Goal: Task Accomplishment & Management: Complete application form

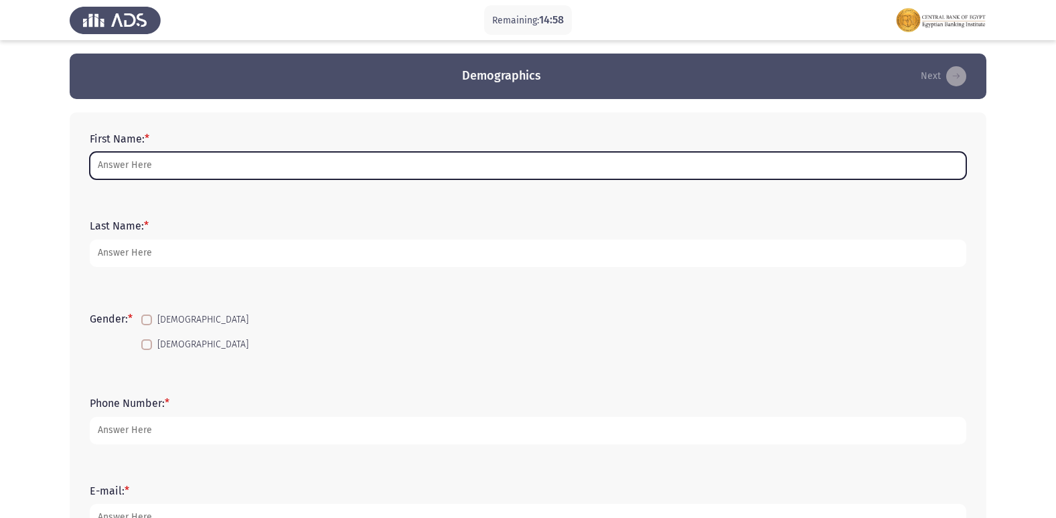
click at [158, 167] on input "First Name: *" at bounding box center [528, 165] width 876 height 27
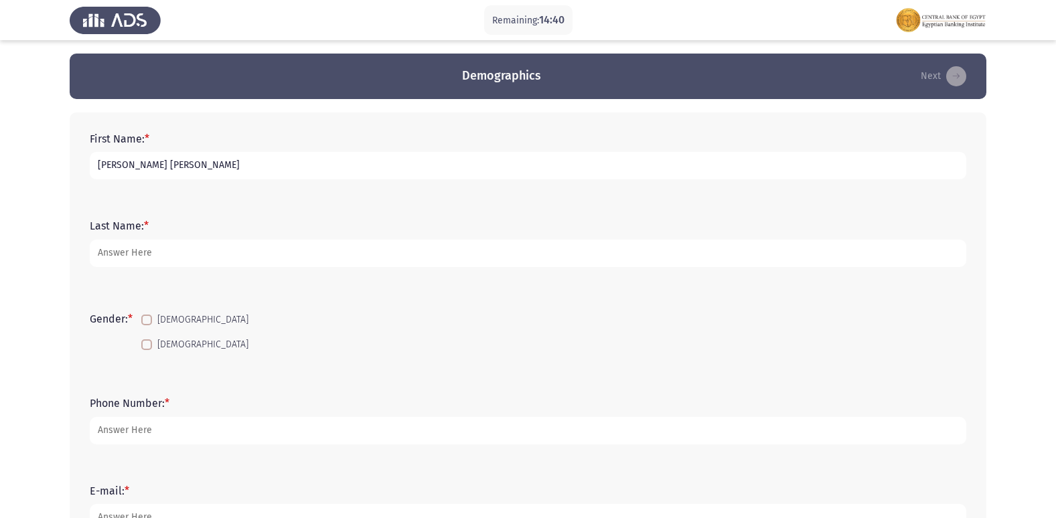
type input "[PERSON_NAME] [PERSON_NAME]"
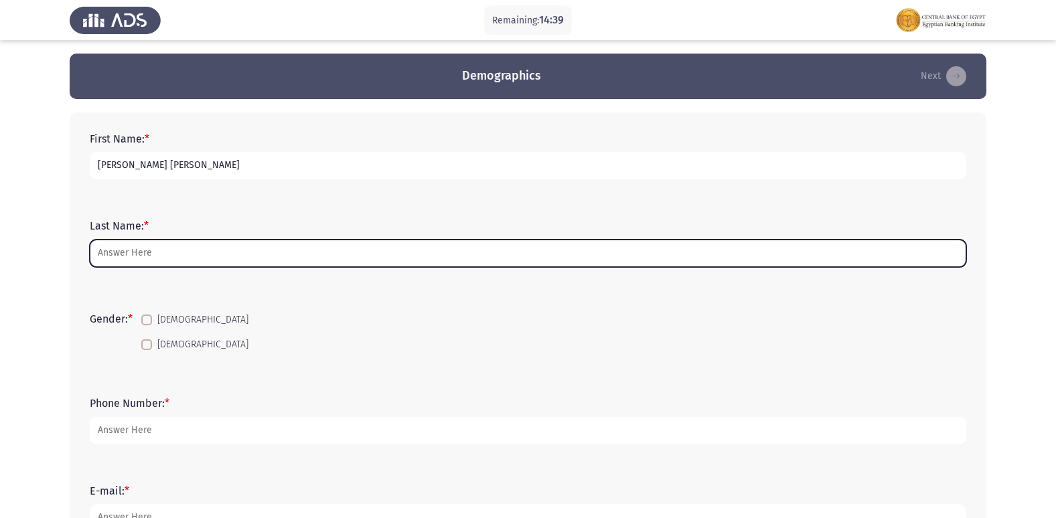
click at [163, 254] on input "Last Name: *" at bounding box center [528, 253] width 876 height 27
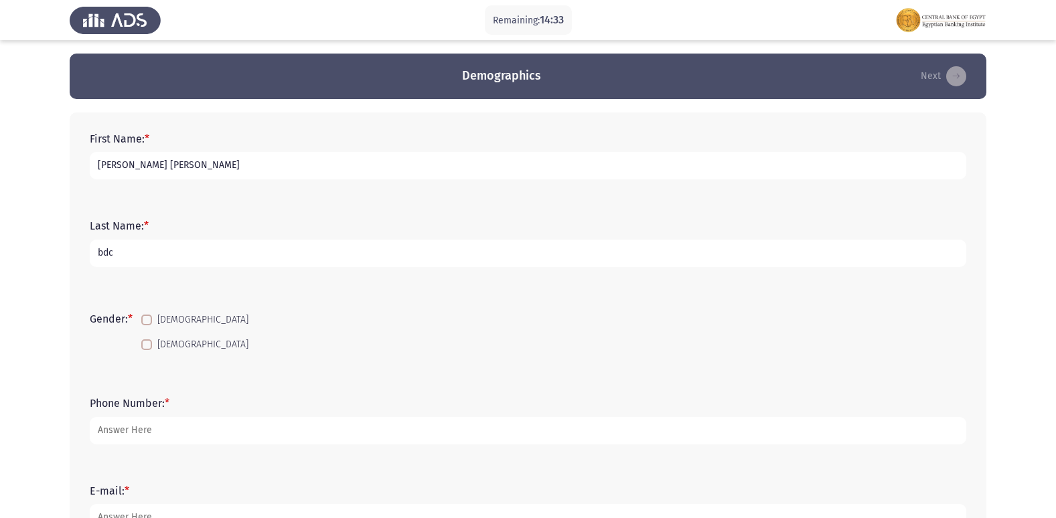
type input "bdc"
click at [176, 319] on span "[DEMOGRAPHIC_DATA]" at bounding box center [202, 320] width 91 height 16
click at [147, 325] on input "[DEMOGRAPHIC_DATA]" at bounding box center [146, 325] width 1 height 1
checkbox input "true"
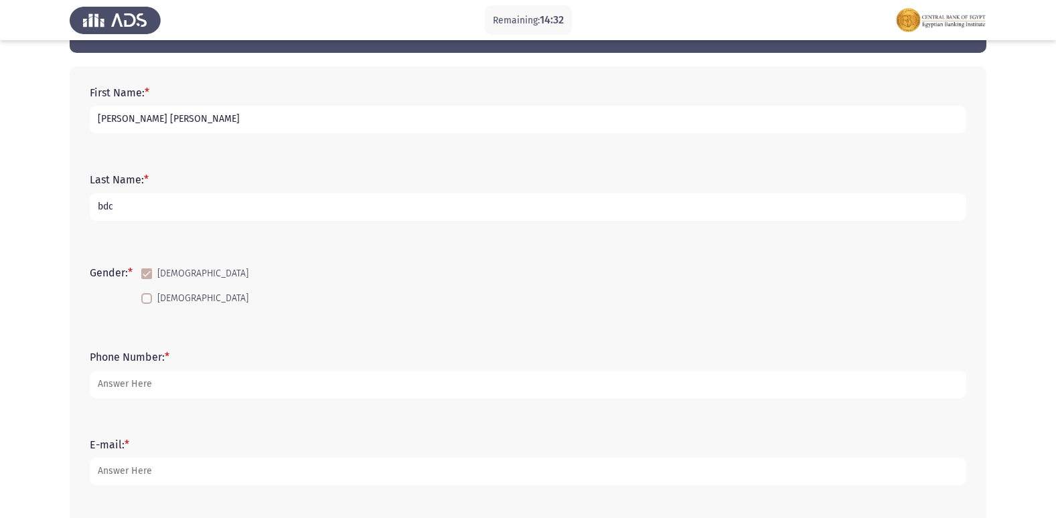
scroll to position [67, 0]
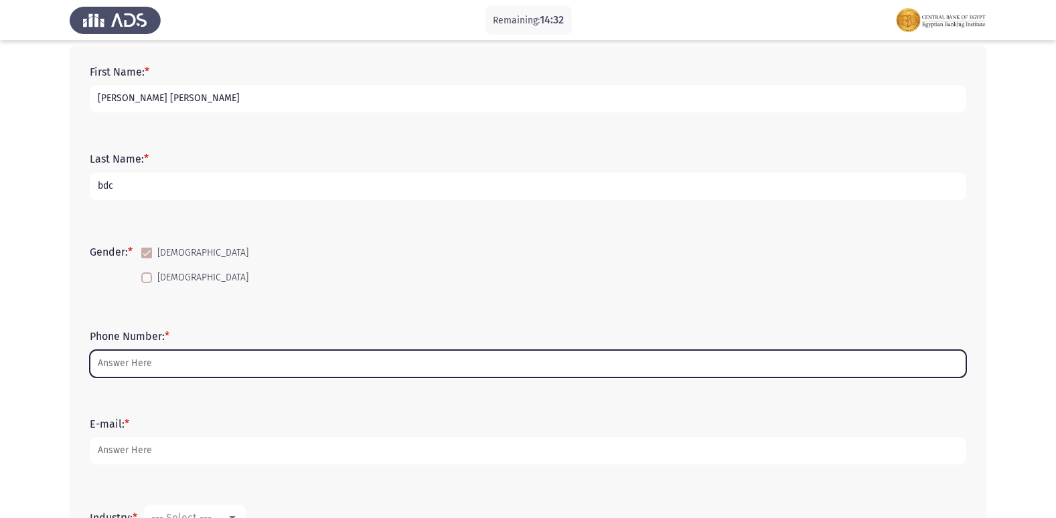
click at [173, 356] on input "Phone Number: *" at bounding box center [528, 363] width 876 height 27
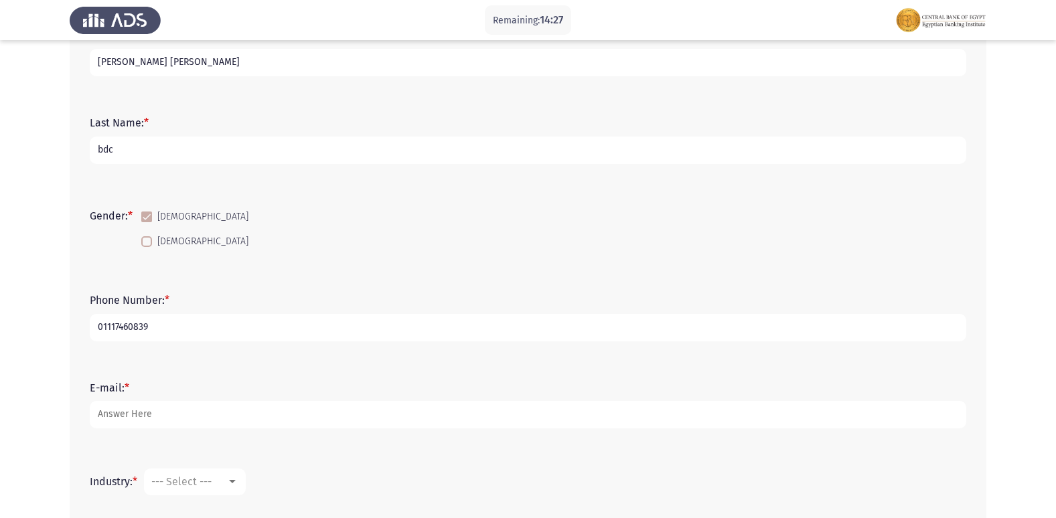
scroll to position [134, 0]
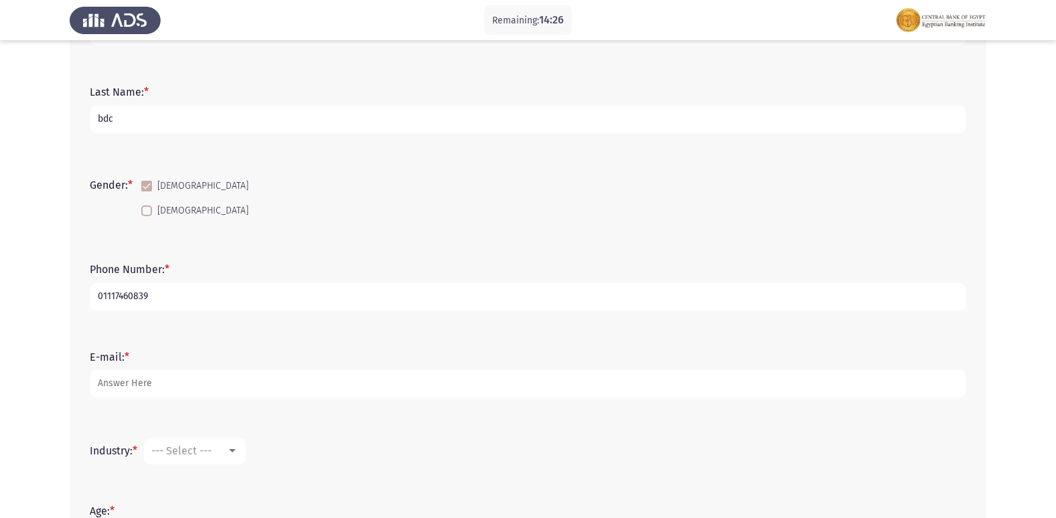
type input "01117460839"
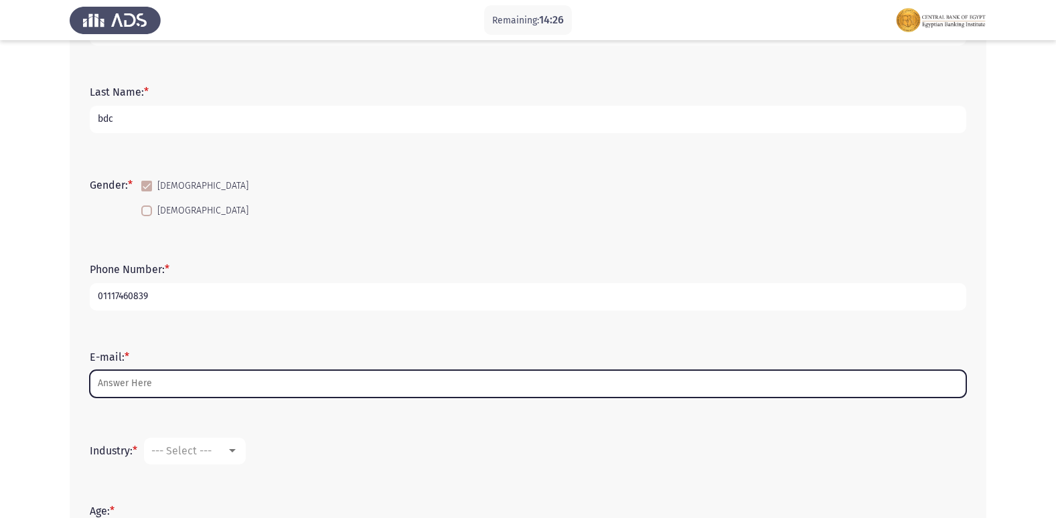
click at [177, 376] on input "E-mail: *" at bounding box center [528, 383] width 876 height 27
click at [183, 388] on input "E-mail: *" at bounding box center [528, 383] width 876 height 27
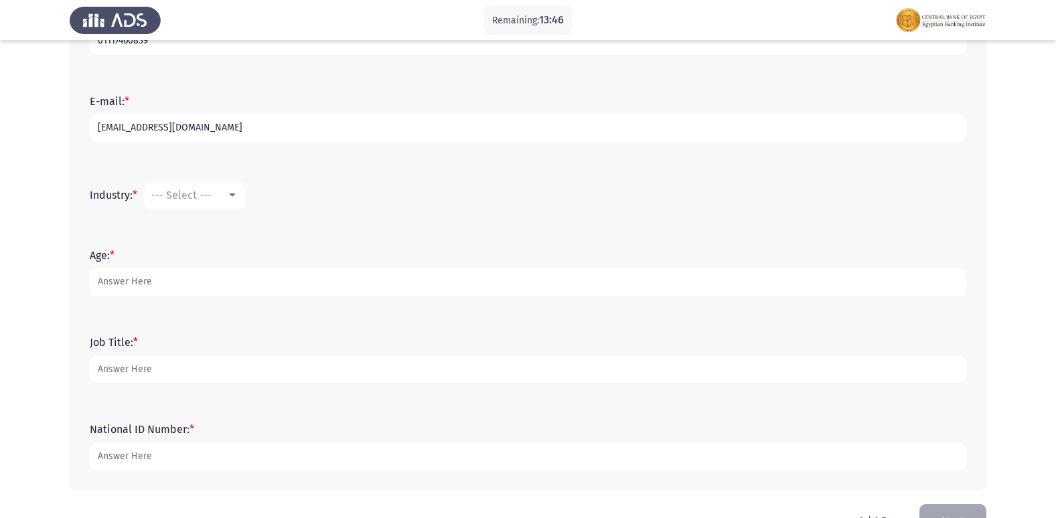
scroll to position [402, 0]
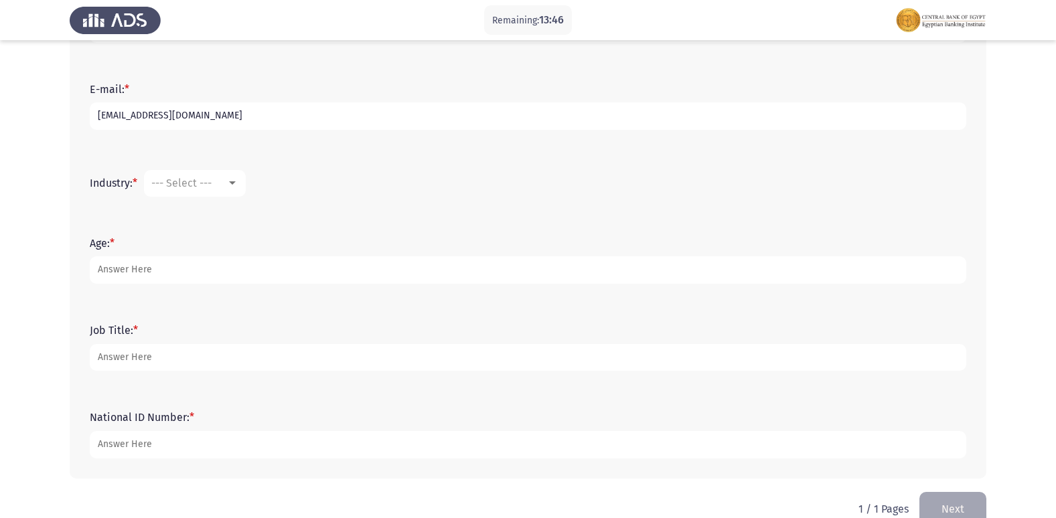
type input "[EMAIL_ADDRESS][DOMAIN_NAME]"
click at [199, 185] on span "--- Select ---" at bounding box center [181, 183] width 60 height 13
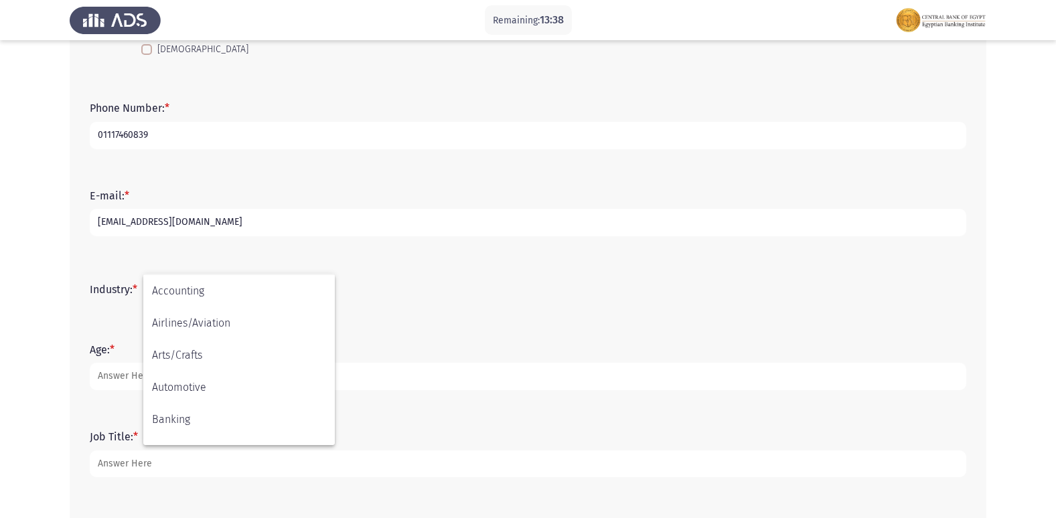
scroll to position [25, 0]
click at [194, 425] on span "Banking" at bounding box center [239, 426] width 174 height 32
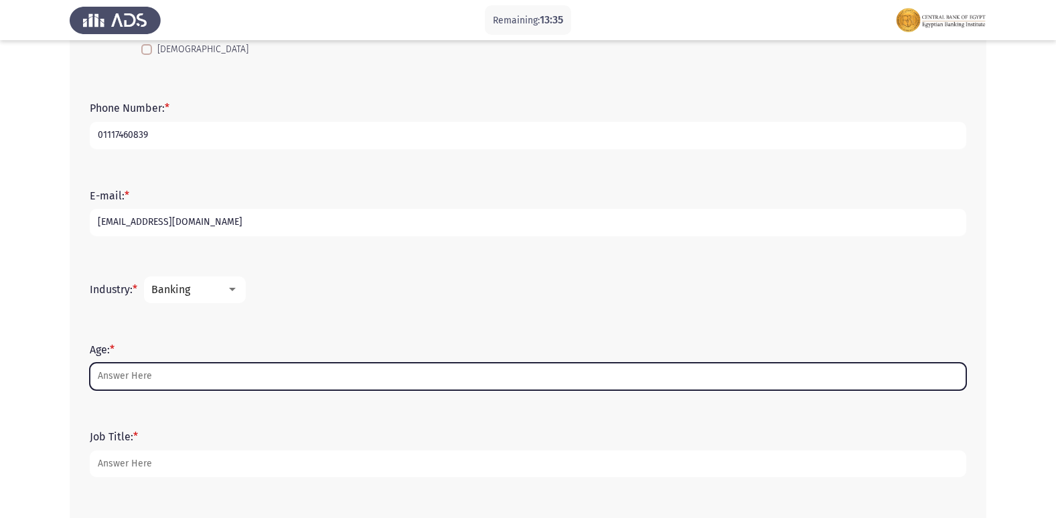
click at [133, 379] on input "Age: *" at bounding box center [528, 376] width 876 height 27
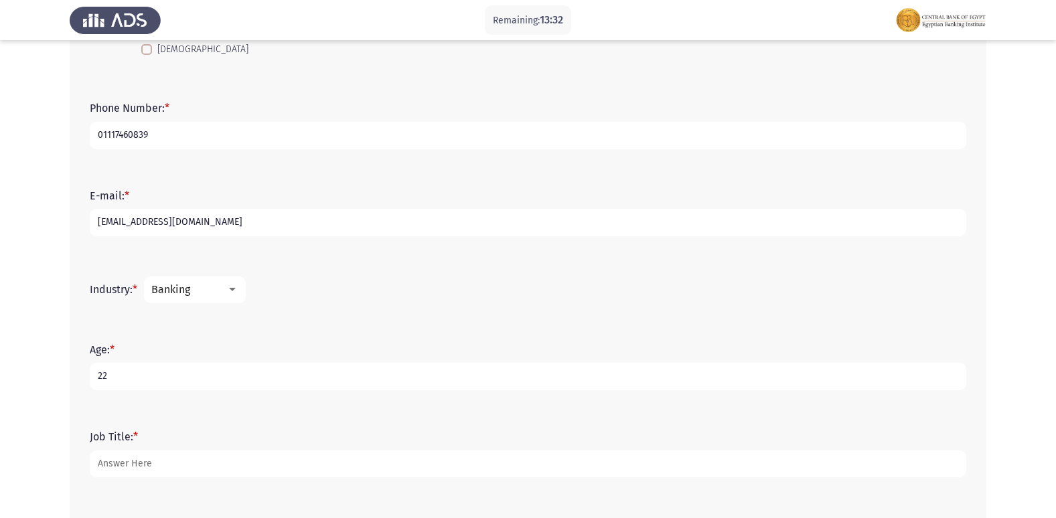
type input "22"
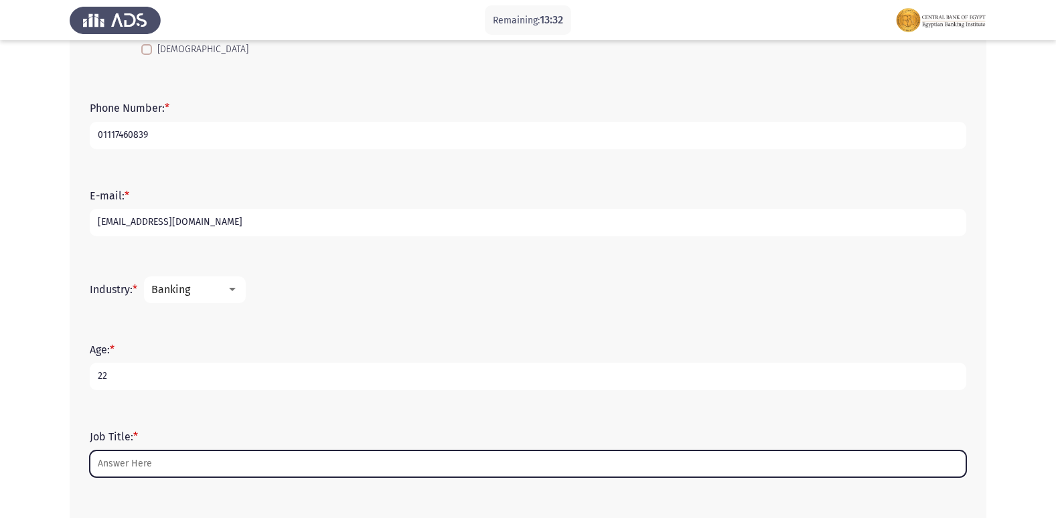
click at [139, 457] on input "Job Title: *" at bounding box center [528, 464] width 876 height 27
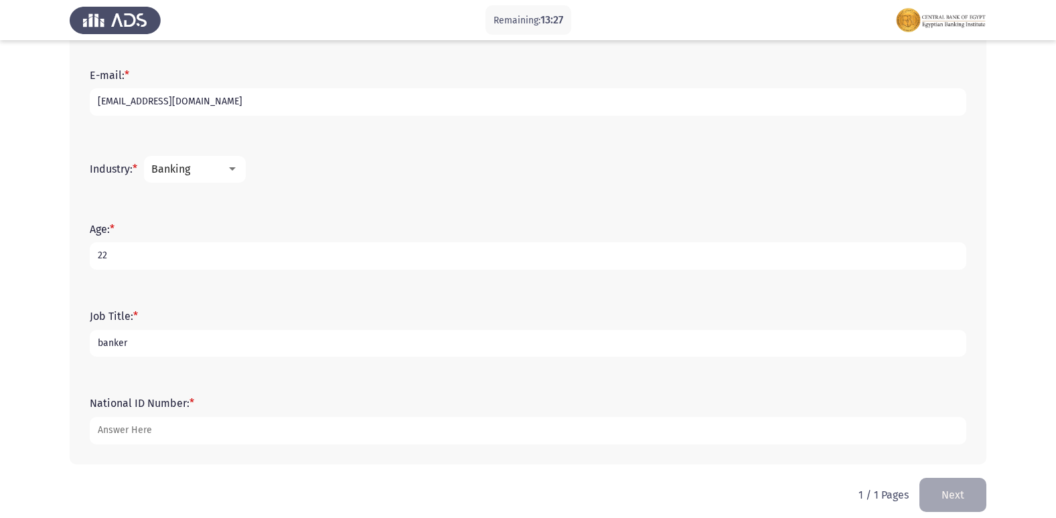
scroll to position [429, 0]
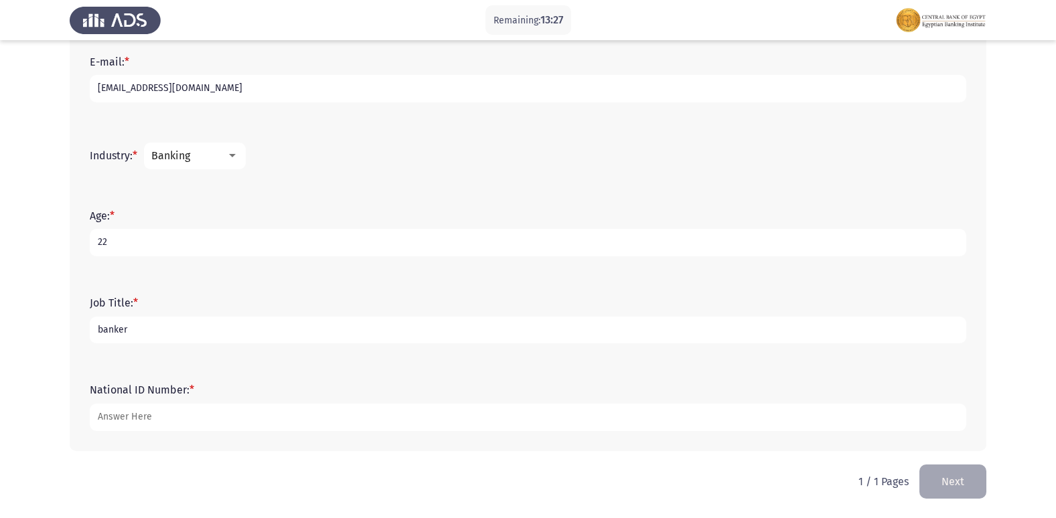
type input "banker"
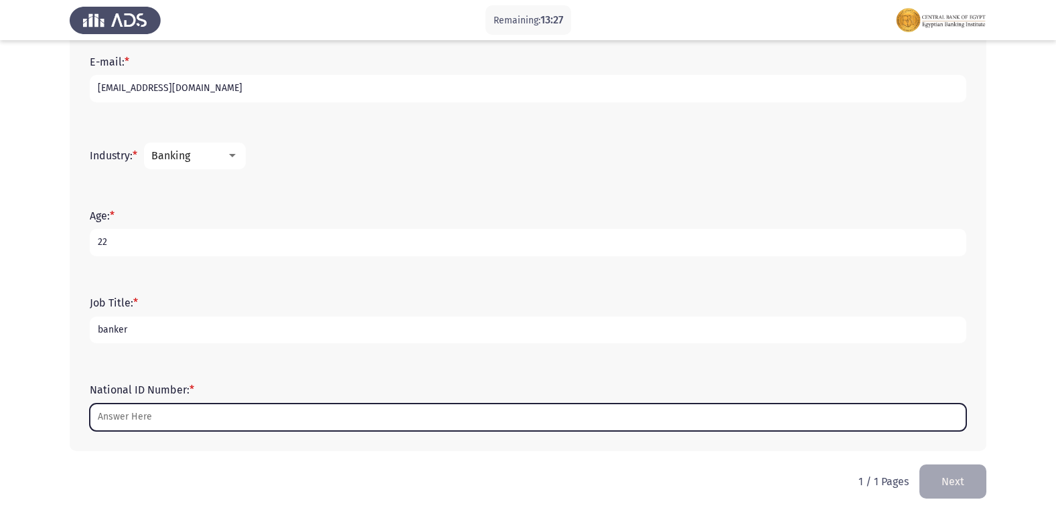
click at [181, 410] on input "National ID Number: *" at bounding box center [528, 417] width 876 height 27
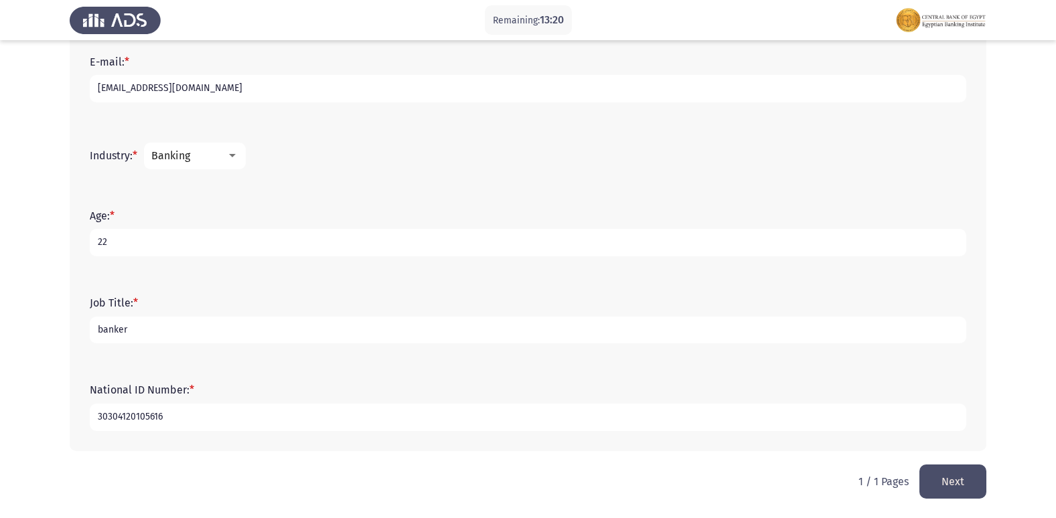
type input "30304120105616"
click at [946, 493] on button "Next" at bounding box center [952, 482] width 67 height 34
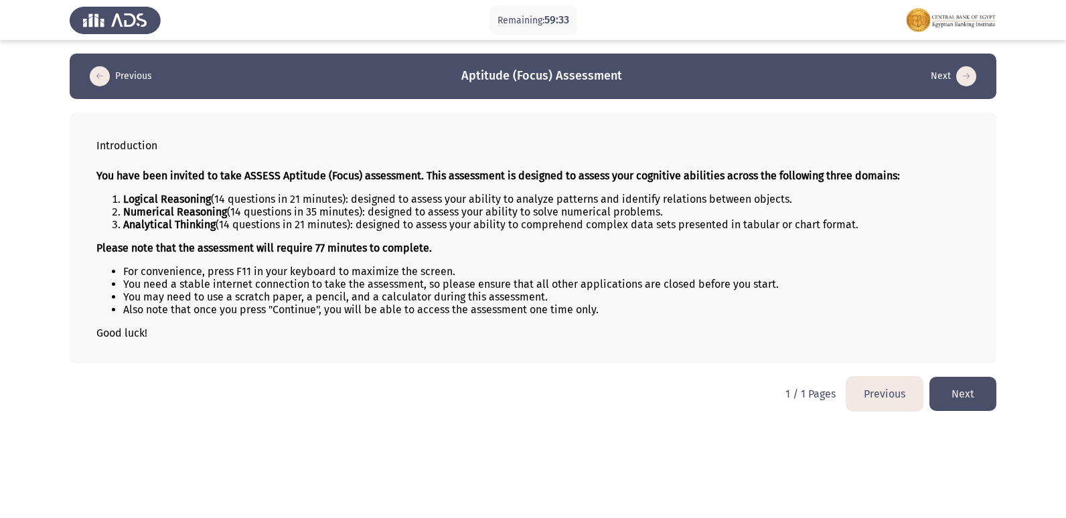
click at [982, 406] on button "Next" at bounding box center [962, 394] width 67 height 34
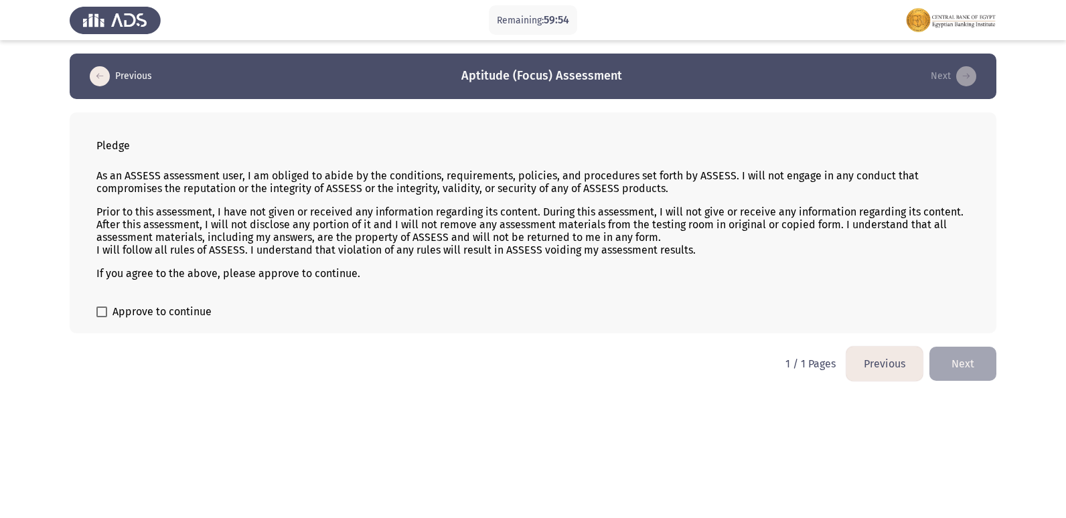
click at [173, 317] on span "Approve to continue" at bounding box center [161, 312] width 99 height 16
click at [102, 317] on input "Approve to continue" at bounding box center [101, 317] width 1 height 1
checkbox input "true"
click at [968, 360] on button "Next" at bounding box center [962, 364] width 67 height 34
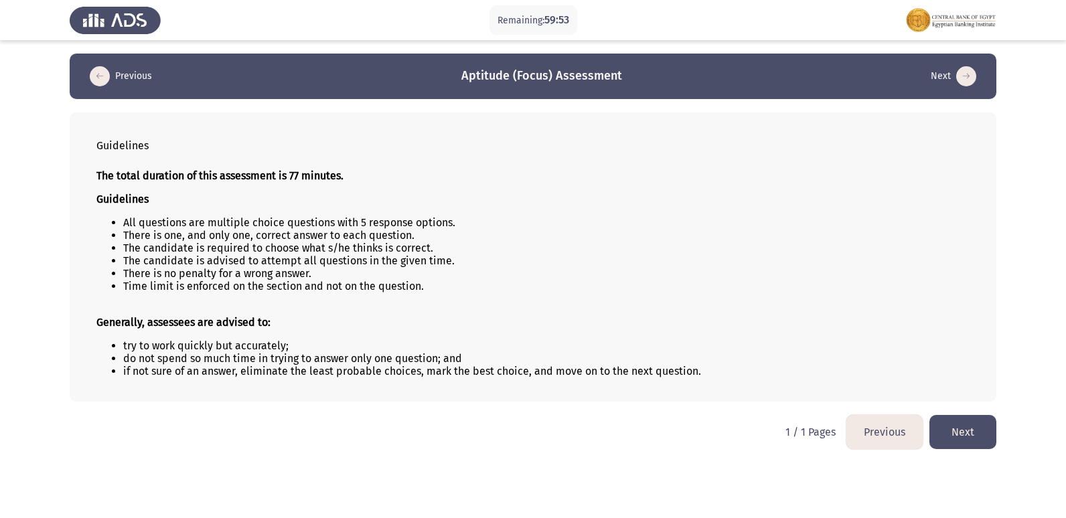
click at [951, 420] on button "Next" at bounding box center [962, 432] width 67 height 34
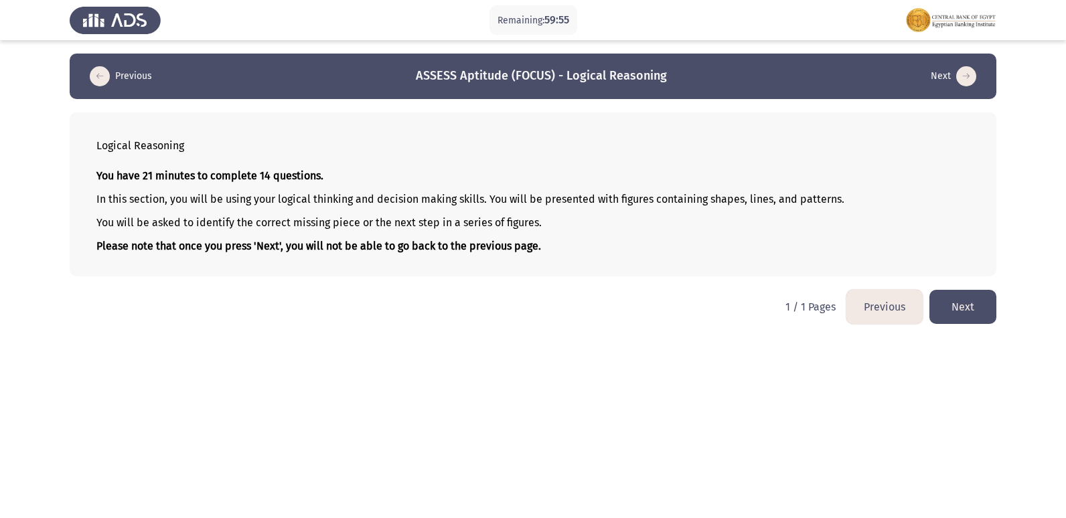
click at [962, 295] on button "Next" at bounding box center [962, 307] width 67 height 34
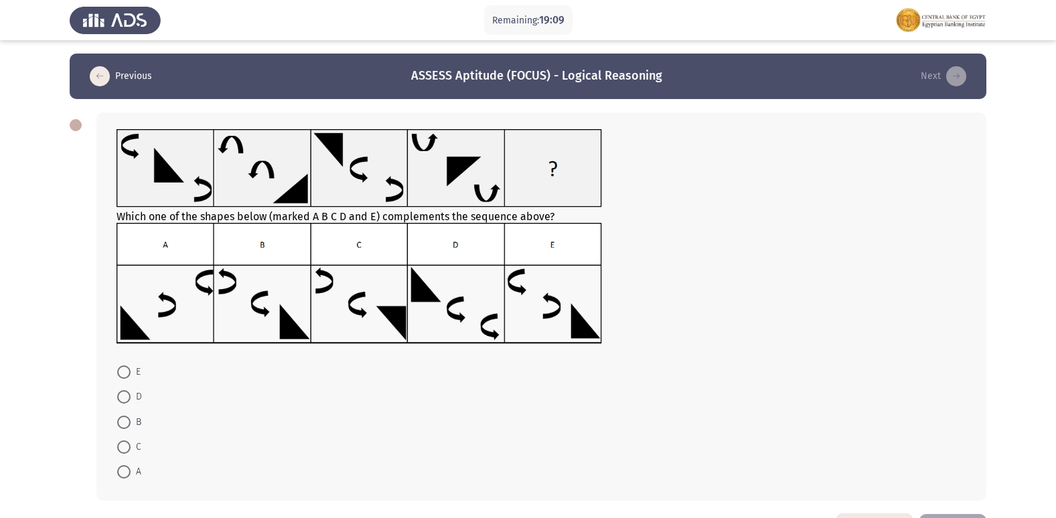
click at [588, 330] on img at bounding box center [359, 283] width 485 height 121
click at [123, 373] on span at bounding box center [123, 372] width 13 height 13
click at [123, 373] on input "E" at bounding box center [123, 372] width 13 height 13
radio input "true"
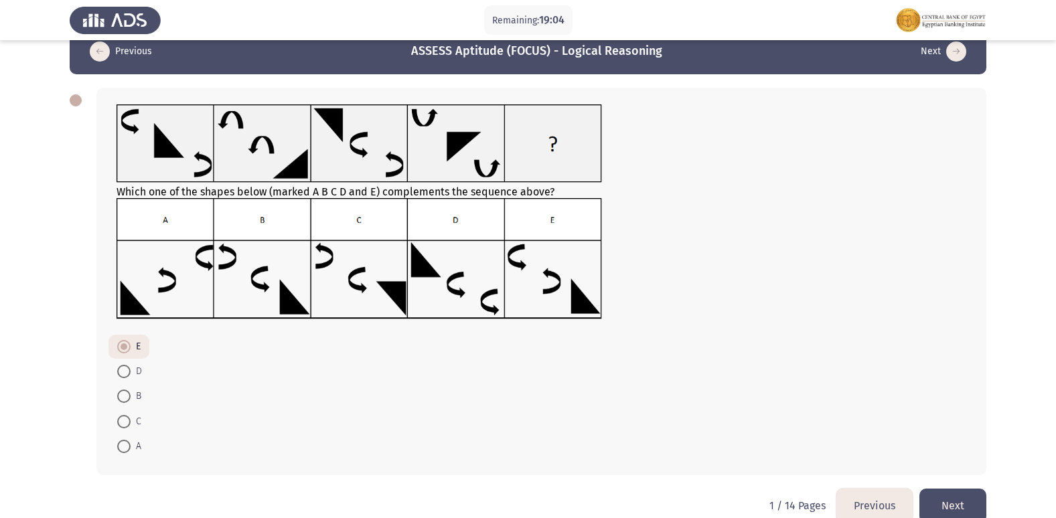
scroll to position [49, 0]
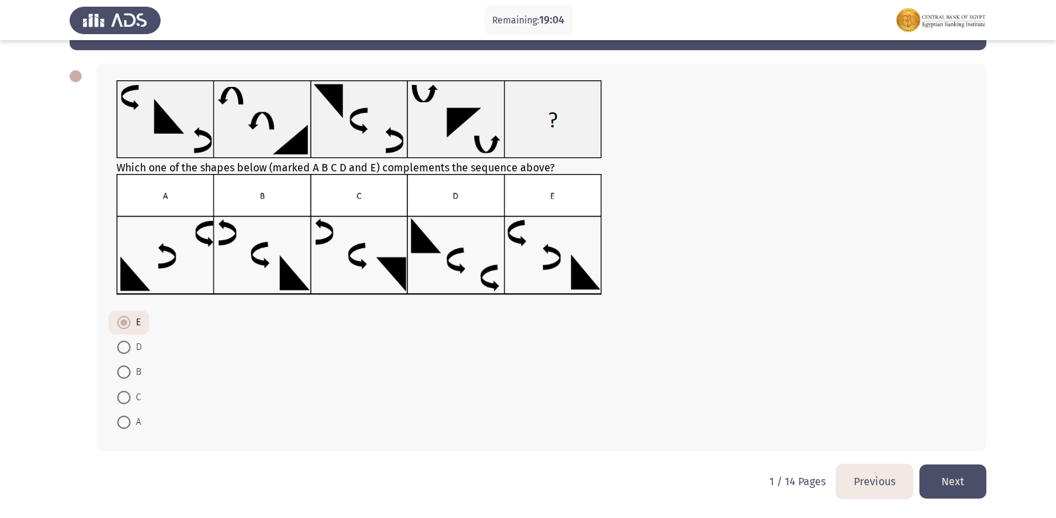
click at [978, 472] on button "Next" at bounding box center [952, 482] width 67 height 34
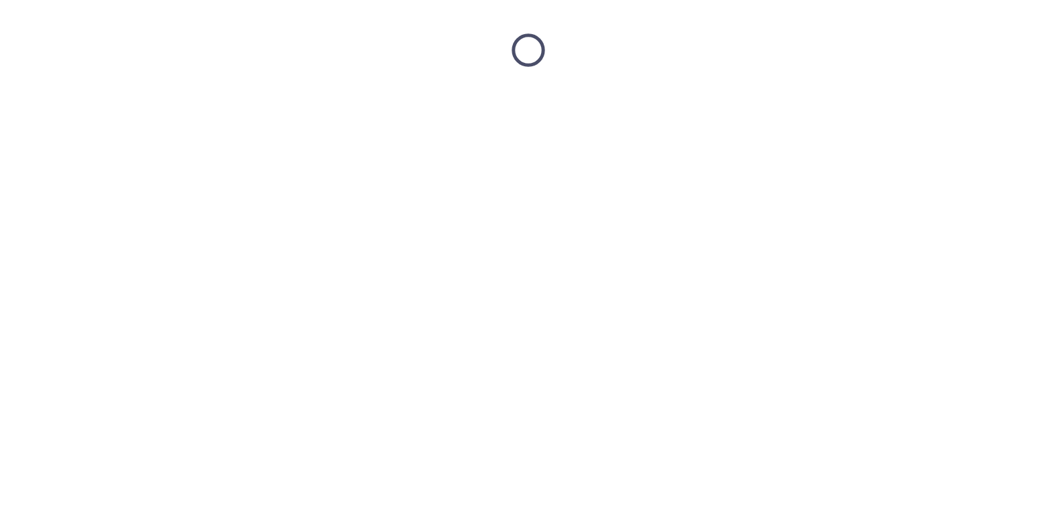
scroll to position [0, 0]
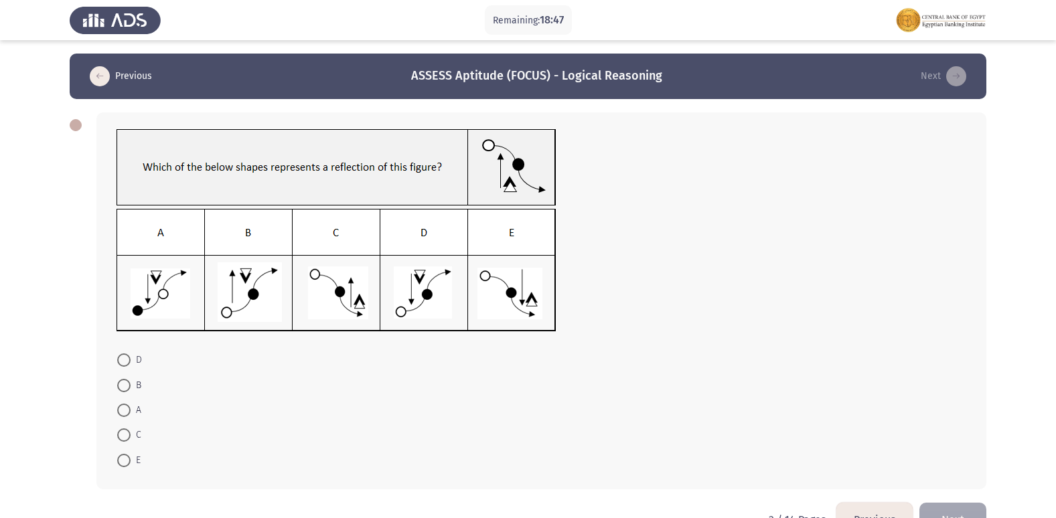
click at [424, 298] on img at bounding box center [337, 270] width 440 height 123
click at [421, 303] on img at bounding box center [337, 270] width 440 height 123
click at [128, 360] on span at bounding box center [123, 360] width 13 height 13
click at [128, 360] on input "D" at bounding box center [123, 360] width 13 height 13
radio input "true"
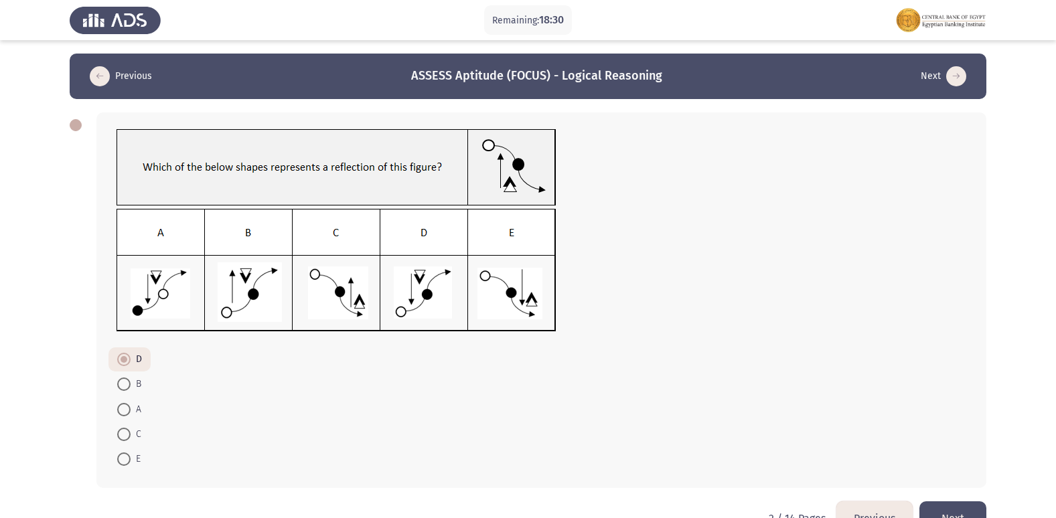
click at [976, 512] on button "Next" at bounding box center [952, 519] width 67 height 34
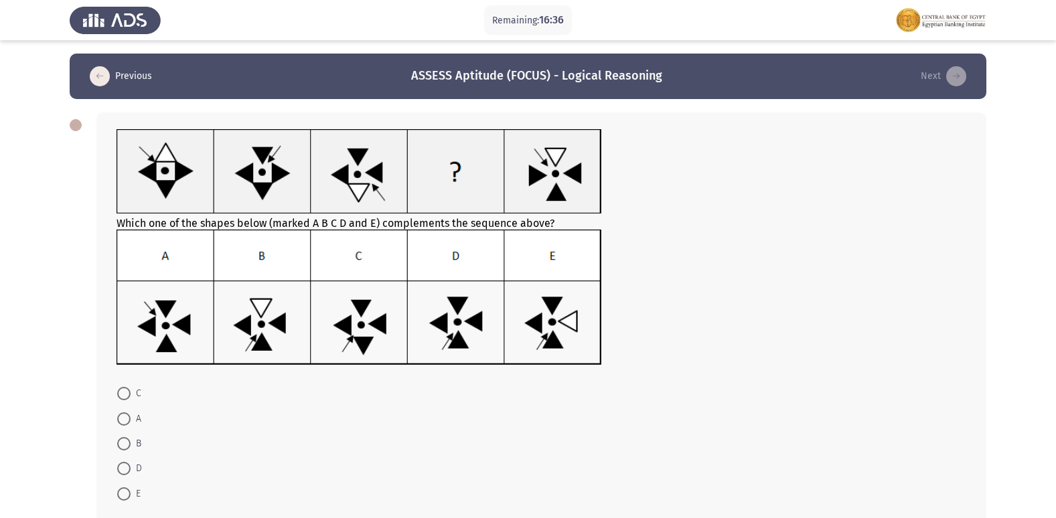
click at [125, 465] on span at bounding box center [123, 468] width 13 height 13
click at [125, 465] on input "D" at bounding box center [123, 468] width 13 height 13
radio input "true"
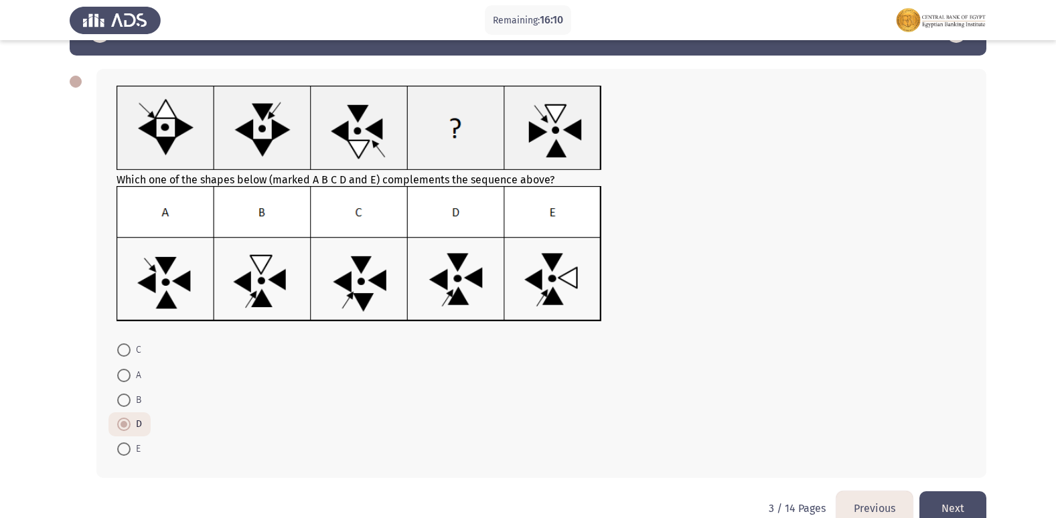
scroll to position [67, 0]
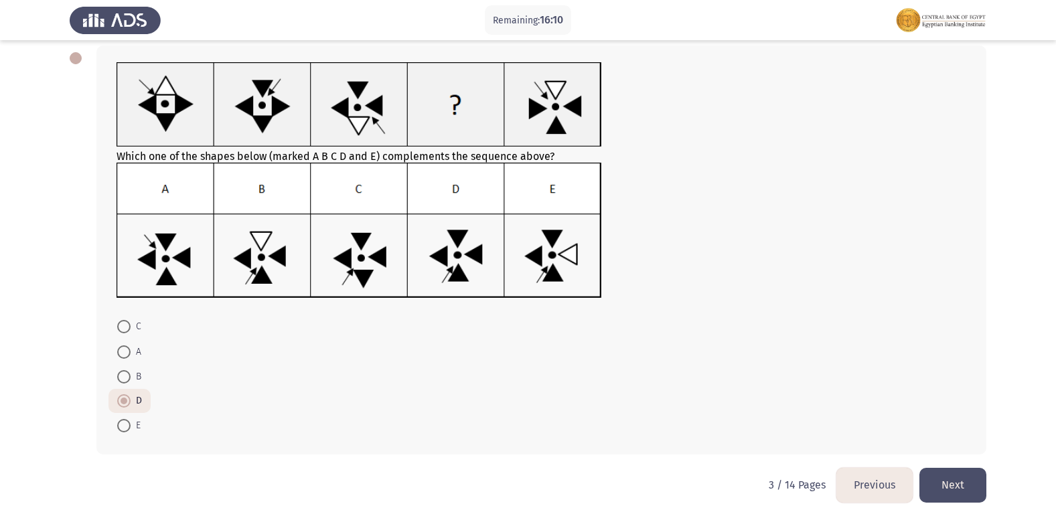
click at [943, 478] on button "Next" at bounding box center [952, 485] width 67 height 34
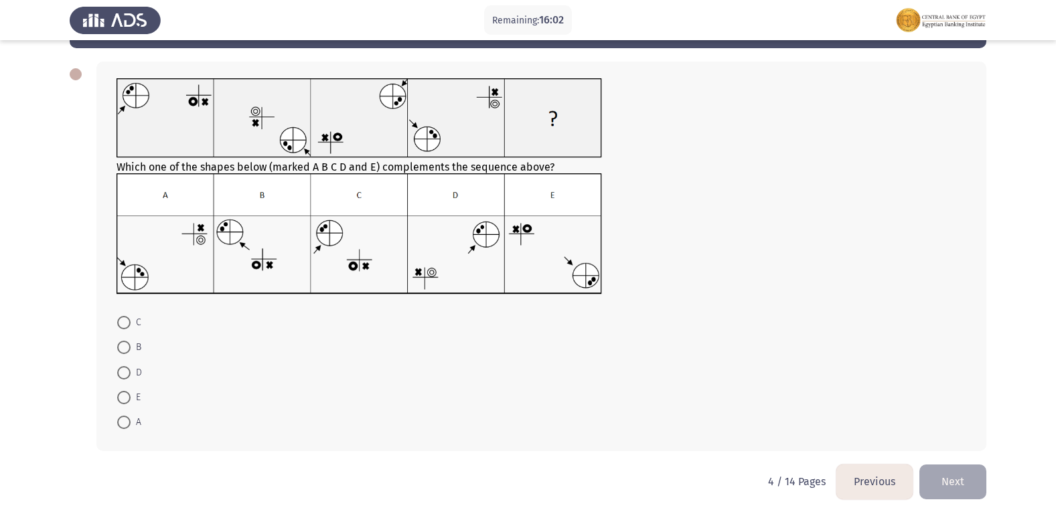
scroll to position [0, 0]
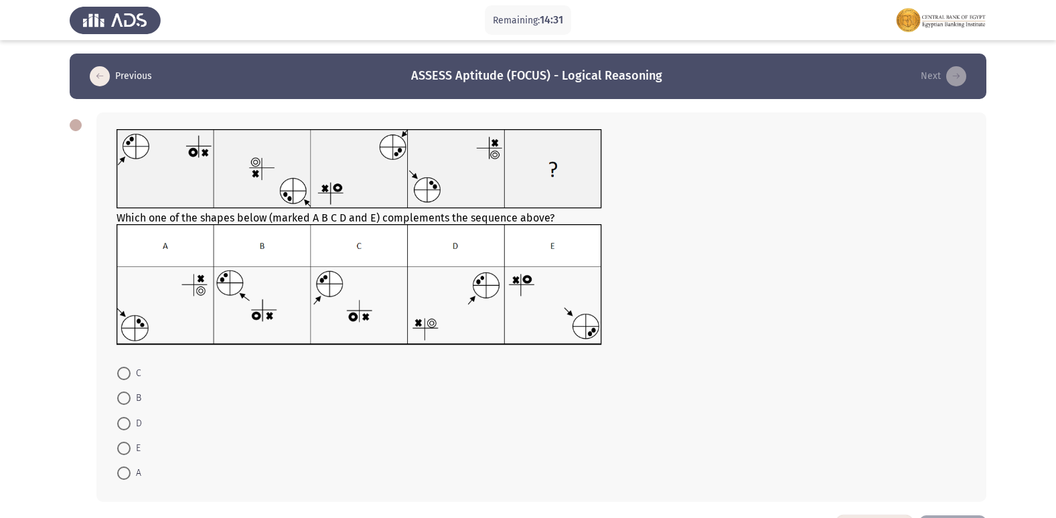
click at [124, 374] on span at bounding box center [123, 373] width 13 height 13
click at [124, 374] on input "C" at bounding box center [123, 373] width 13 height 13
radio input "true"
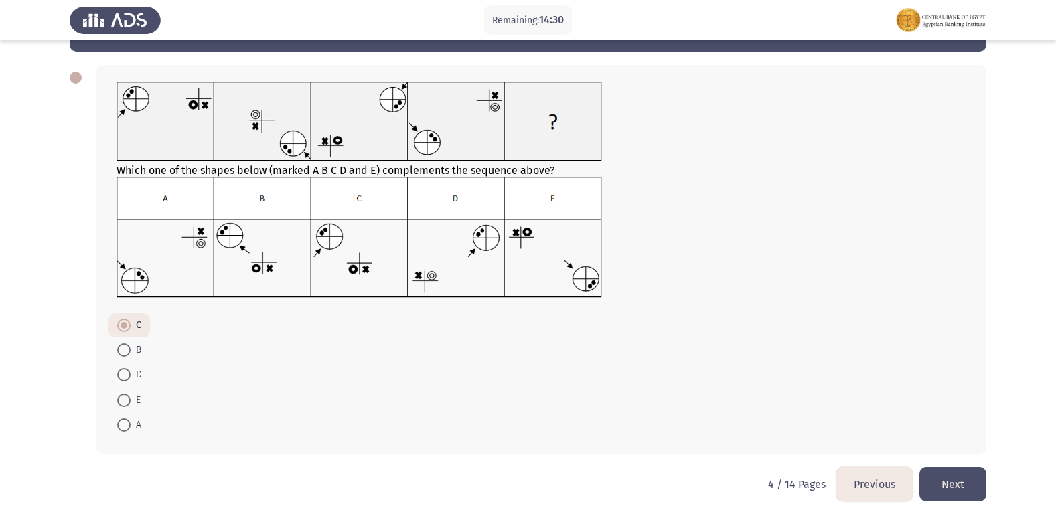
scroll to position [50, 0]
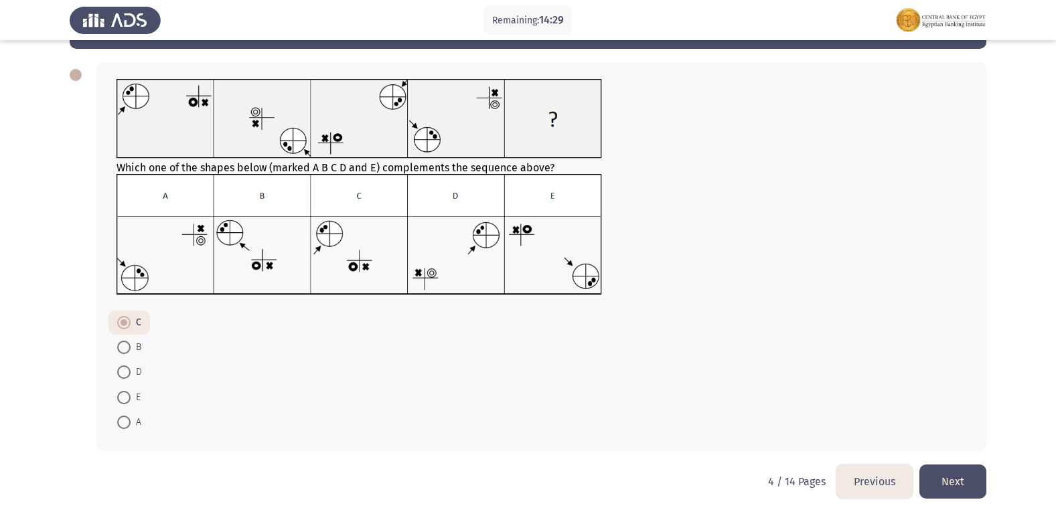
click at [939, 469] on button "Next" at bounding box center [952, 482] width 67 height 34
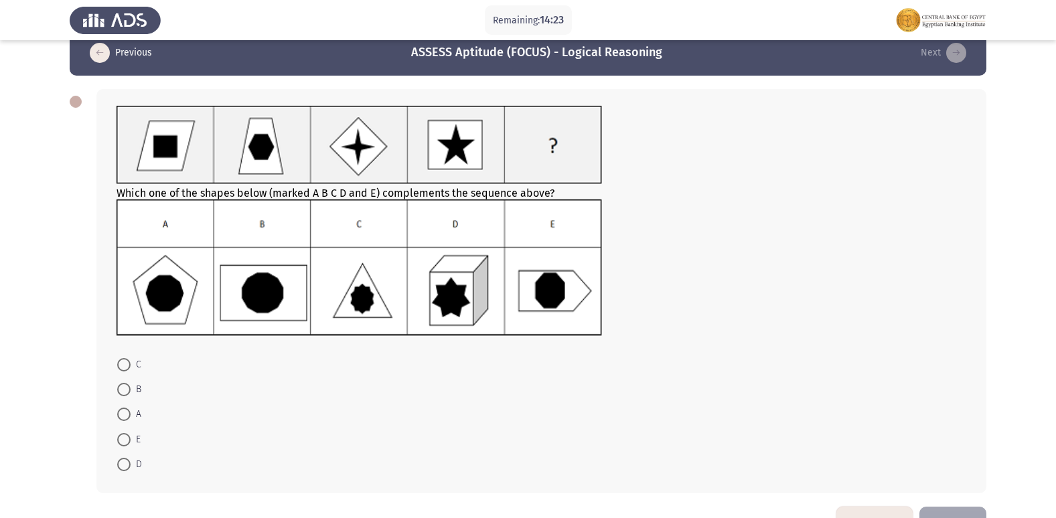
scroll to position [0, 0]
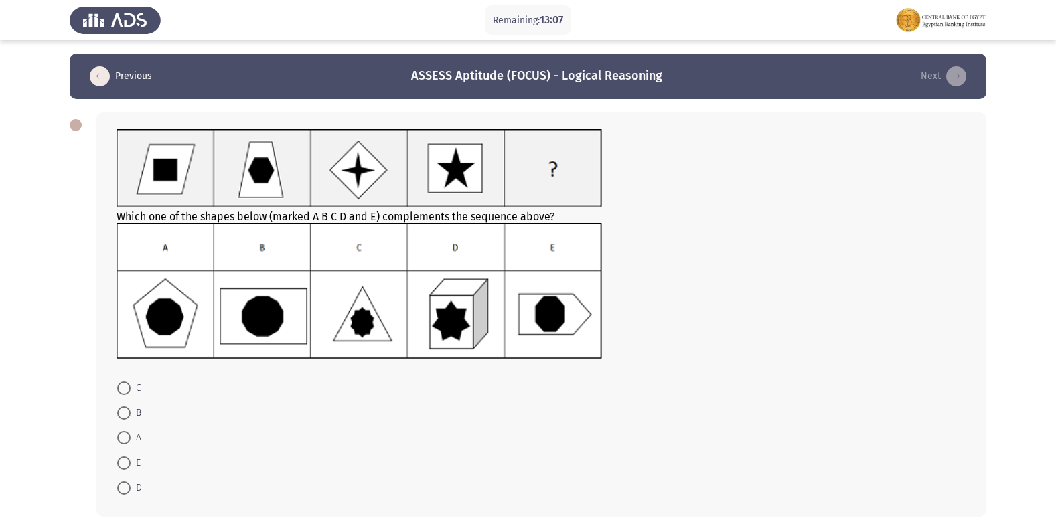
click at [122, 464] on span at bounding box center [123, 463] width 13 height 13
click at [122, 464] on input "E" at bounding box center [123, 463] width 13 height 13
radio input "true"
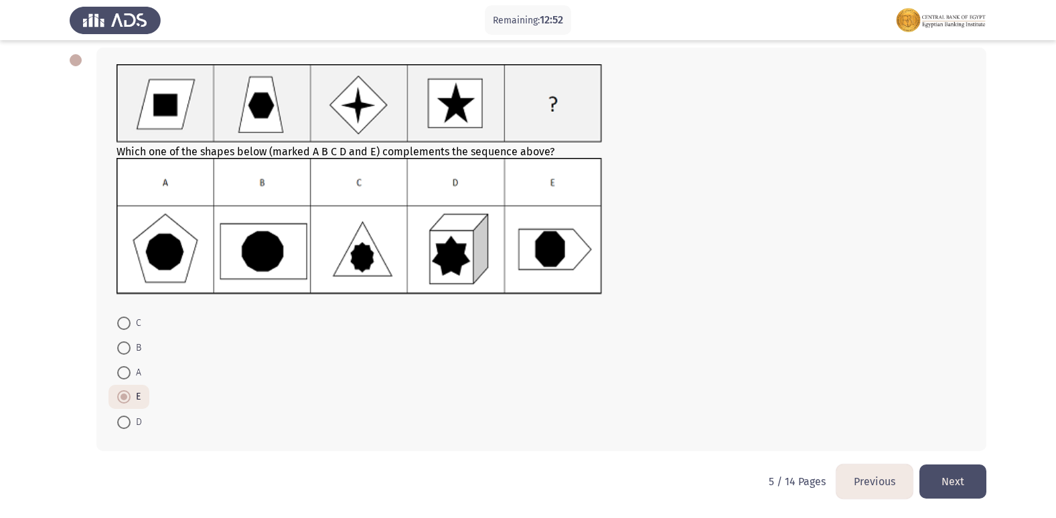
click at [970, 475] on button "Next" at bounding box center [952, 482] width 67 height 34
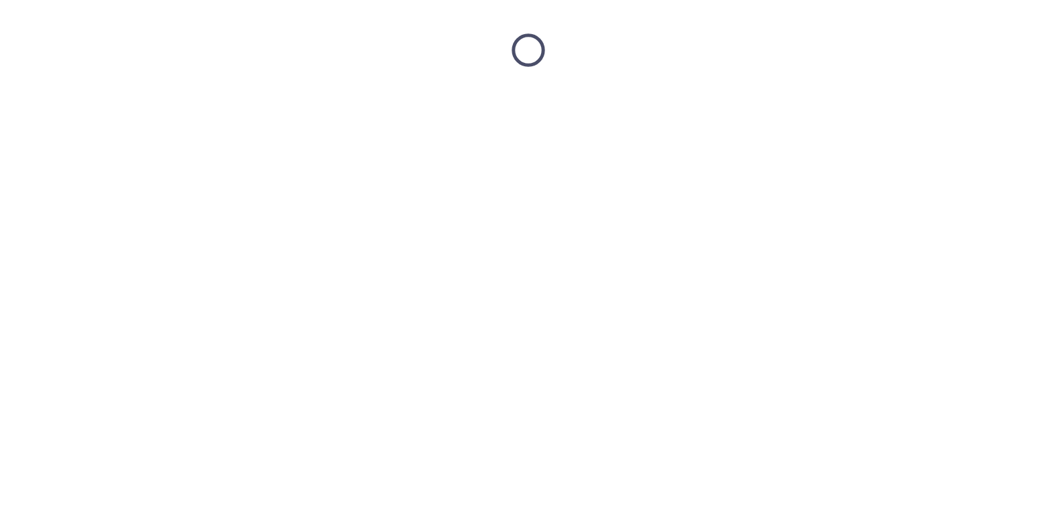
scroll to position [0, 0]
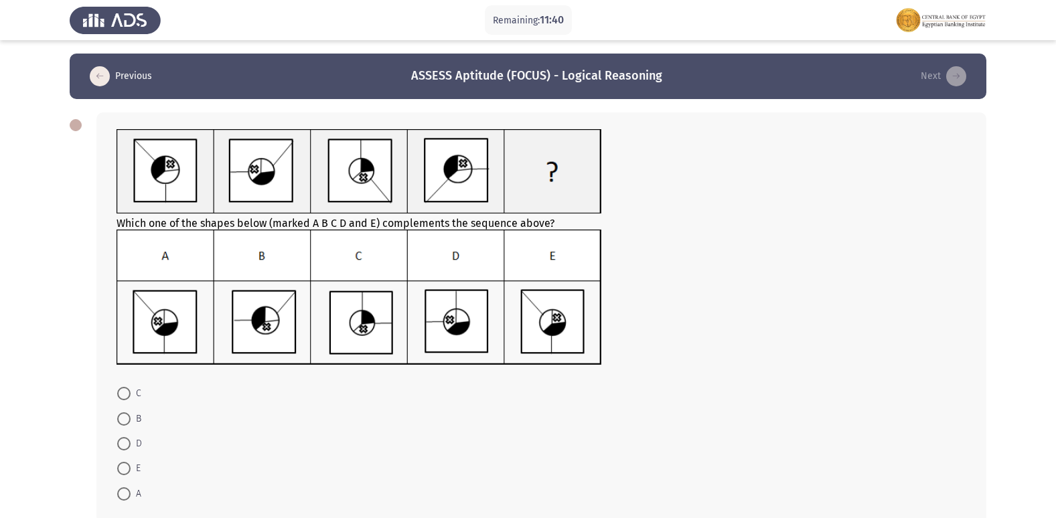
click at [137, 491] on span "A" at bounding box center [136, 494] width 11 height 16
click at [131, 491] on input "A" at bounding box center [123, 493] width 13 height 13
radio input "true"
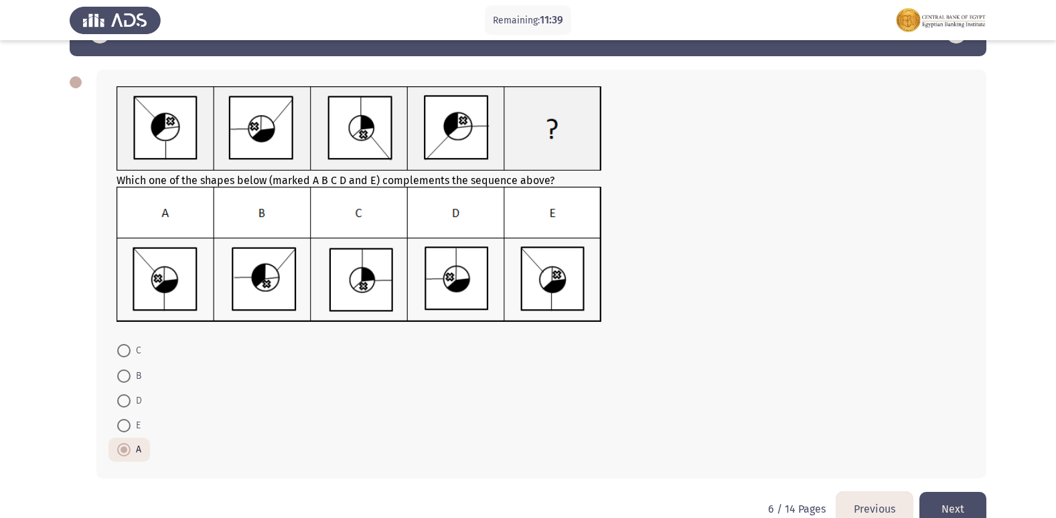
scroll to position [67, 0]
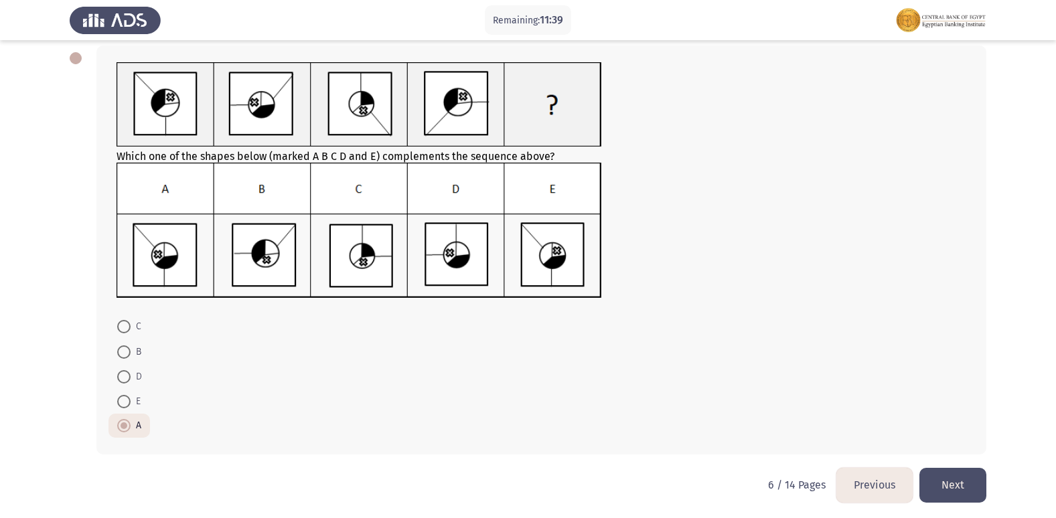
click at [951, 475] on button "Next" at bounding box center [952, 485] width 67 height 34
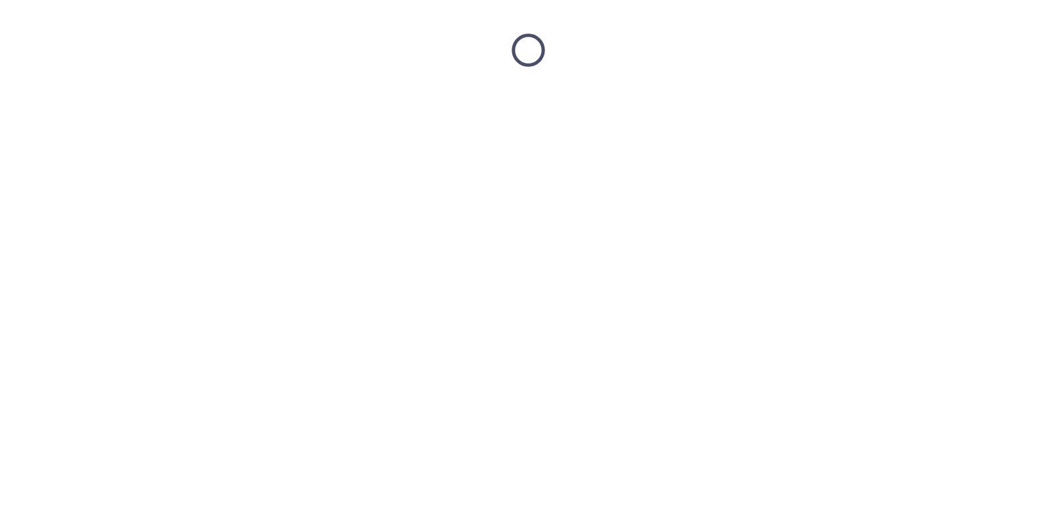
scroll to position [0, 0]
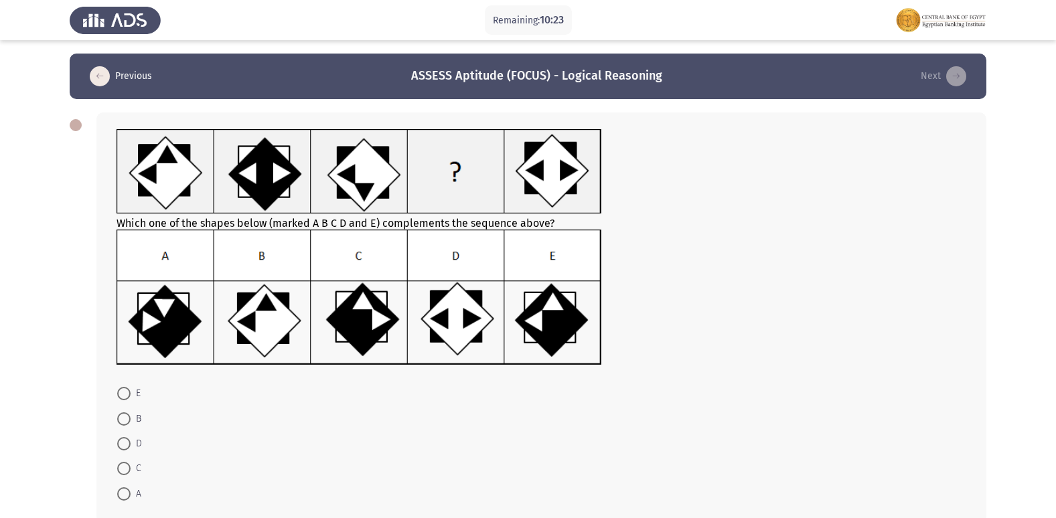
click at [130, 389] on span at bounding box center [123, 393] width 13 height 13
click at [130, 389] on input "E" at bounding box center [123, 393] width 13 height 13
radio input "true"
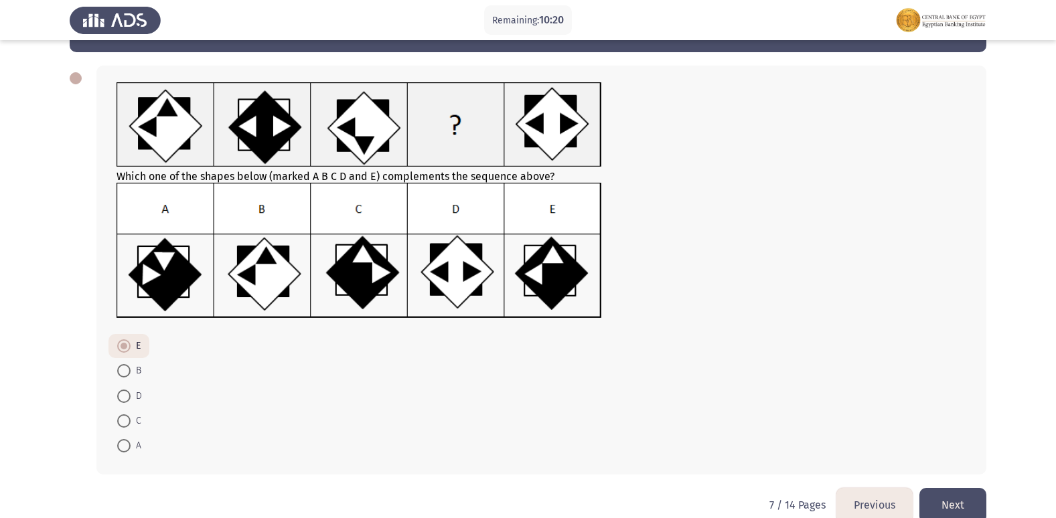
scroll to position [70, 0]
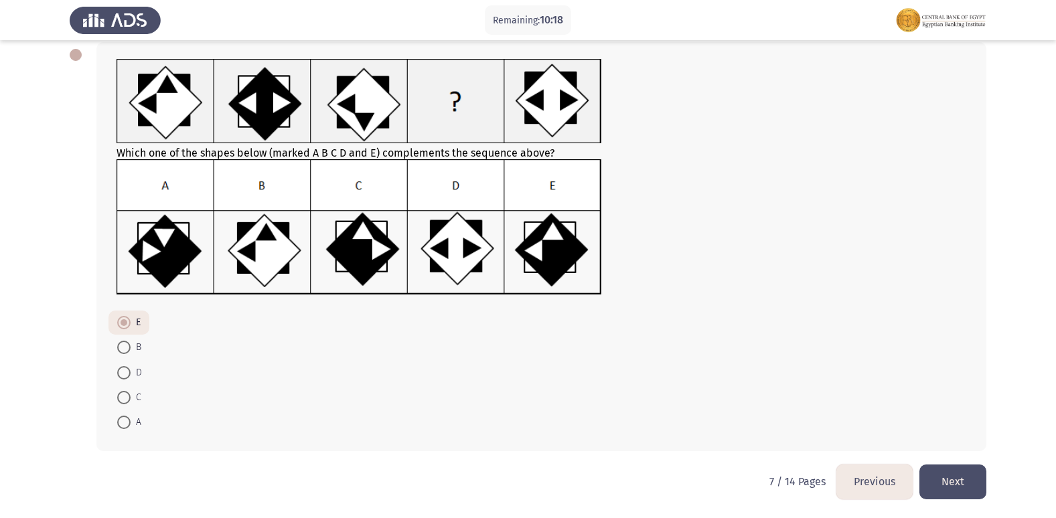
click at [953, 469] on button "Next" at bounding box center [952, 482] width 67 height 34
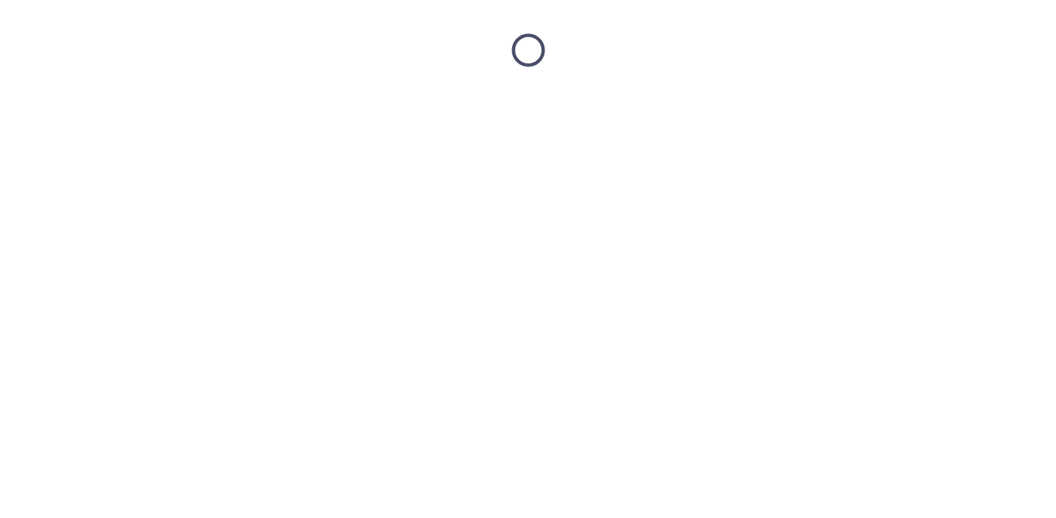
scroll to position [0, 0]
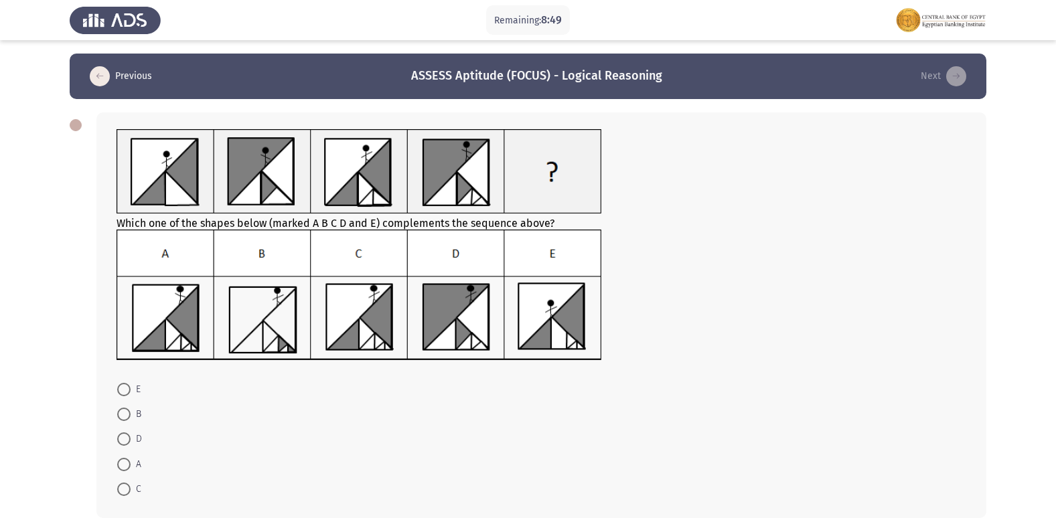
click at [132, 388] on span "E" at bounding box center [136, 390] width 10 height 16
click at [131, 388] on input "E" at bounding box center [123, 389] width 13 height 13
radio input "true"
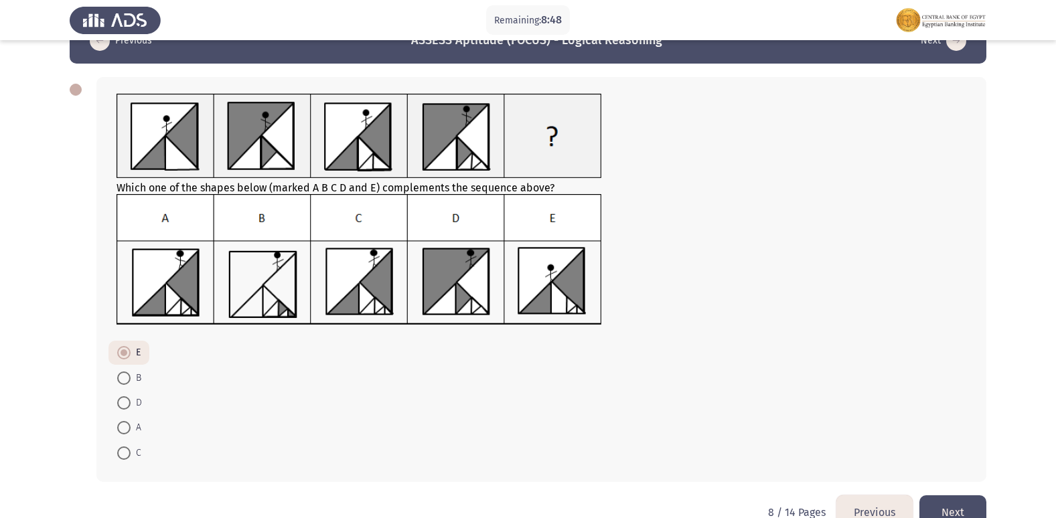
scroll to position [66, 0]
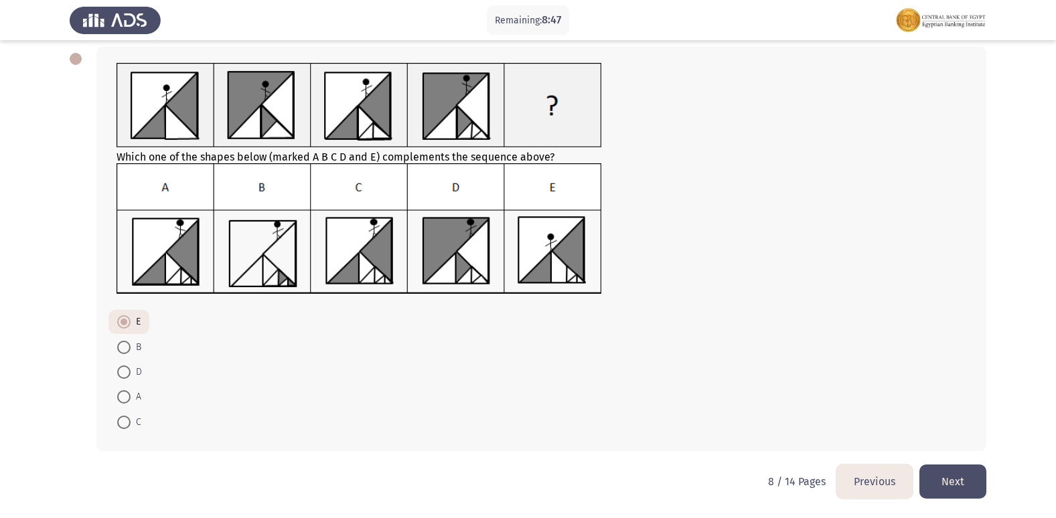
click at [944, 482] on button "Next" at bounding box center [952, 482] width 67 height 34
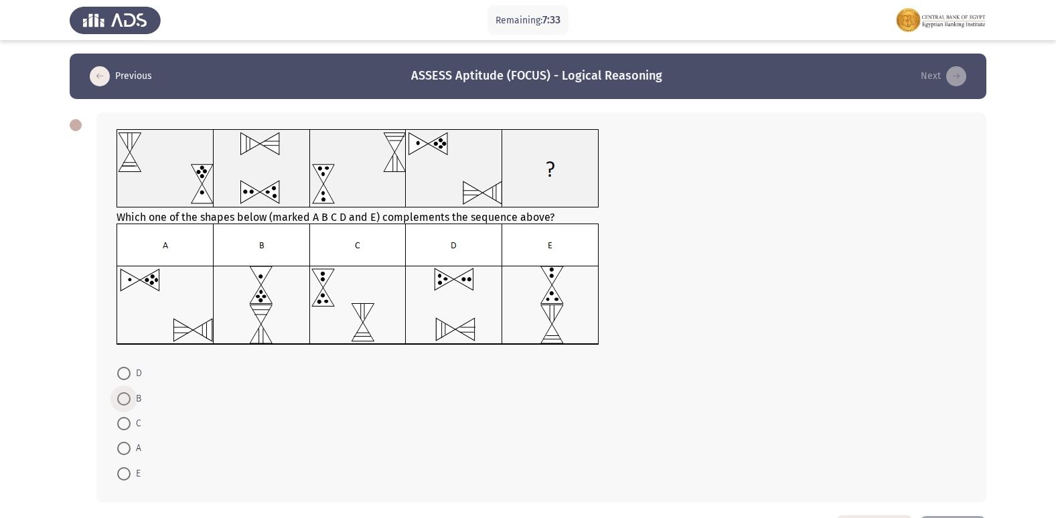
click at [127, 396] on span at bounding box center [123, 398] width 13 height 13
click at [127, 396] on input "B" at bounding box center [123, 398] width 13 height 13
radio input "true"
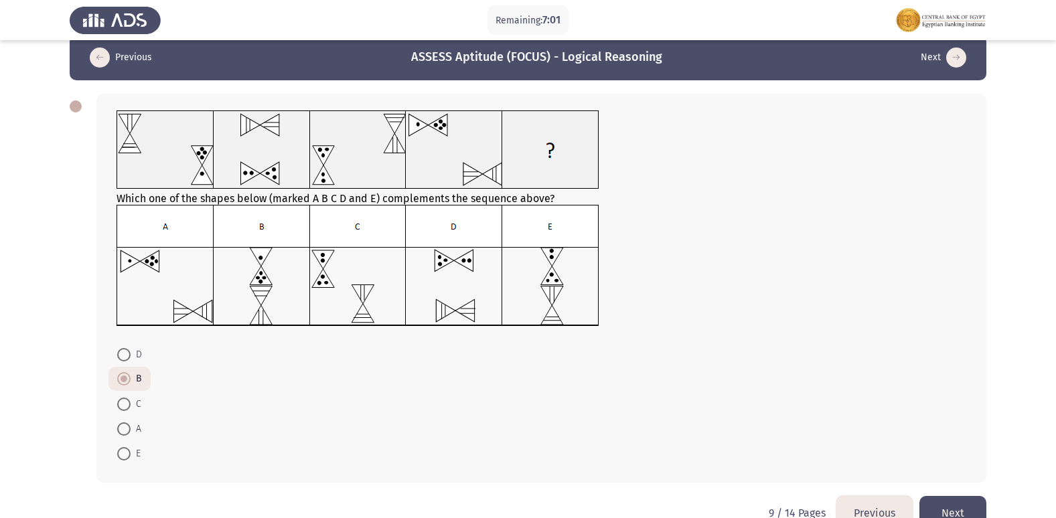
scroll to position [50, 0]
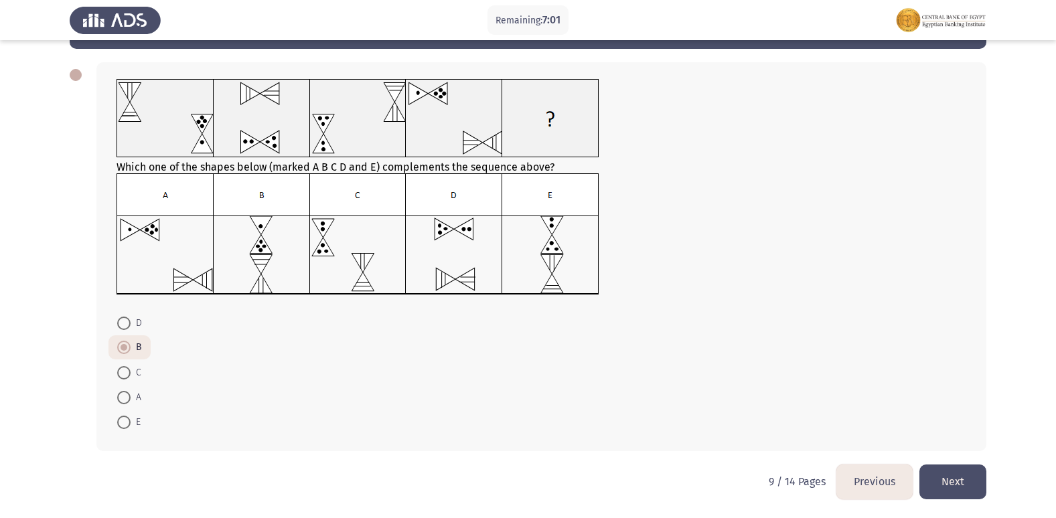
click at [943, 469] on button "Next" at bounding box center [952, 482] width 67 height 34
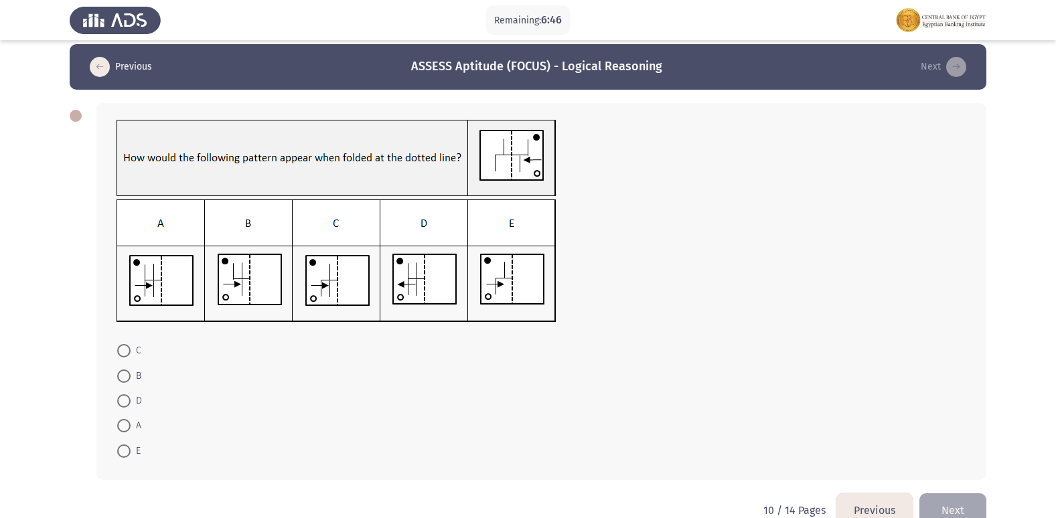
scroll to position [38, 0]
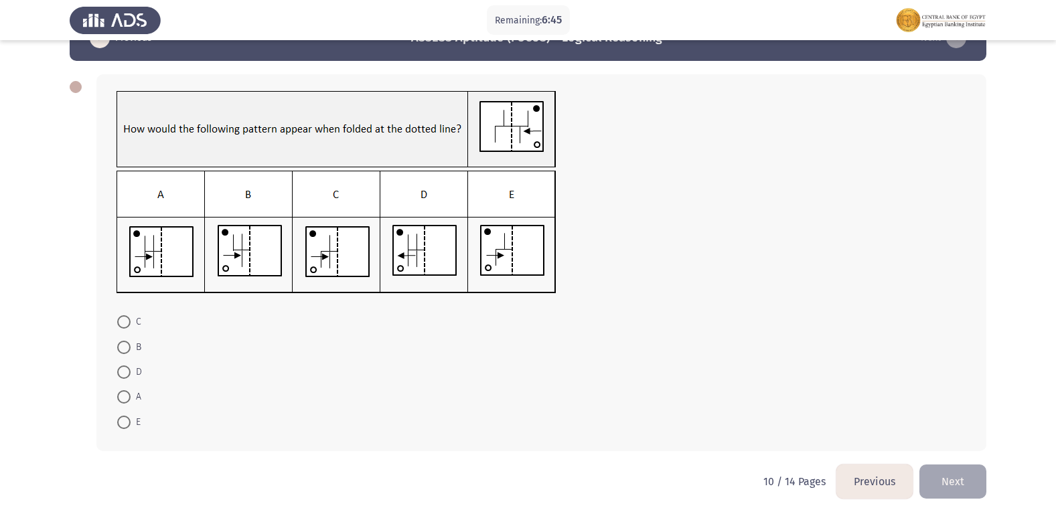
click at [856, 477] on button "Previous" at bounding box center [874, 482] width 76 height 34
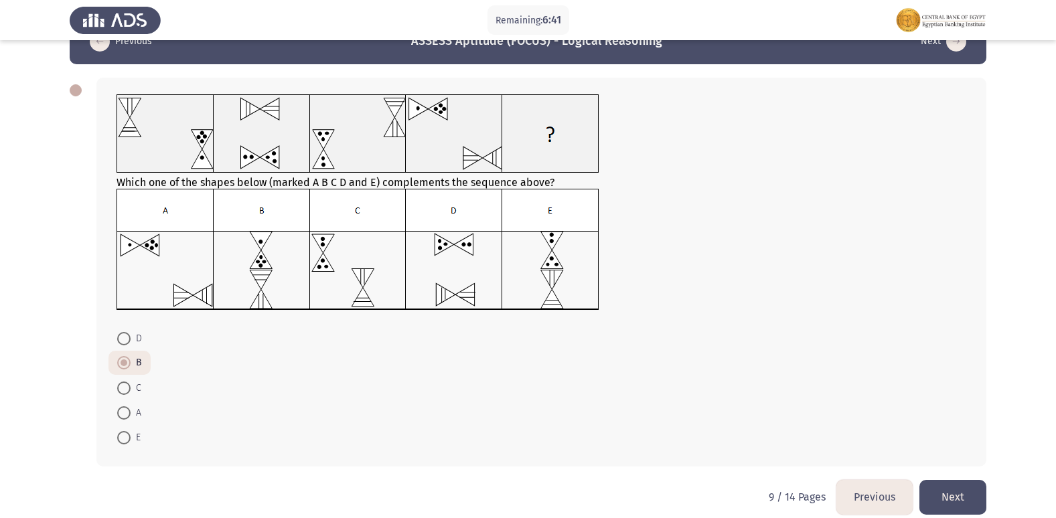
scroll to position [50, 0]
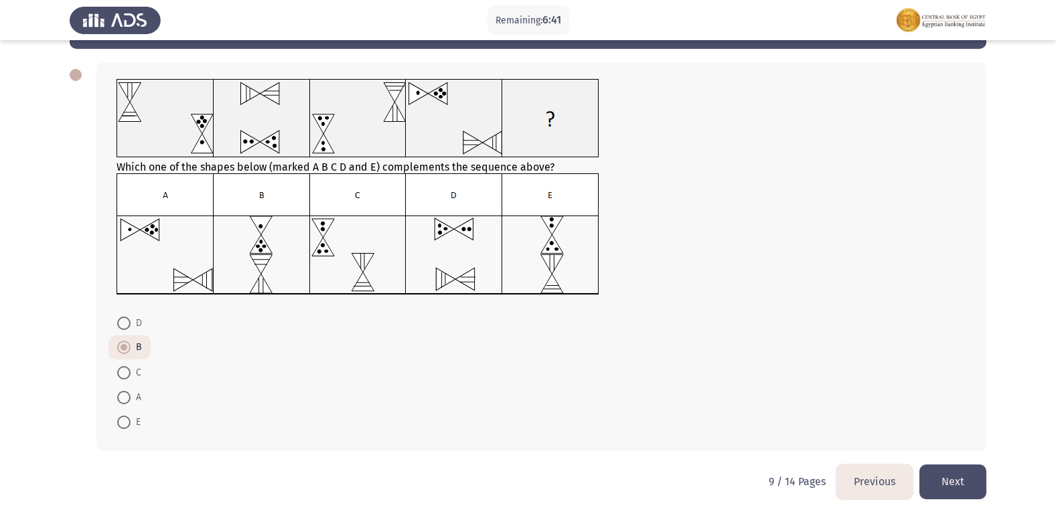
click at [946, 481] on button "Next" at bounding box center [952, 482] width 67 height 34
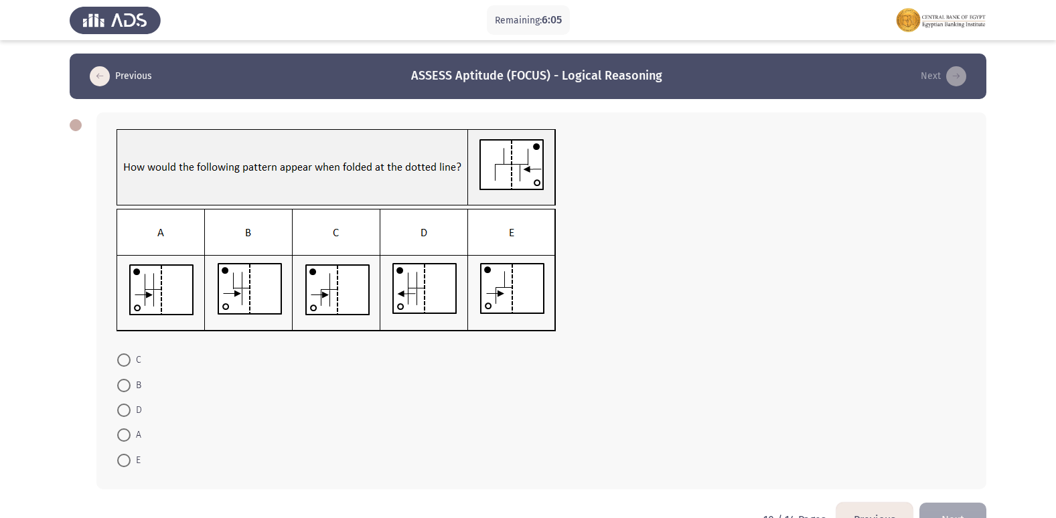
click at [127, 433] on span at bounding box center [123, 435] width 13 height 13
click at [127, 433] on input "A" at bounding box center [123, 435] width 13 height 13
radio input "true"
click at [947, 502] on button "Next" at bounding box center [952, 519] width 67 height 34
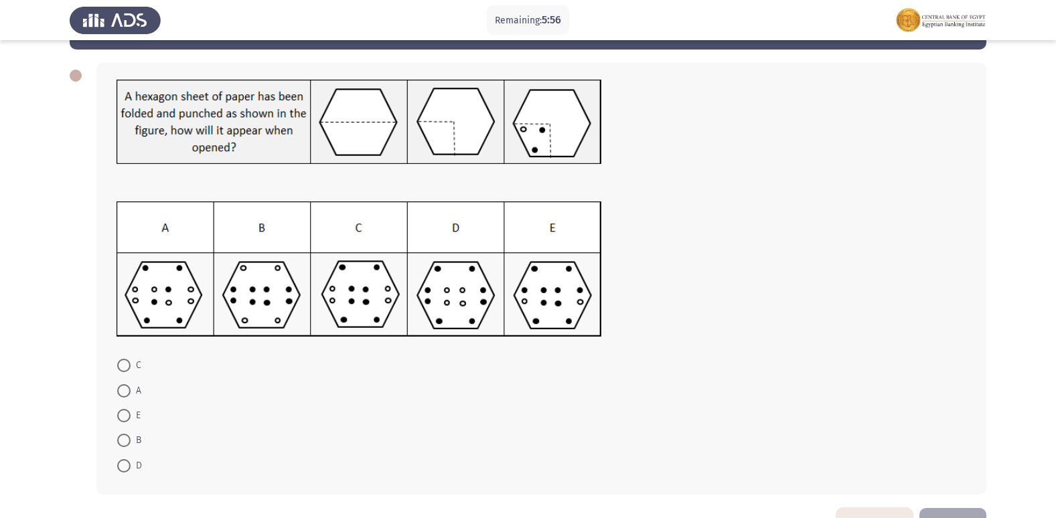
scroll to position [26, 0]
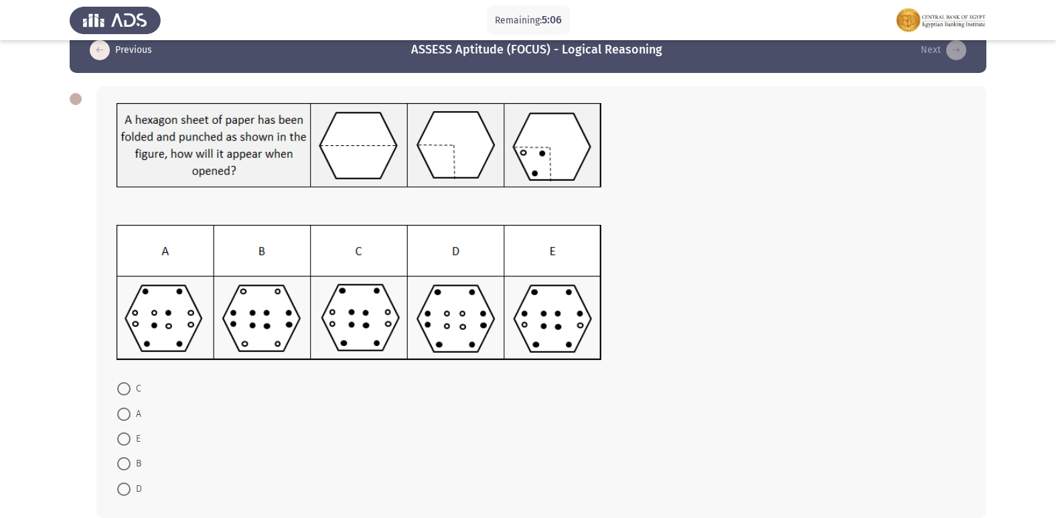
click at [129, 431] on label "E" at bounding box center [128, 439] width 23 height 16
click at [129, 433] on input "E" at bounding box center [123, 439] width 13 height 13
radio input "true"
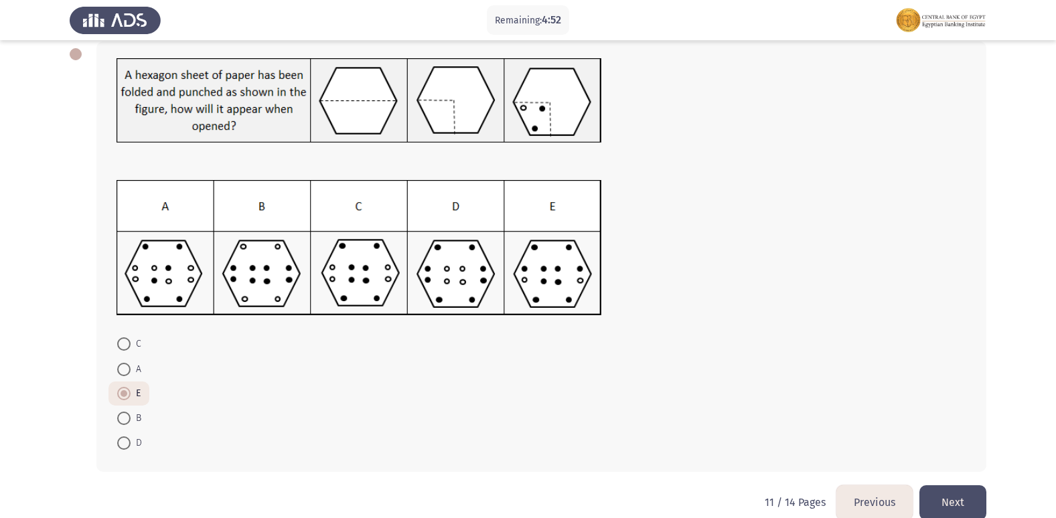
scroll to position [92, 0]
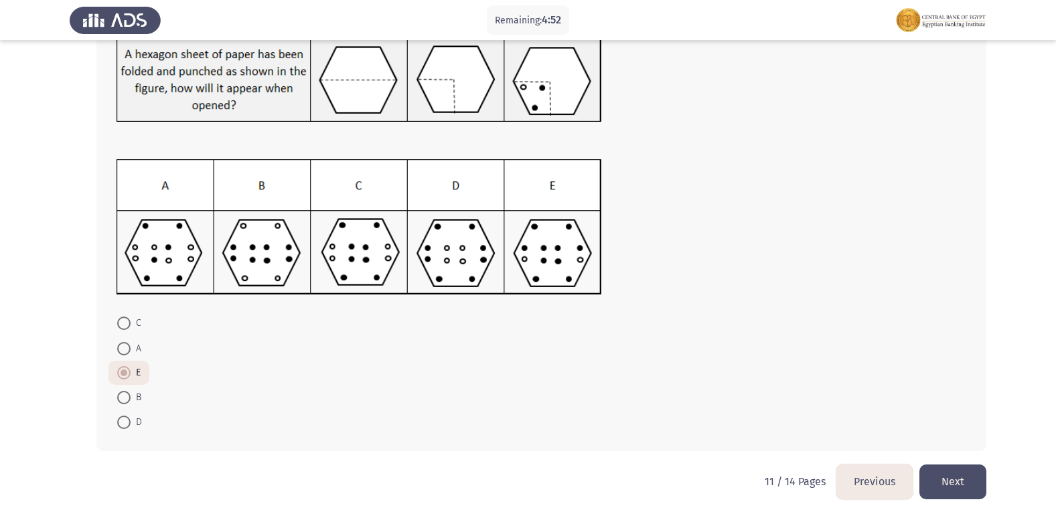
click at [939, 487] on button "Next" at bounding box center [952, 482] width 67 height 34
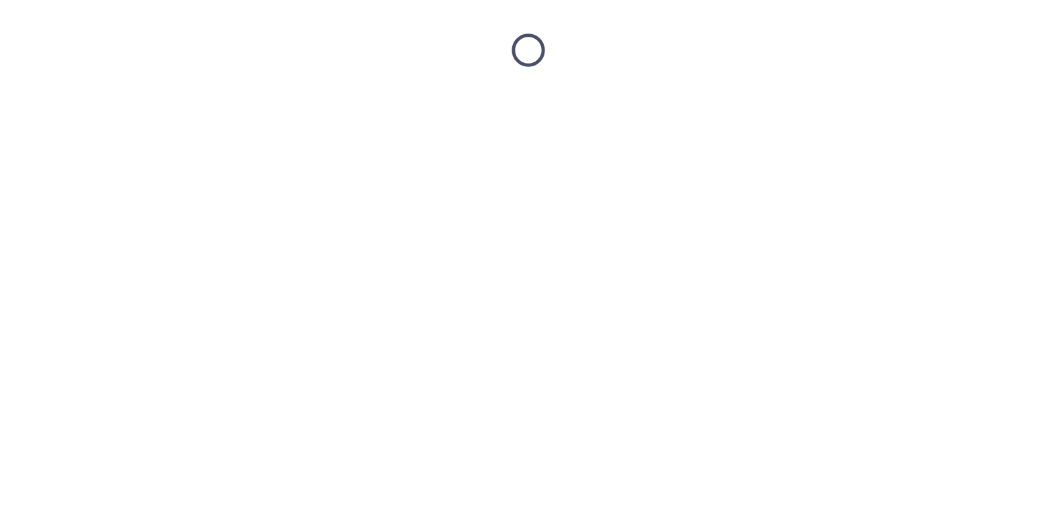
scroll to position [0, 0]
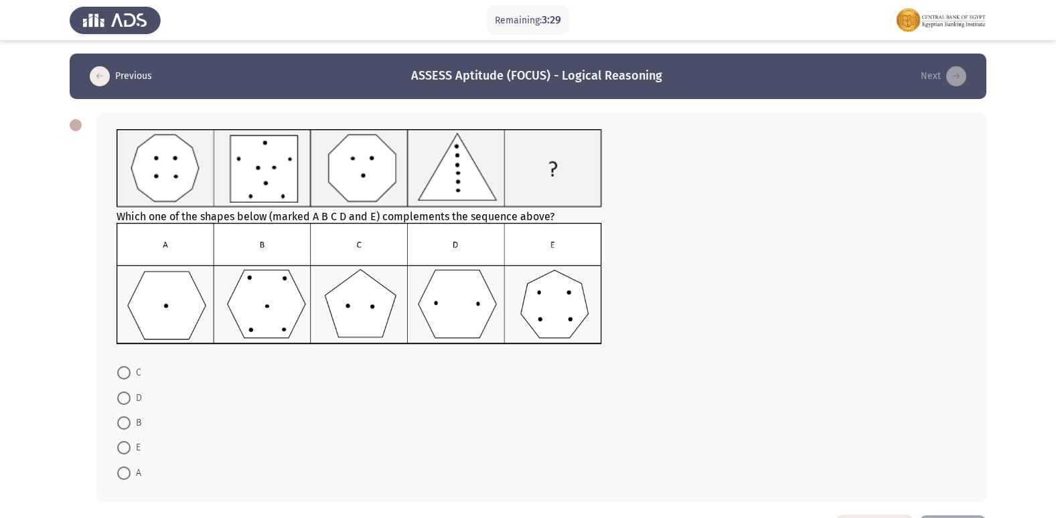
click at [123, 425] on span at bounding box center [123, 422] width 13 height 13
click at [123, 425] on input "B" at bounding box center [123, 422] width 13 height 13
radio input "true"
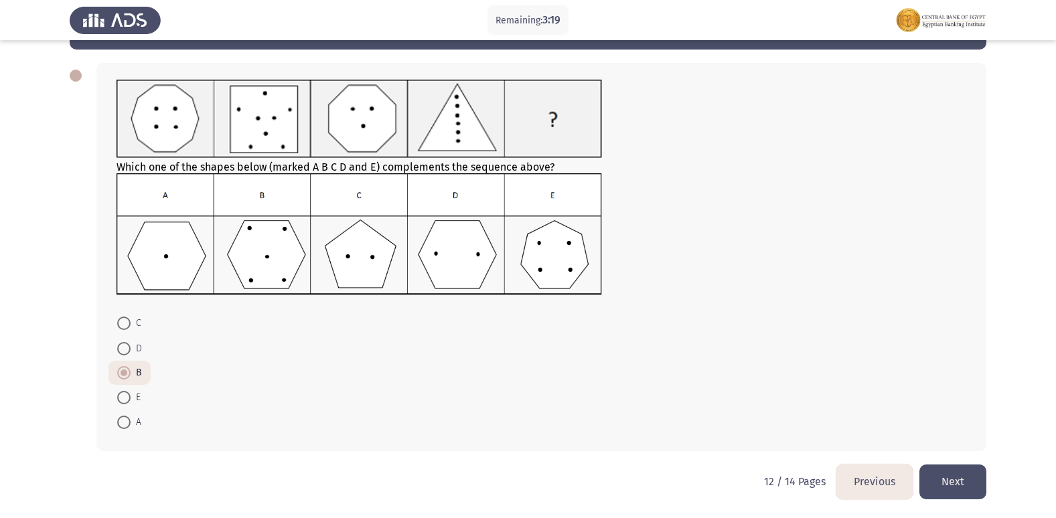
click at [951, 473] on button "Next" at bounding box center [952, 482] width 67 height 34
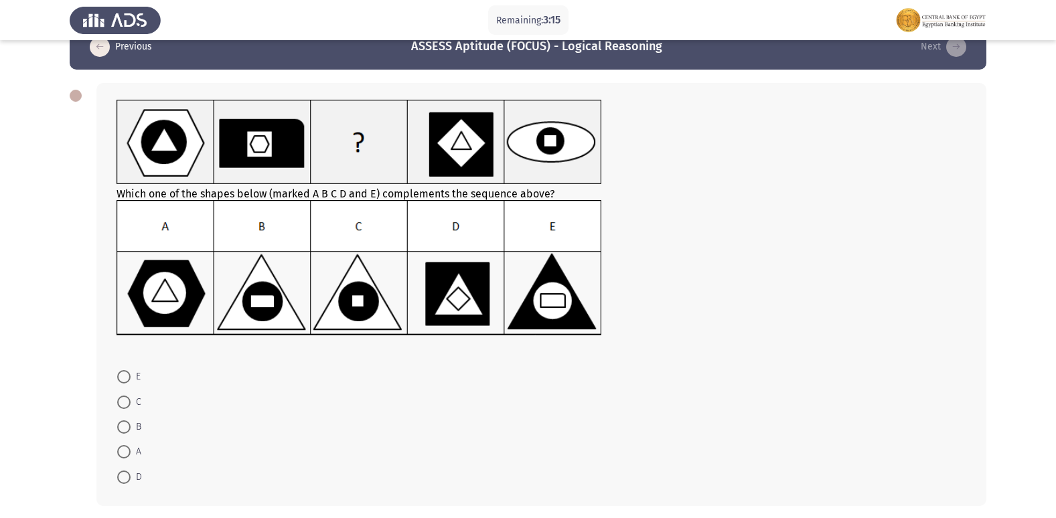
scroll to position [0, 0]
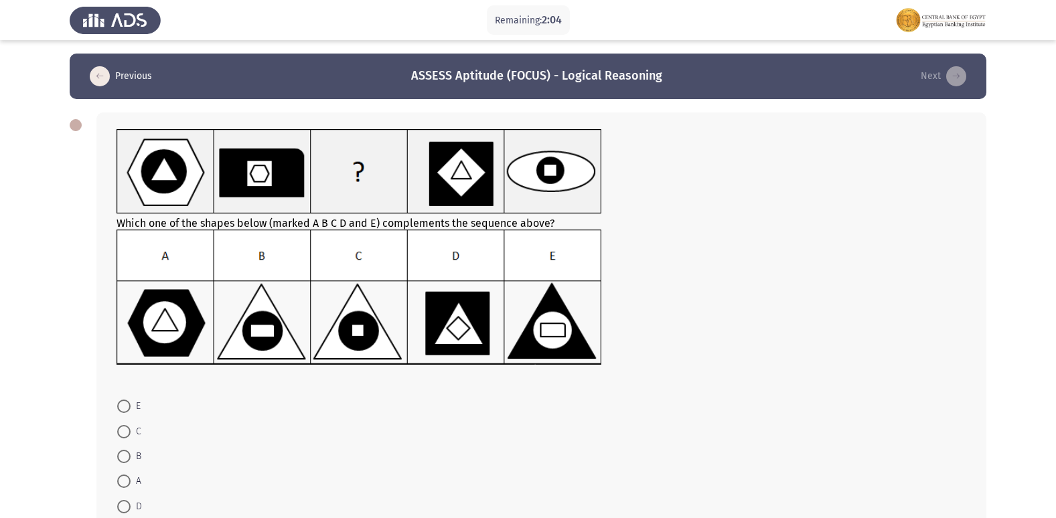
click at [125, 427] on span at bounding box center [123, 431] width 13 height 13
click at [125, 427] on input "C" at bounding box center [123, 431] width 13 height 13
radio input "true"
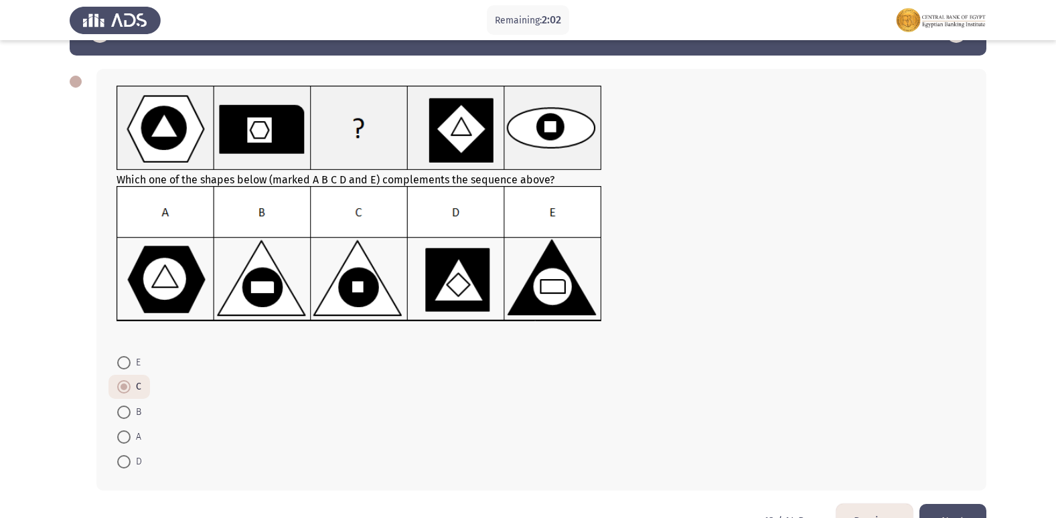
scroll to position [67, 0]
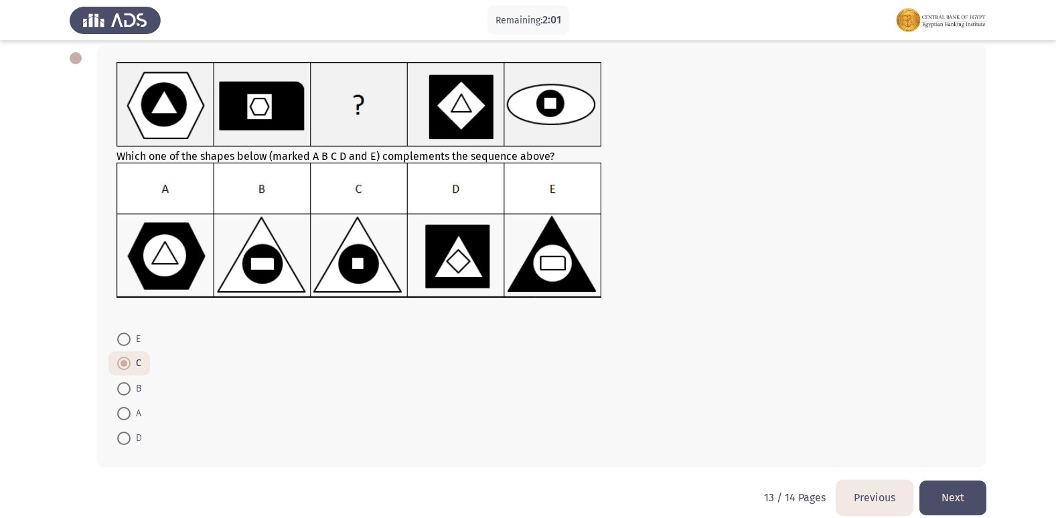
click at [945, 488] on button "Next" at bounding box center [952, 498] width 67 height 34
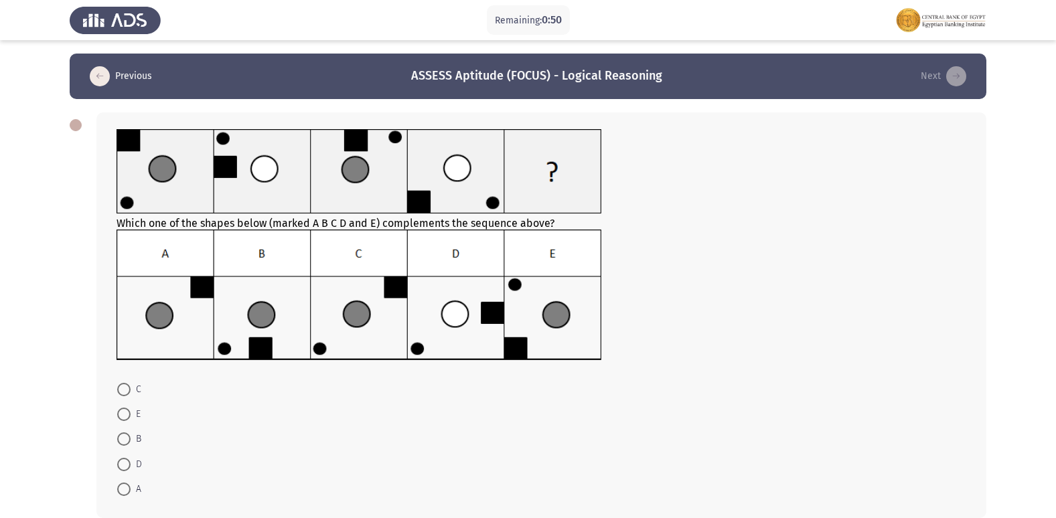
click at [127, 392] on span at bounding box center [123, 389] width 13 height 13
click at [127, 392] on input "C" at bounding box center [123, 389] width 13 height 13
radio input "true"
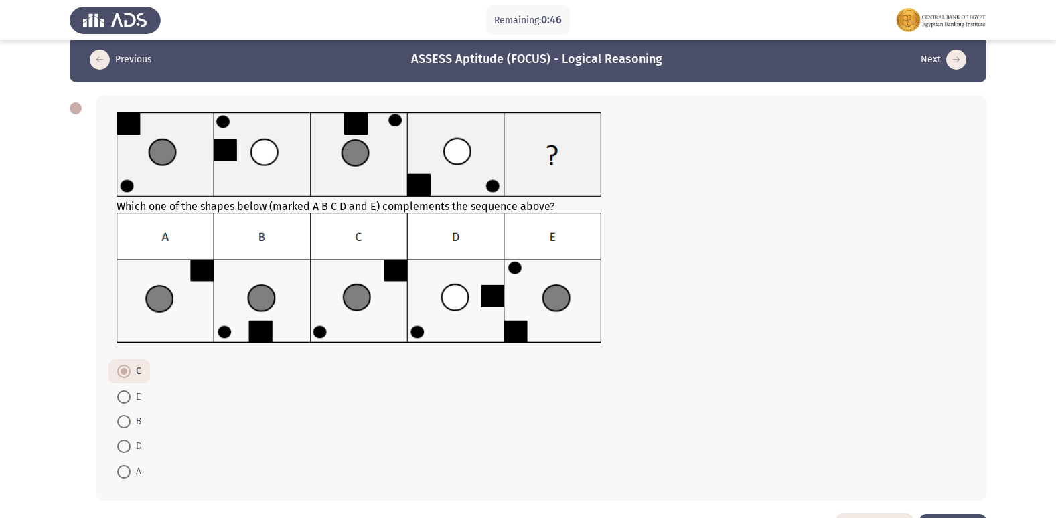
scroll to position [66, 0]
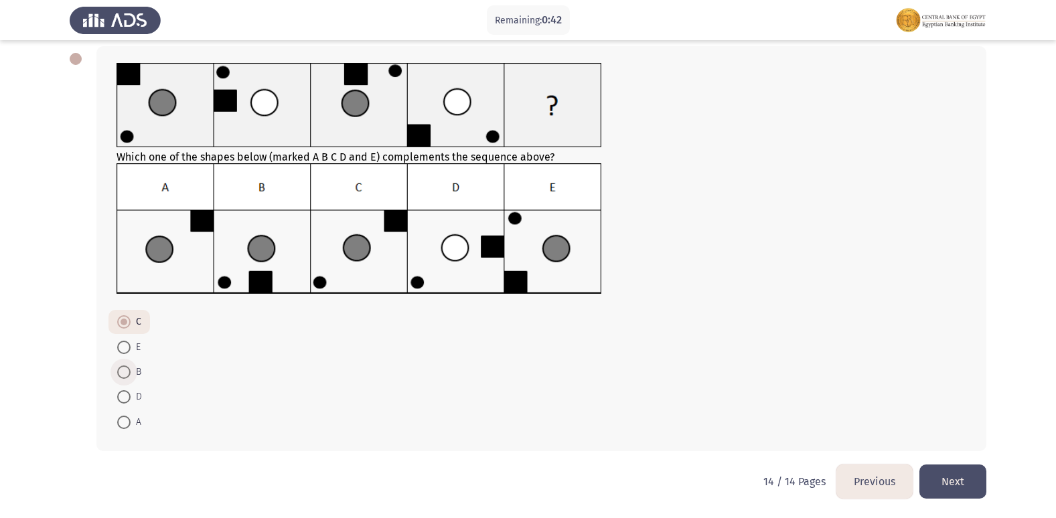
click at [118, 372] on span at bounding box center [123, 372] width 13 height 13
click at [118, 372] on input "B" at bounding box center [123, 372] width 13 height 13
radio input "true"
click at [118, 329] on span at bounding box center [123, 323] width 13 height 13
click at [118, 329] on input "C" at bounding box center [123, 323] width 13 height 13
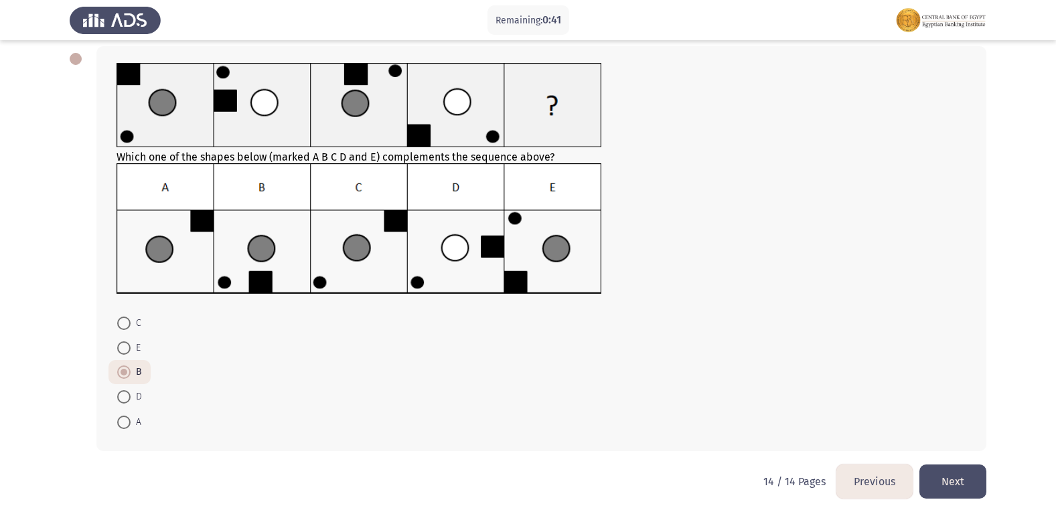
radio input "true"
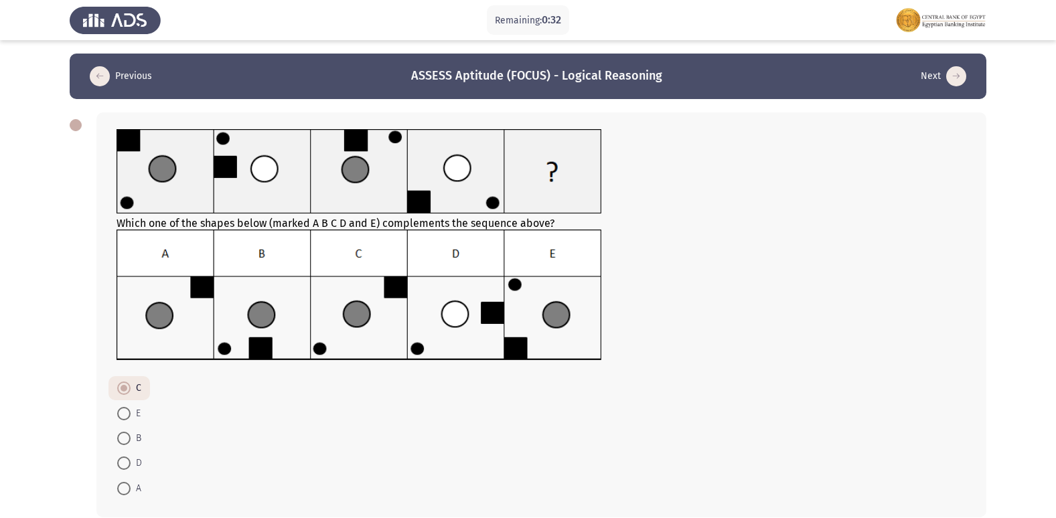
click at [130, 441] on span at bounding box center [123, 438] width 13 height 13
click at [130, 441] on input "B" at bounding box center [123, 438] width 13 height 13
radio input "true"
click at [125, 418] on span at bounding box center [123, 414] width 13 height 13
click at [125, 418] on input "E" at bounding box center [123, 414] width 13 height 13
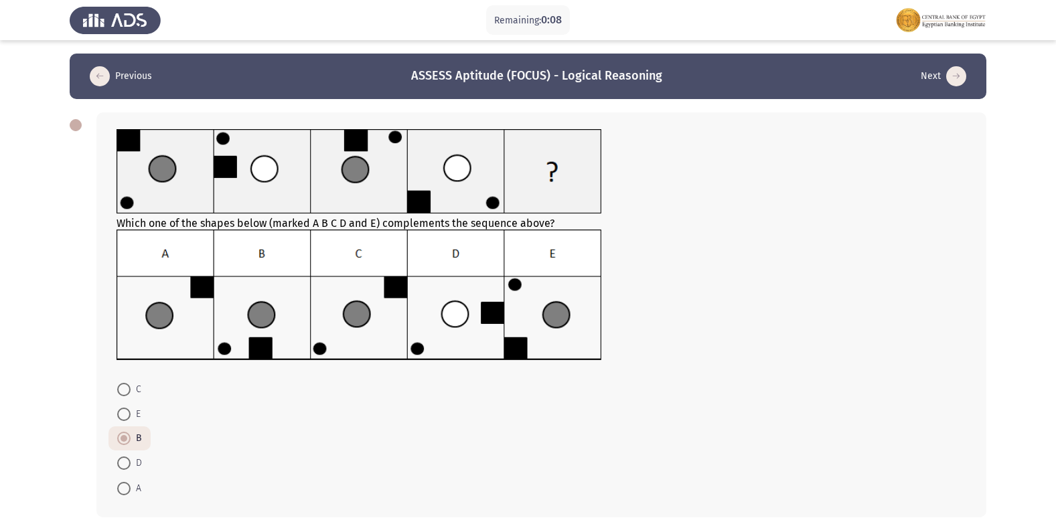
radio input "true"
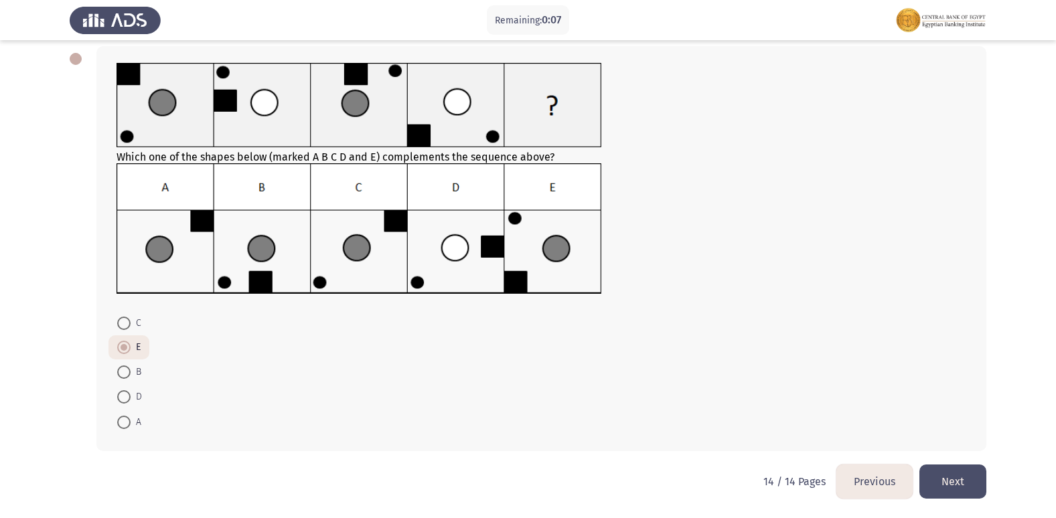
click at [965, 494] on button "Next" at bounding box center [952, 482] width 67 height 34
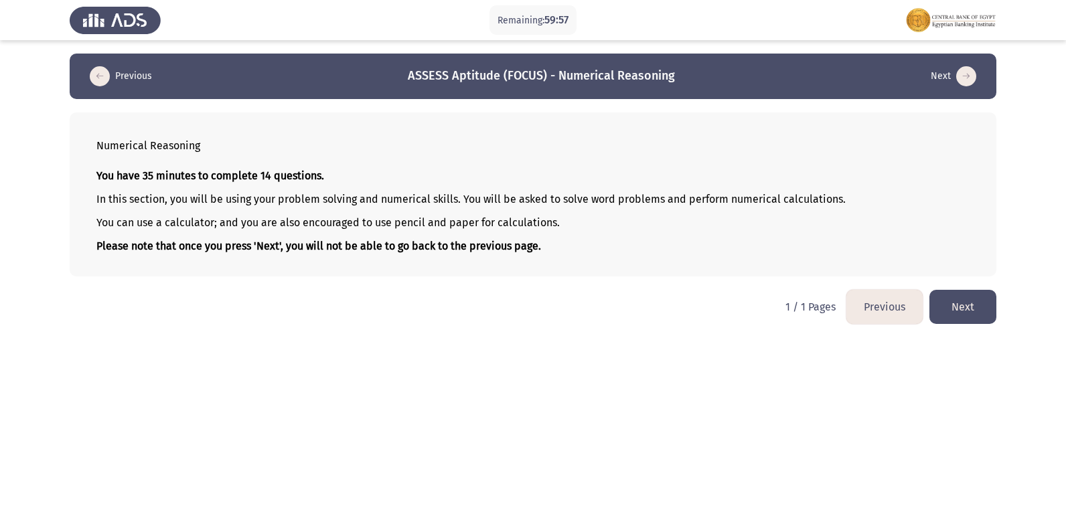
click at [959, 318] on button "Next" at bounding box center [962, 307] width 67 height 34
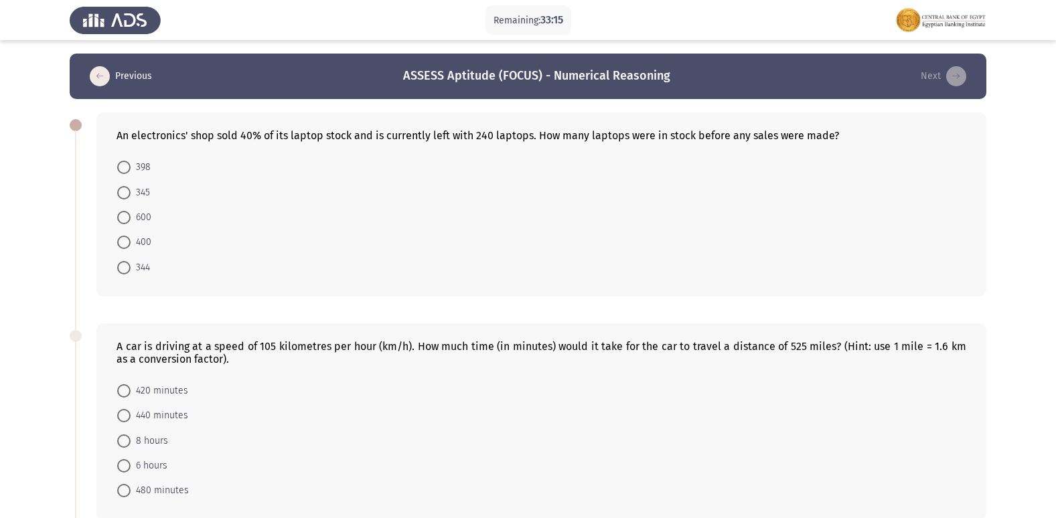
click at [133, 241] on span "400" at bounding box center [141, 242] width 21 height 16
click at [131, 241] on input "400" at bounding box center [123, 242] width 13 height 13
radio input "true"
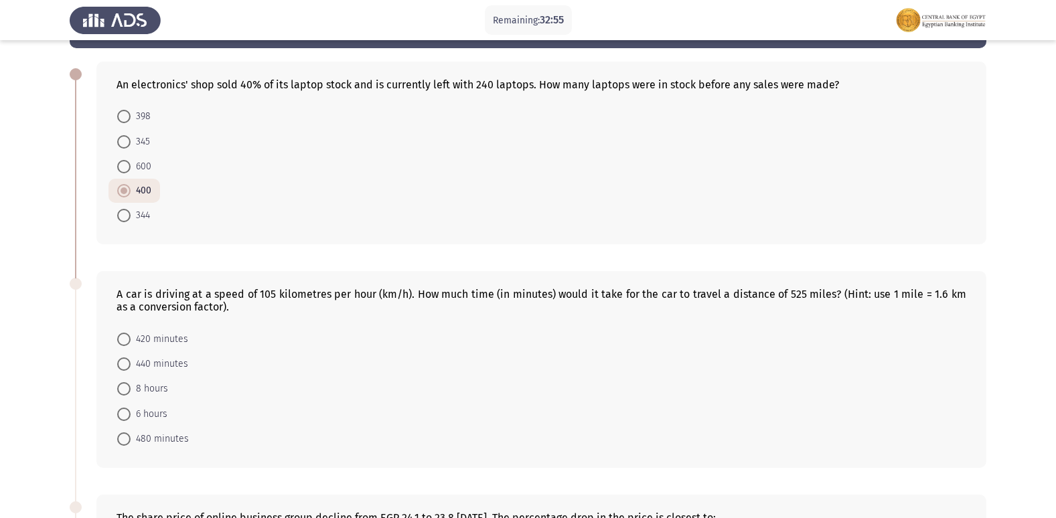
scroll to position [134, 0]
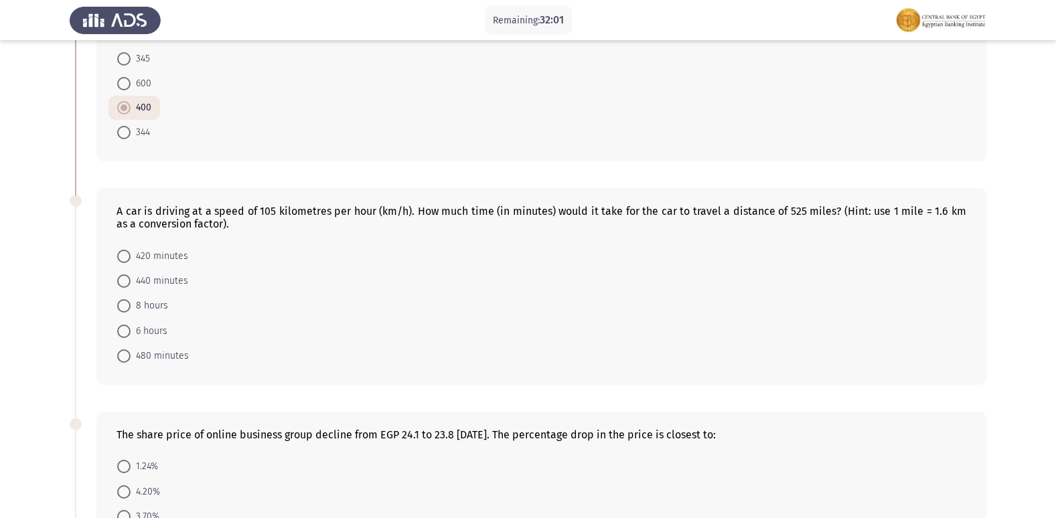
click at [123, 356] on span at bounding box center [123, 356] width 13 height 13
click at [123, 356] on input "480 minutes" at bounding box center [123, 356] width 13 height 13
radio input "true"
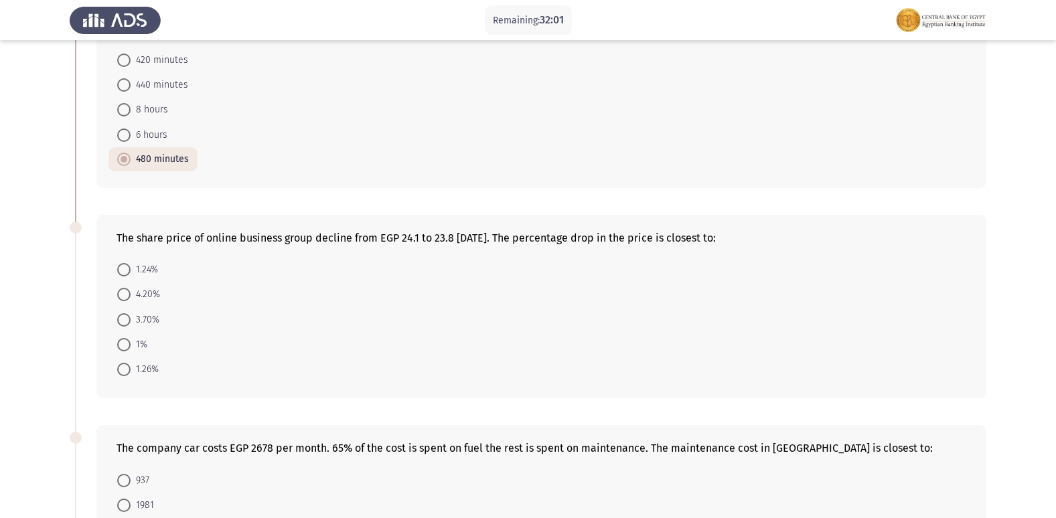
scroll to position [335, 0]
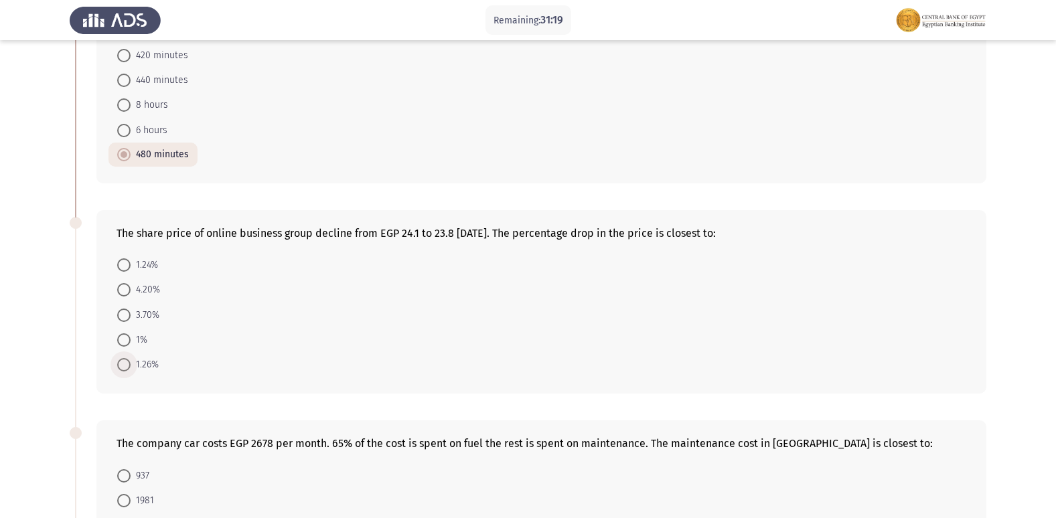
click at [142, 367] on span "1.26%" at bounding box center [145, 365] width 28 height 16
click at [131, 367] on input "1.26%" at bounding box center [123, 364] width 13 height 13
radio input "true"
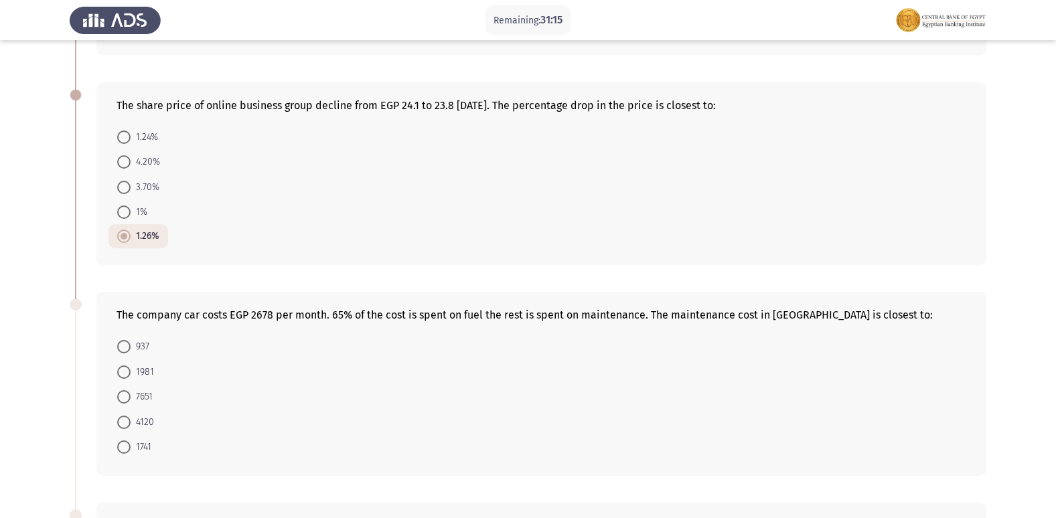
scroll to position [469, 0]
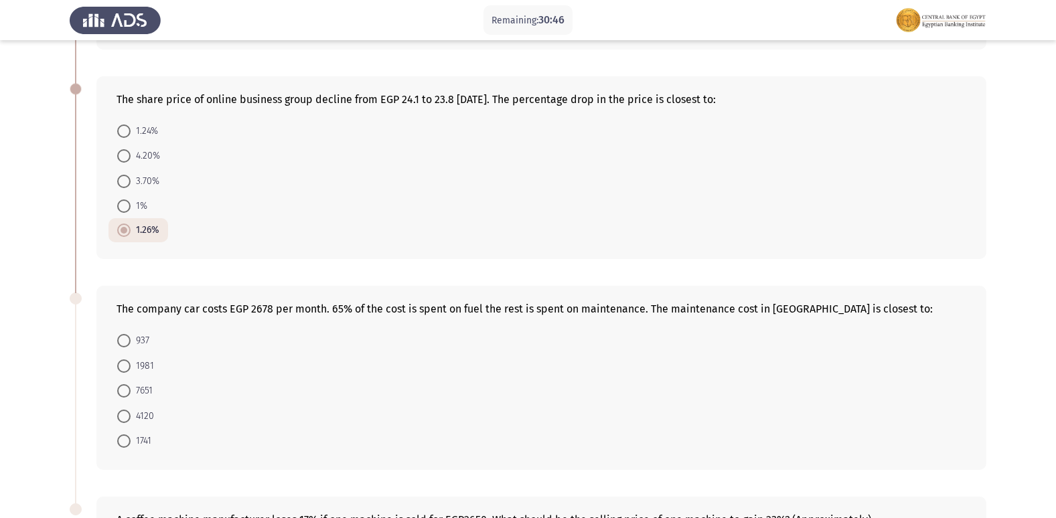
click at [147, 333] on span "937" at bounding box center [140, 341] width 19 height 16
click at [131, 334] on input "937" at bounding box center [123, 340] width 13 height 13
radio input "true"
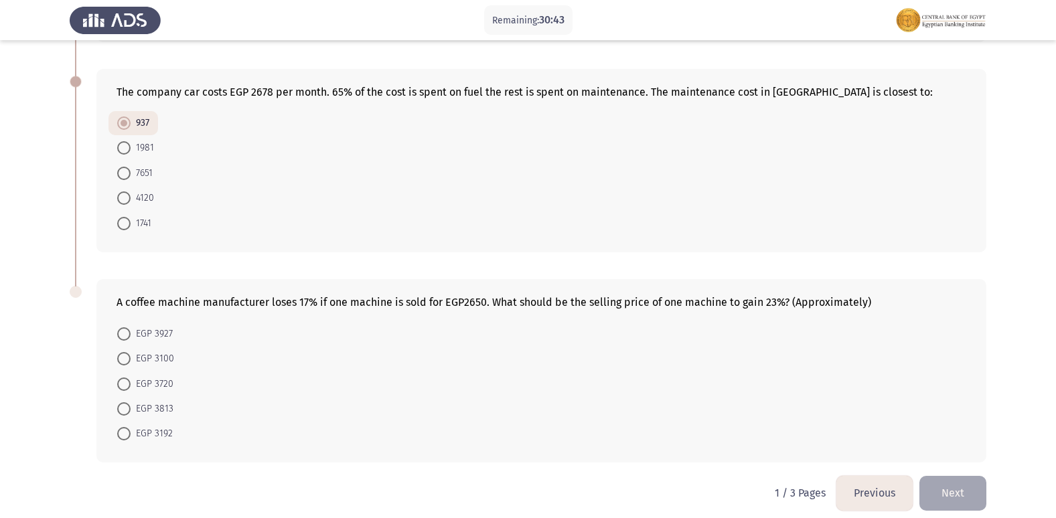
scroll to position [697, 0]
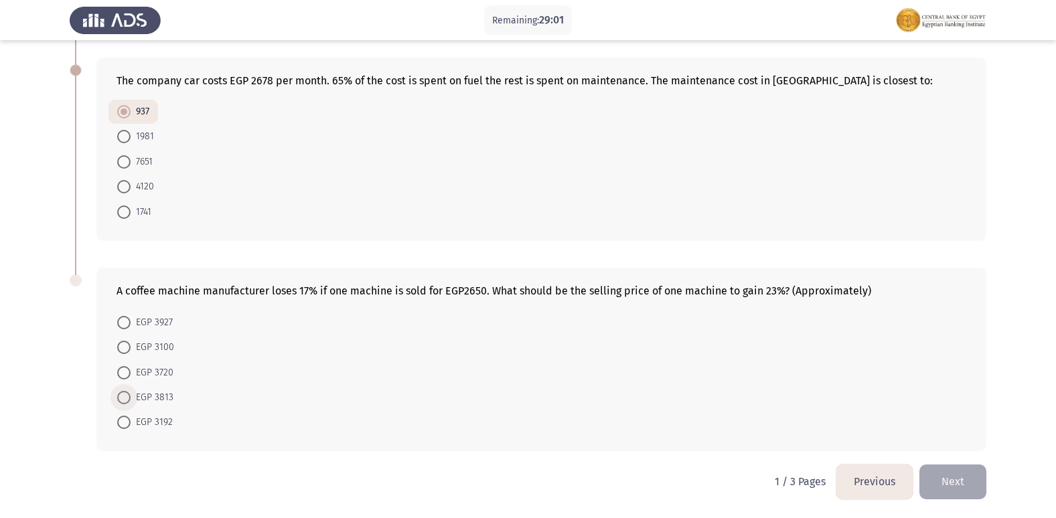
click at [120, 404] on label "EGP 3813" at bounding box center [145, 398] width 56 height 16
click at [120, 404] on input "EGP 3813" at bounding box center [123, 397] width 13 height 13
radio input "true"
click at [964, 471] on button "Next" at bounding box center [952, 482] width 67 height 34
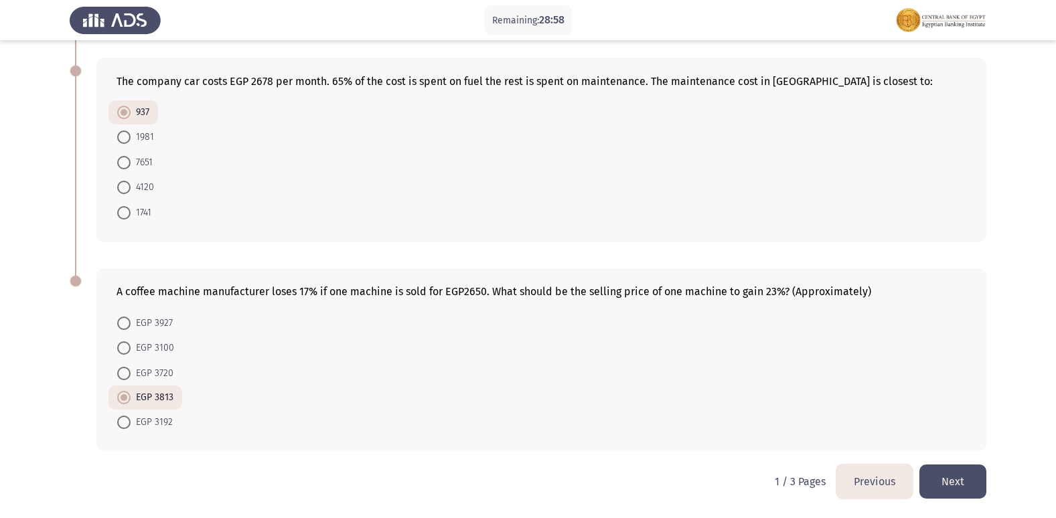
scroll to position [0, 0]
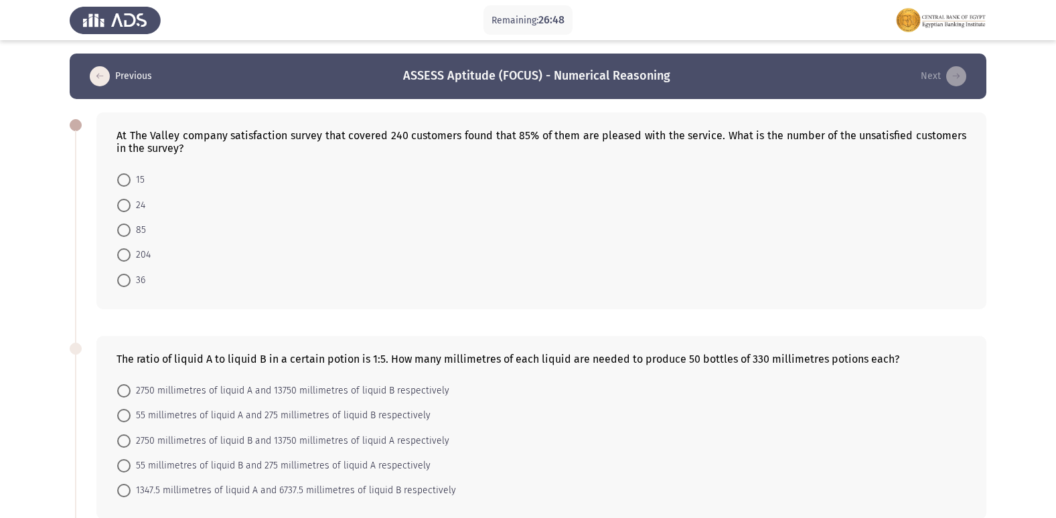
click at [125, 279] on span at bounding box center [123, 280] width 13 height 13
click at [125, 279] on input "36" at bounding box center [123, 280] width 13 height 13
radio input "true"
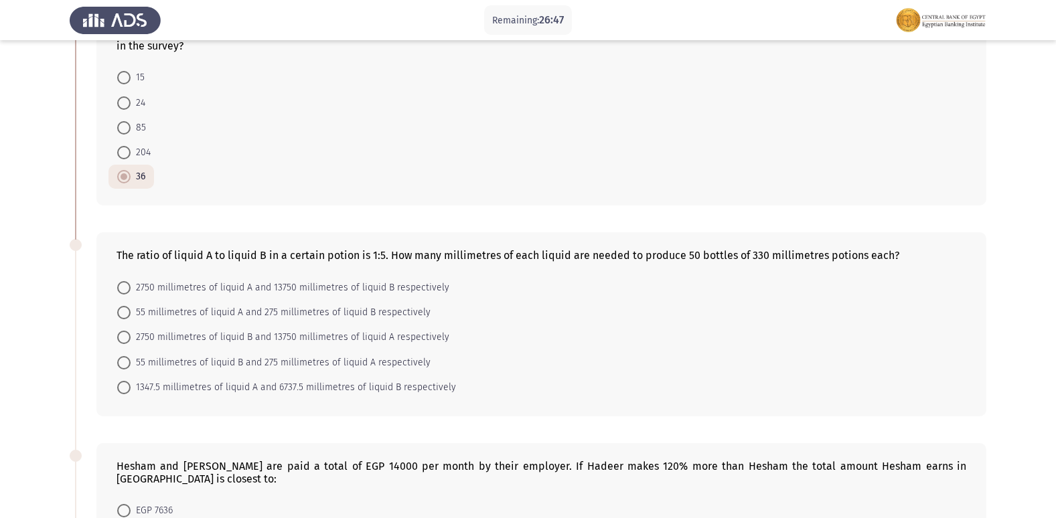
scroll to position [134, 0]
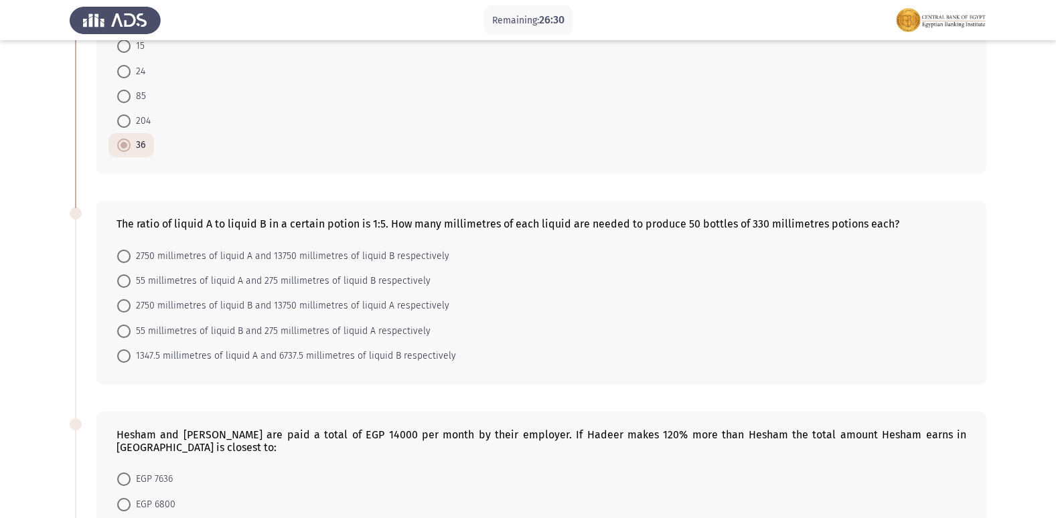
click at [394, 126] on form "15 24 85 204 36" at bounding box center [542, 95] width 850 height 124
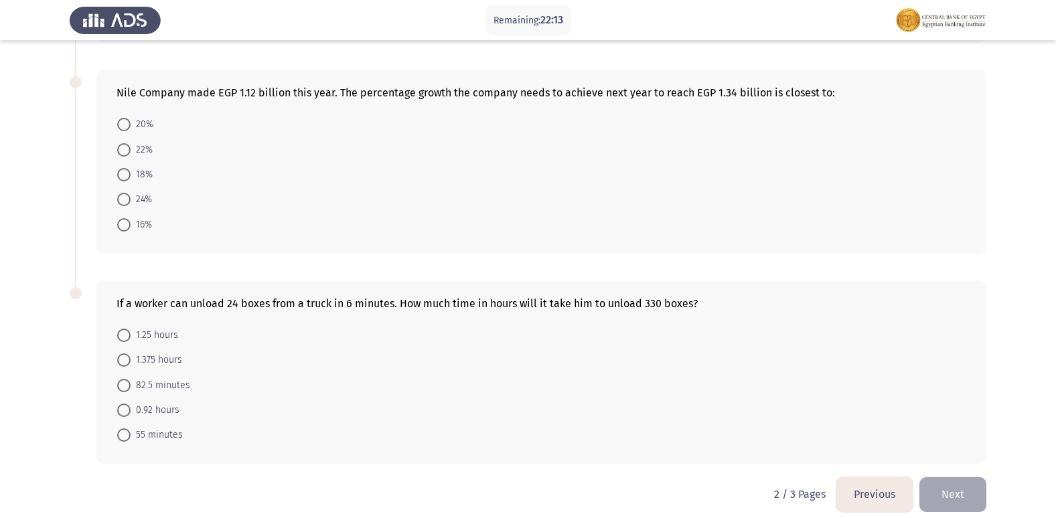
scroll to position [633, 0]
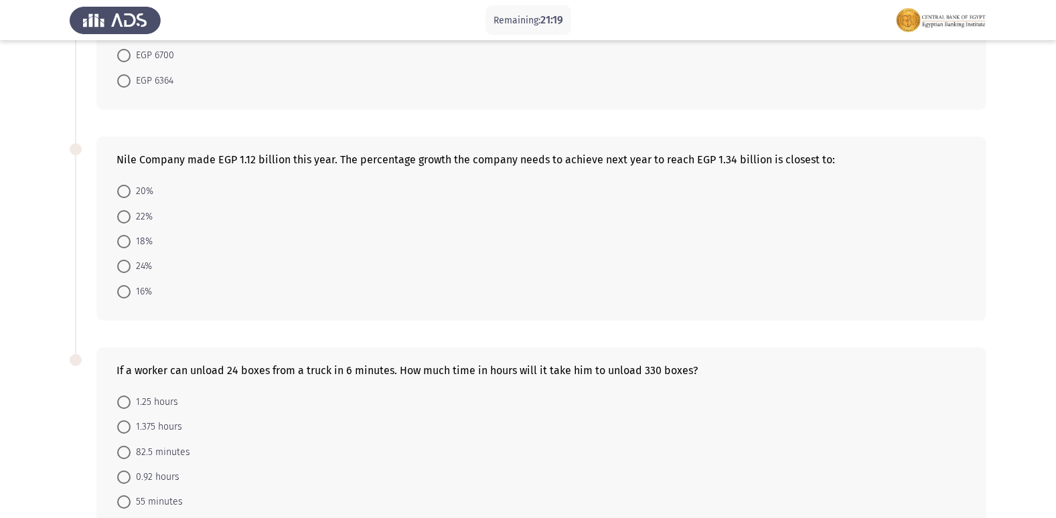
click at [125, 210] on span at bounding box center [123, 216] width 13 height 13
click at [125, 210] on input "22%" at bounding box center [123, 216] width 13 height 13
radio input "true"
click at [129, 284] on span at bounding box center [123, 290] width 13 height 13
click at [129, 284] on input "16%" at bounding box center [123, 290] width 13 height 13
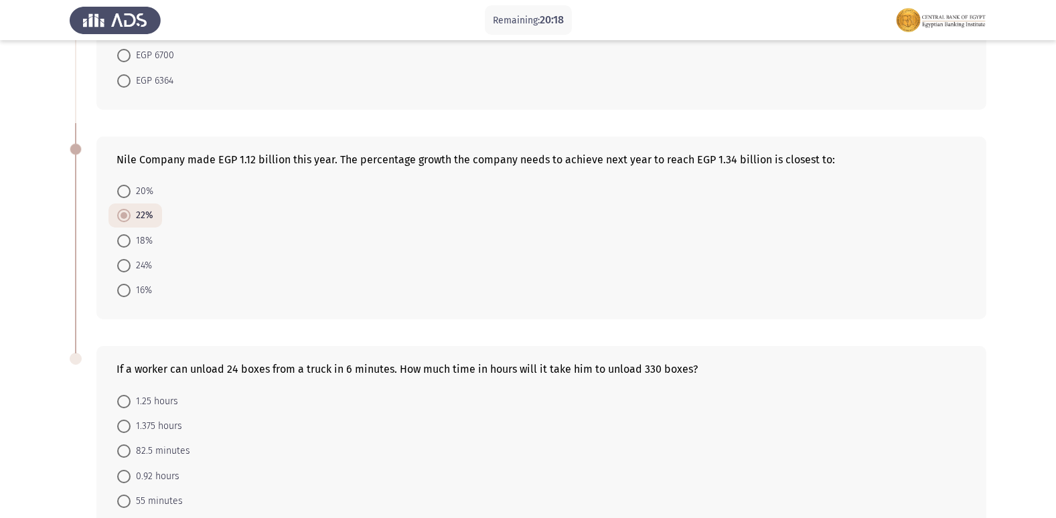
radio input "true"
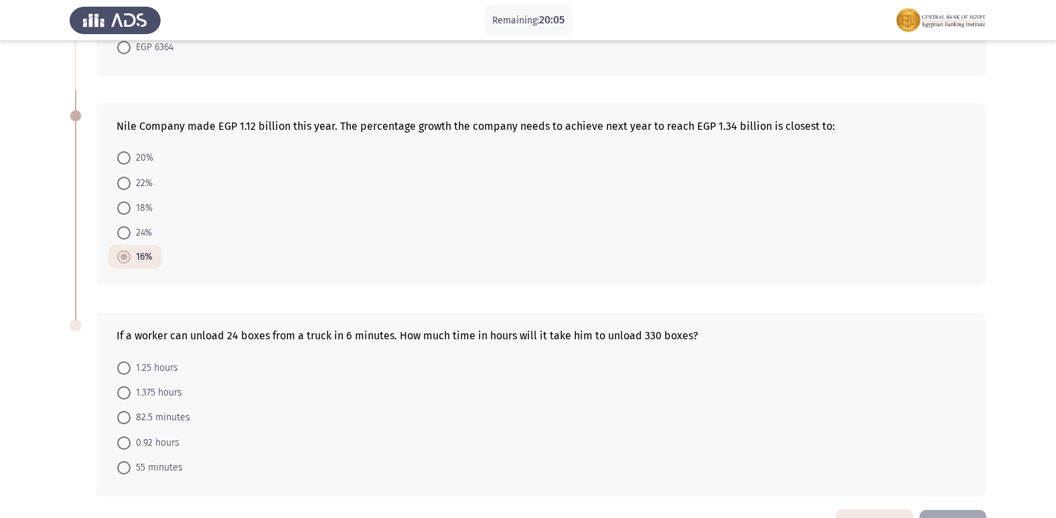
scroll to position [699, 0]
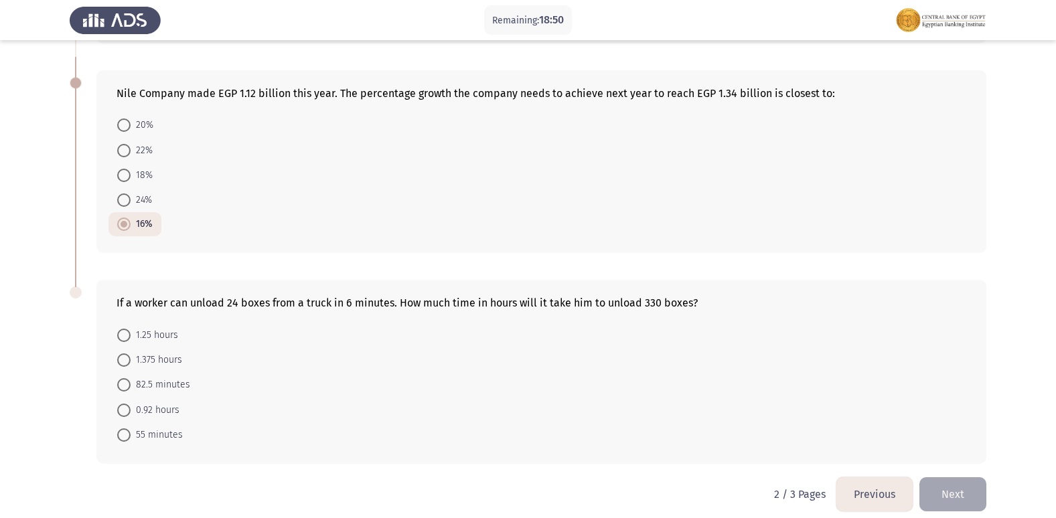
click at [159, 352] on span "1.375 hours" at bounding box center [157, 360] width 52 height 16
click at [131, 354] on input "1.375 hours" at bounding box center [123, 360] width 13 height 13
radio input "true"
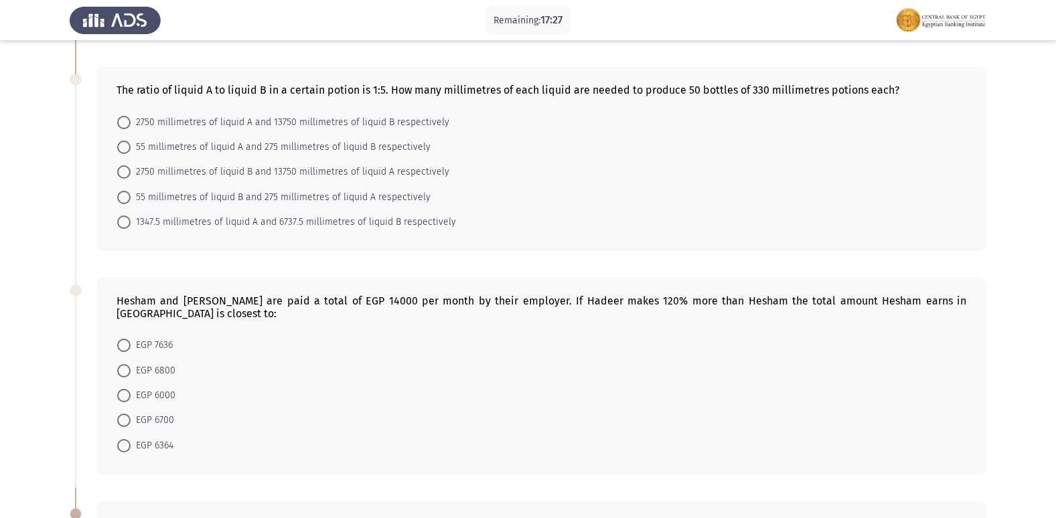
scroll to position [134, 0]
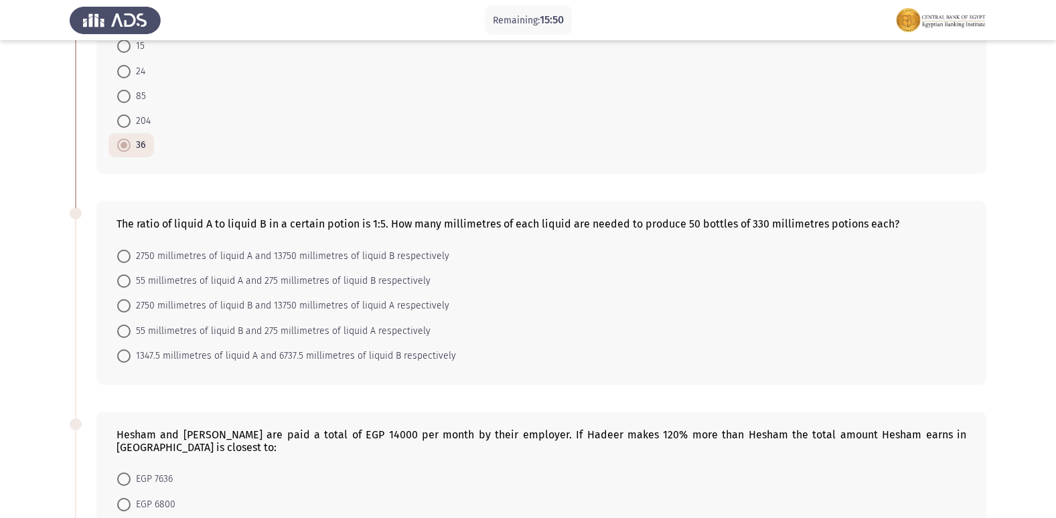
click at [117, 288] on mat-radio-button "55 millimetres of liquid A and 275 millimetres of liquid B respectively" at bounding box center [273, 280] width 331 height 25
click at [123, 284] on span at bounding box center [123, 281] width 13 height 13
click at [123, 284] on input "55 millimetres of liquid A and 275 millimetres of liquid B respectively" at bounding box center [123, 281] width 13 height 13
radio input "true"
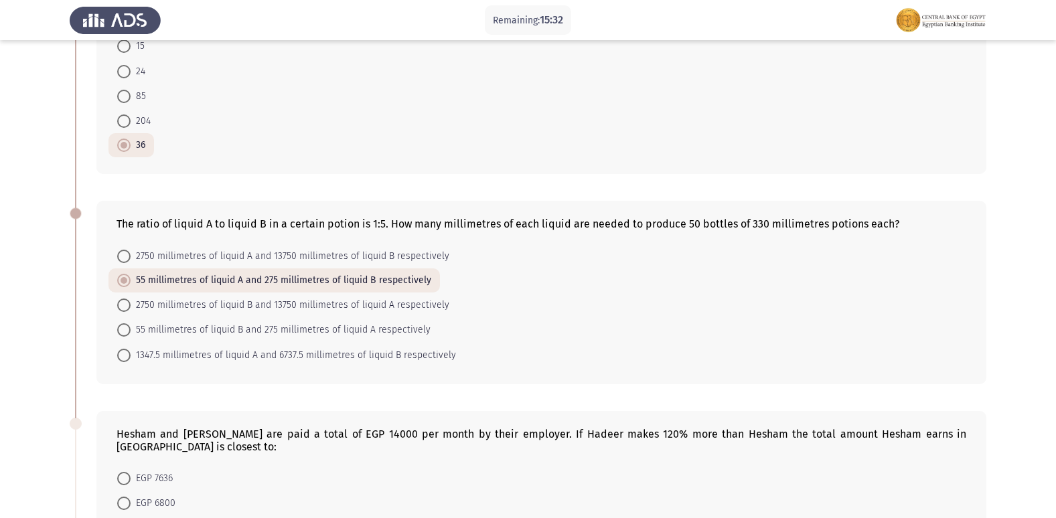
drag, startPoint x: 204, startPoint y: 216, endPoint x: 214, endPoint y: 220, distance: 10.6
click at [214, 220] on div "The ratio of liquid A to liquid B in a certain potion is 1:5. How many millimet…" at bounding box center [541, 292] width 890 height 183
click at [388, 214] on div "The ratio of liquid A to liquid B in a certain potion is 1:5. How many millimet…" at bounding box center [541, 292] width 890 height 183
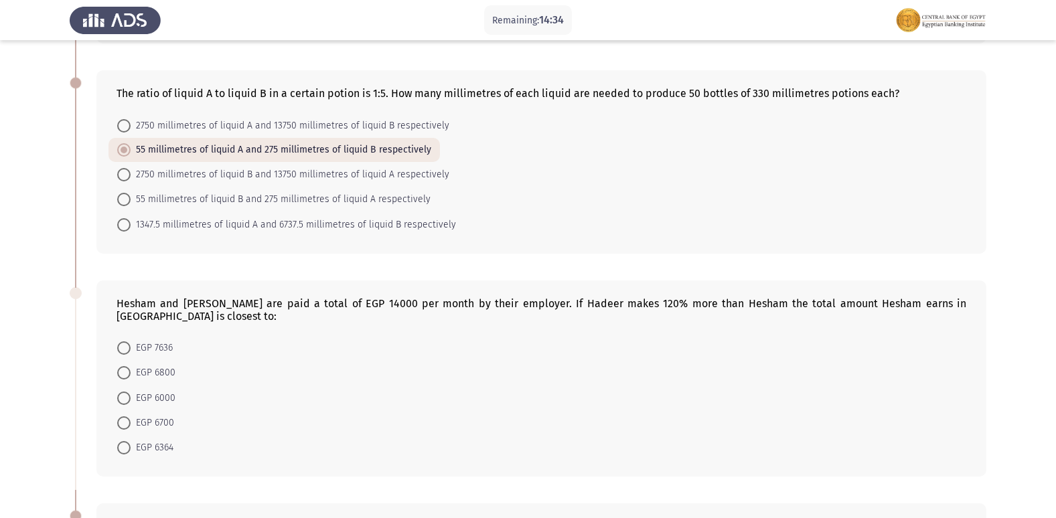
scroll to position [268, 0]
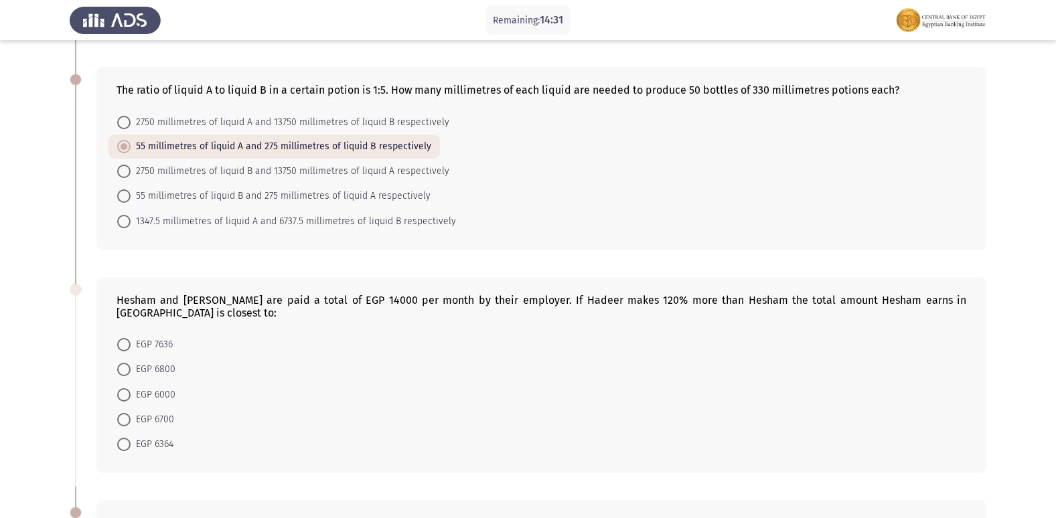
click at [144, 437] on span "EGP 6364" at bounding box center [152, 445] width 43 height 16
click at [131, 438] on input "EGP 6364" at bounding box center [123, 444] width 13 height 13
radio input "true"
click at [135, 362] on span "EGP 6800" at bounding box center [153, 370] width 45 height 16
click at [131, 363] on input "EGP 6800" at bounding box center [123, 369] width 13 height 13
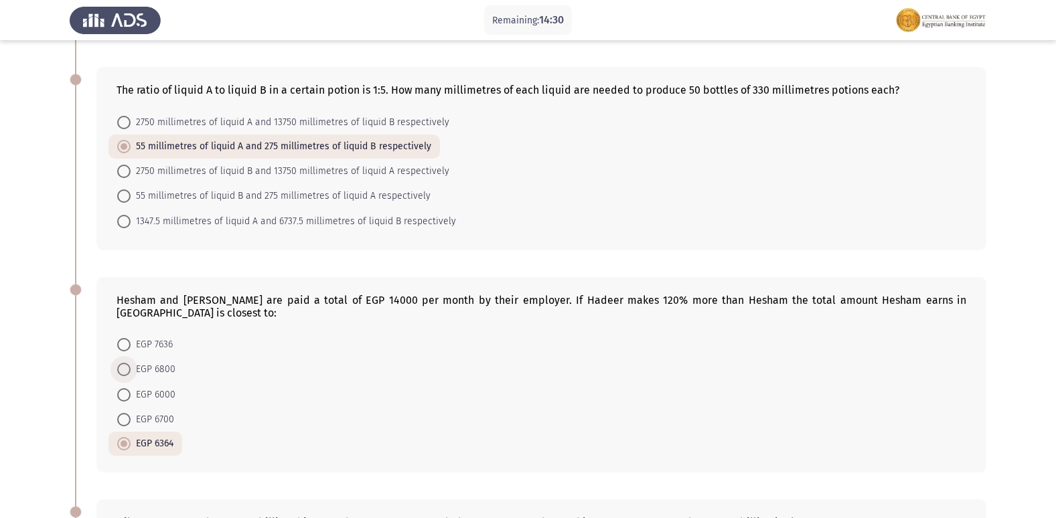
radio input "true"
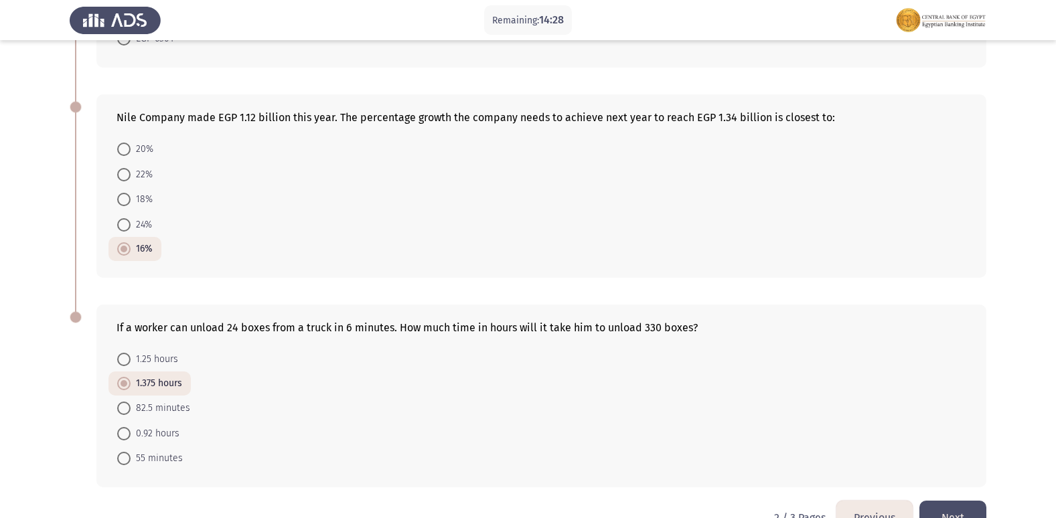
scroll to position [696, 0]
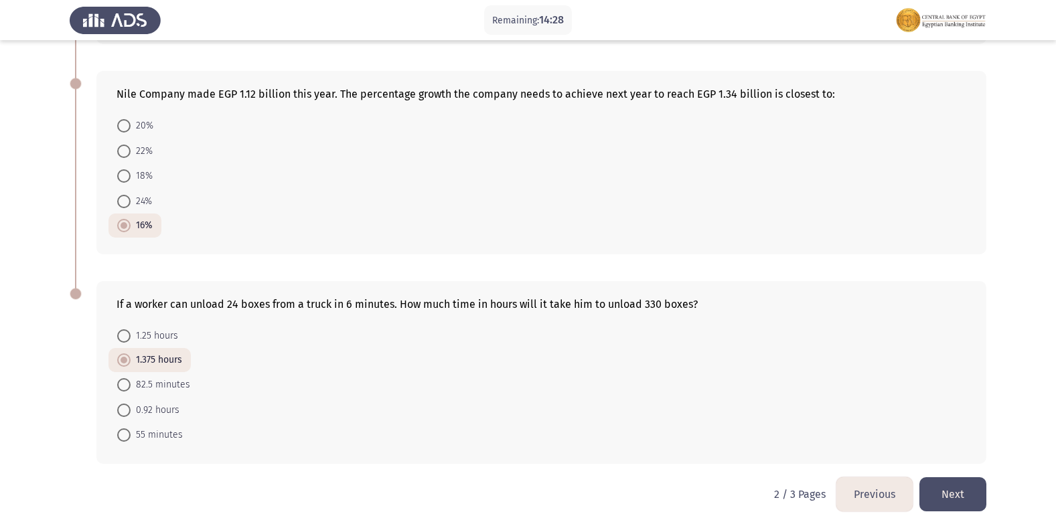
click at [953, 477] on button "Next" at bounding box center [952, 494] width 67 height 34
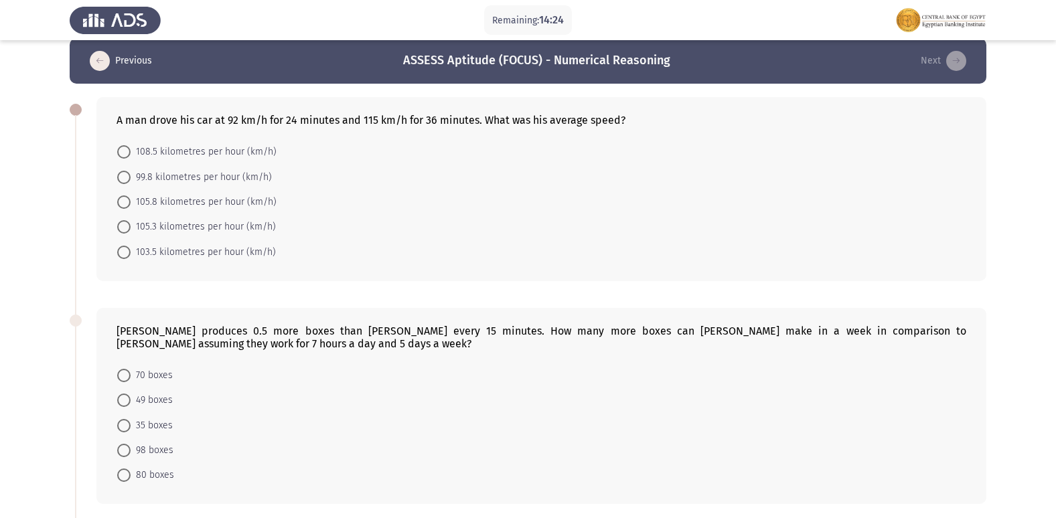
scroll to position [0, 0]
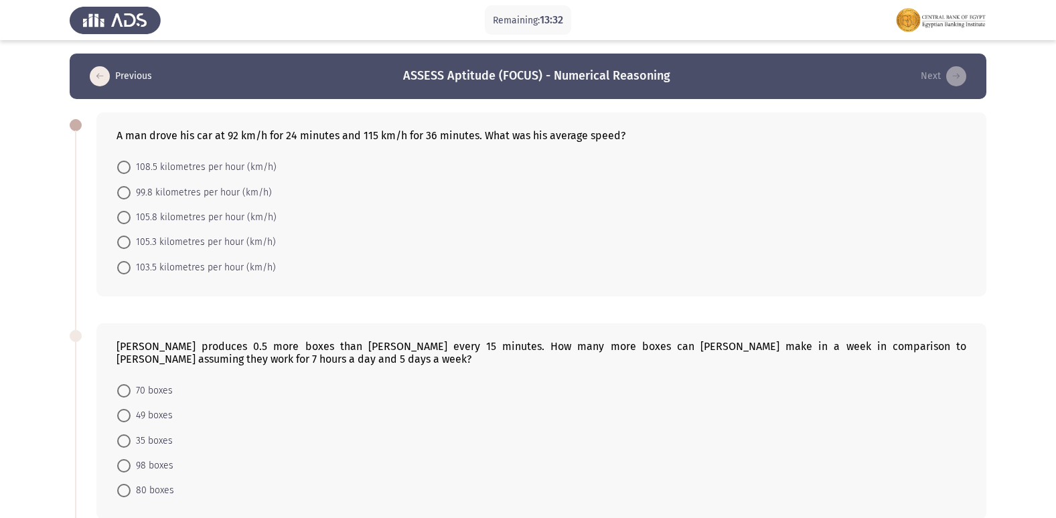
click at [149, 265] on span "103.5 kilometres per hour (km/h)" at bounding box center [203, 268] width 145 height 16
click at [131, 265] on input "103.5 kilometres per hour (km/h)" at bounding box center [123, 267] width 13 height 13
radio input "true"
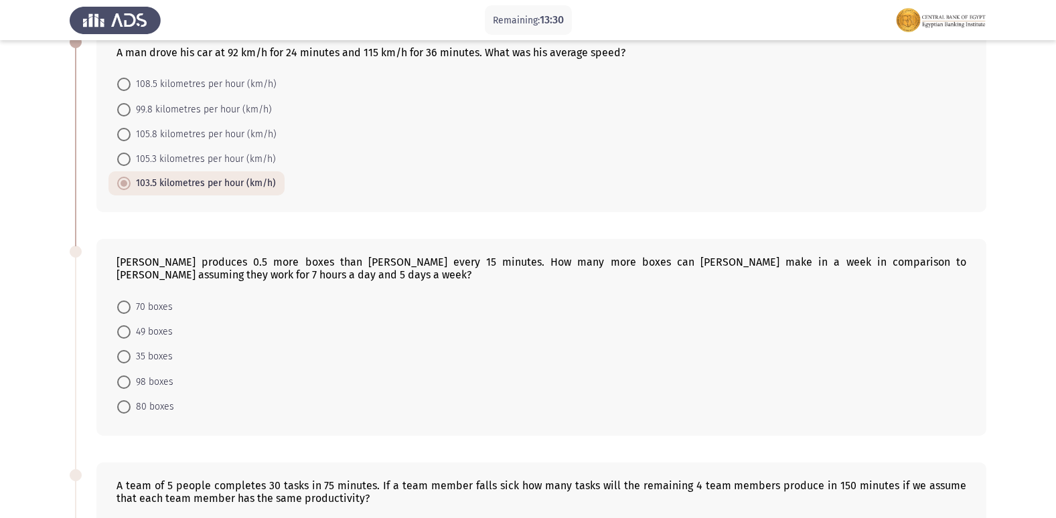
scroll to position [134, 0]
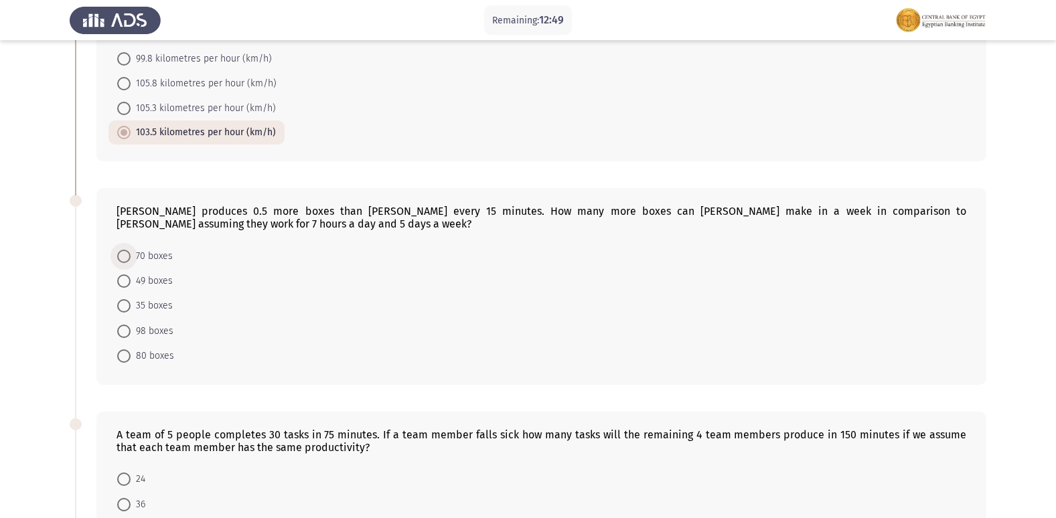
click at [155, 252] on span "70 boxes" at bounding box center [152, 256] width 42 height 16
click at [131, 252] on input "70 boxes" at bounding box center [123, 256] width 13 height 13
radio input "true"
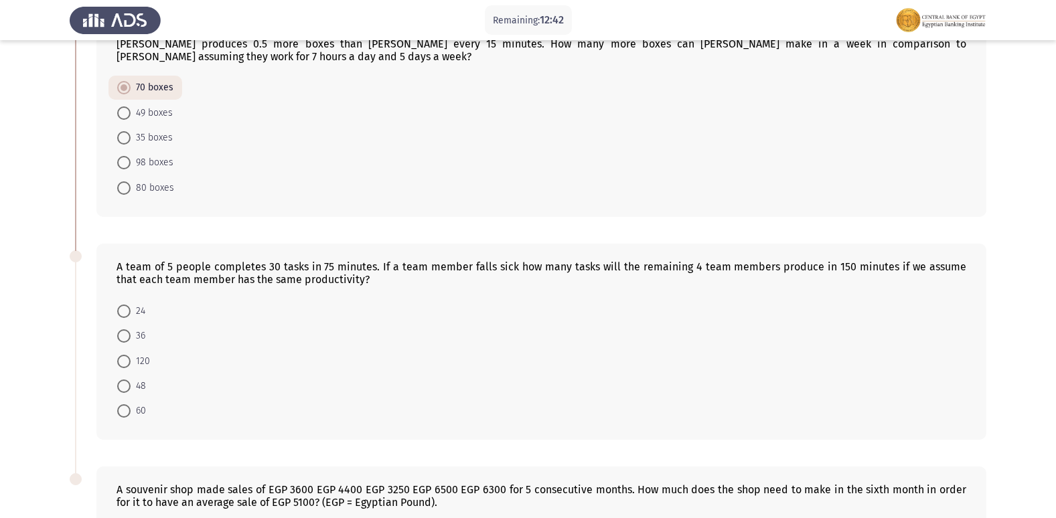
scroll to position [335, 0]
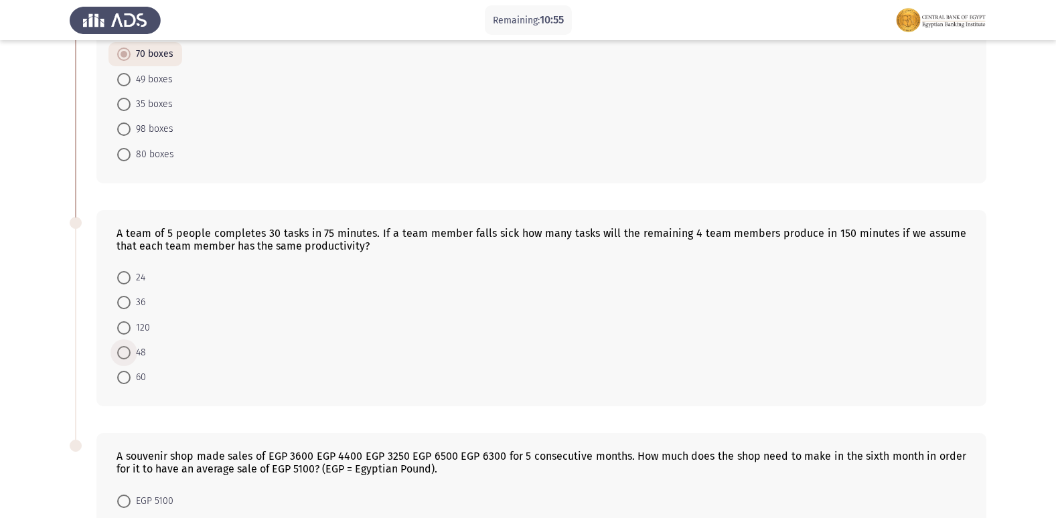
click at [130, 348] on span at bounding box center [123, 352] width 13 height 13
click at [130, 348] on input "48" at bounding box center [123, 352] width 13 height 13
radio input "true"
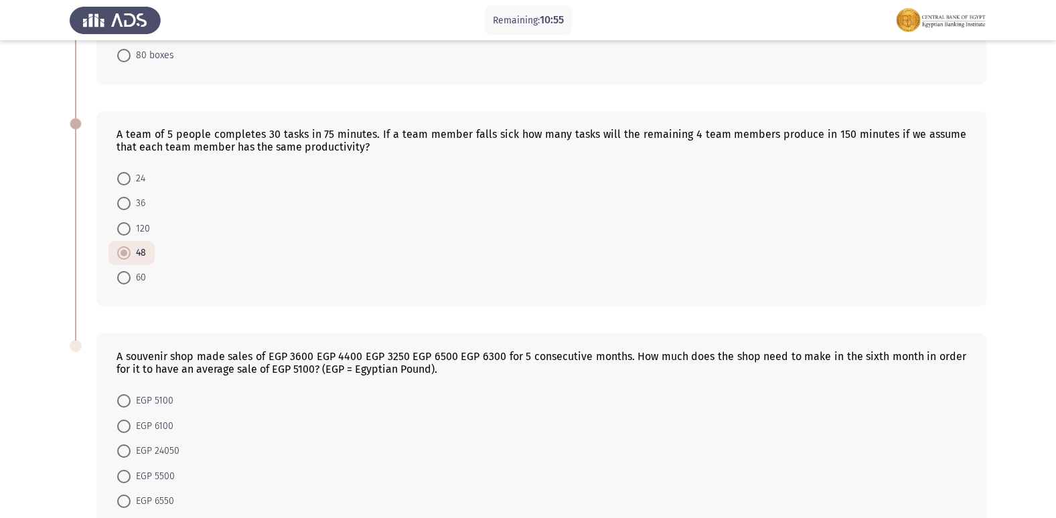
scroll to position [513, 0]
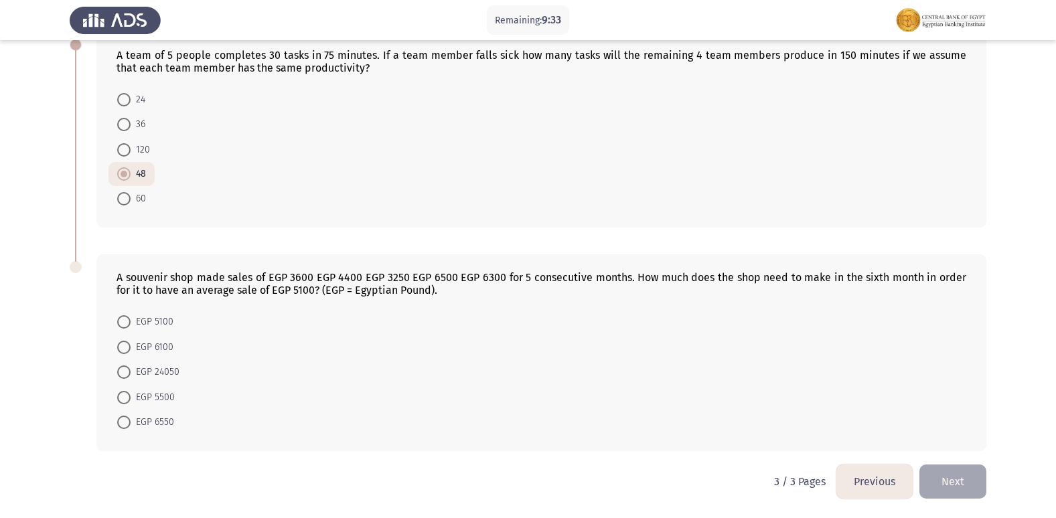
click at [159, 416] on span "EGP 6550" at bounding box center [153, 422] width 44 height 16
click at [131, 416] on input "EGP 6550" at bounding box center [123, 422] width 13 height 13
radio input "true"
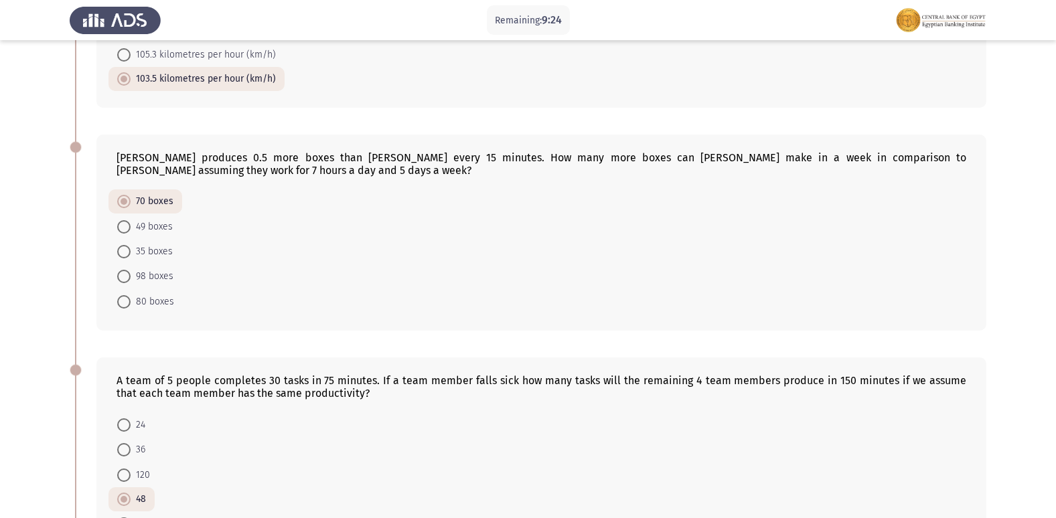
scroll to position [512, 0]
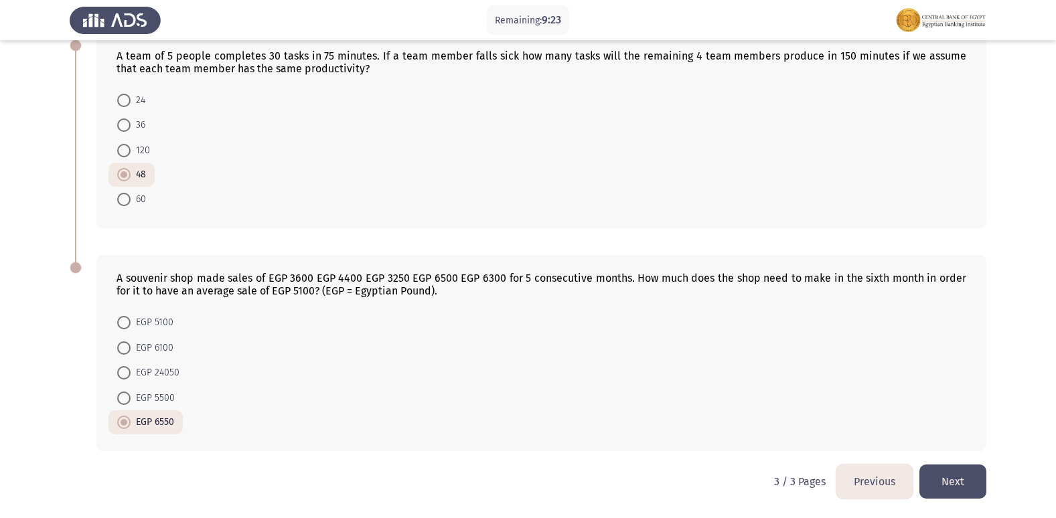
click at [871, 478] on button "Previous" at bounding box center [874, 482] width 76 height 34
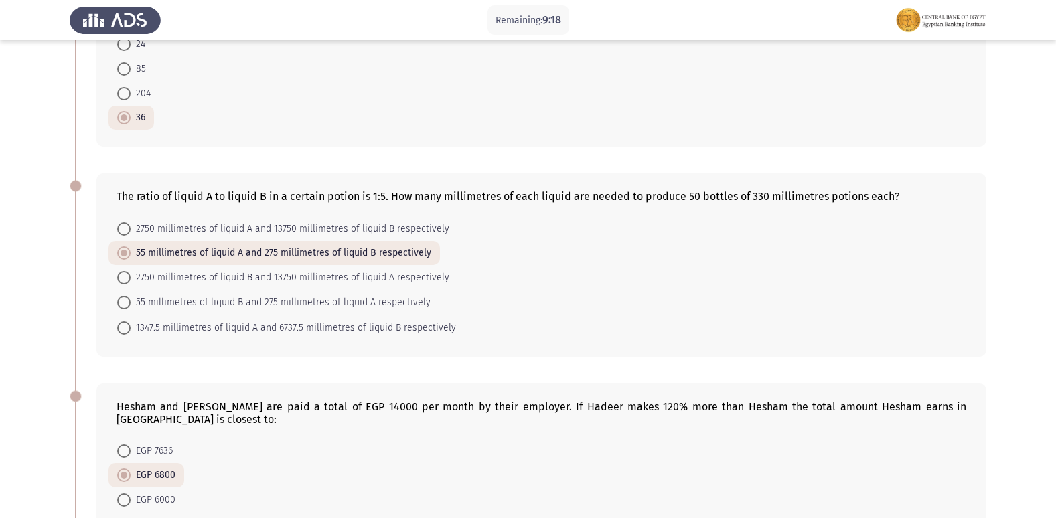
scroll to position [161, 0]
click at [135, 272] on span "2750 millimetres of liquid B and 13750 millimetres of liquid A respectively" at bounding box center [290, 279] width 319 height 16
click at [131, 272] on input "2750 millimetres of liquid B and 13750 millimetres of liquid A respectively" at bounding box center [123, 278] width 13 height 13
radio input "true"
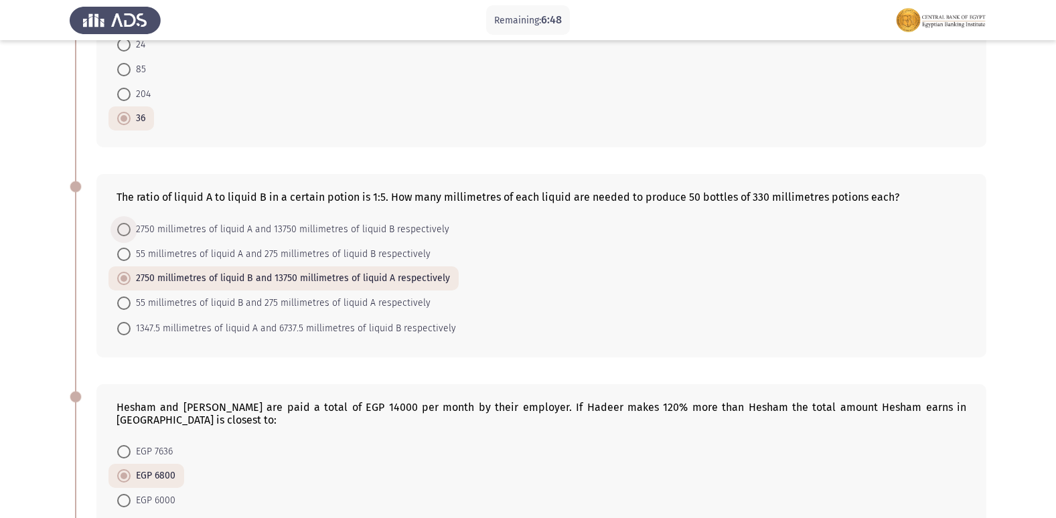
click at [171, 236] on span "2750 millimetres of liquid A and 13750 millimetres of liquid B respectively" at bounding box center [290, 230] width 319 height 16
click at [131, 236] on input "2750 millimetres of liquid A and 13750 millimetres of liquid B respectively" at bounding box center [123, 229] width 13 height 13
radio input "true"
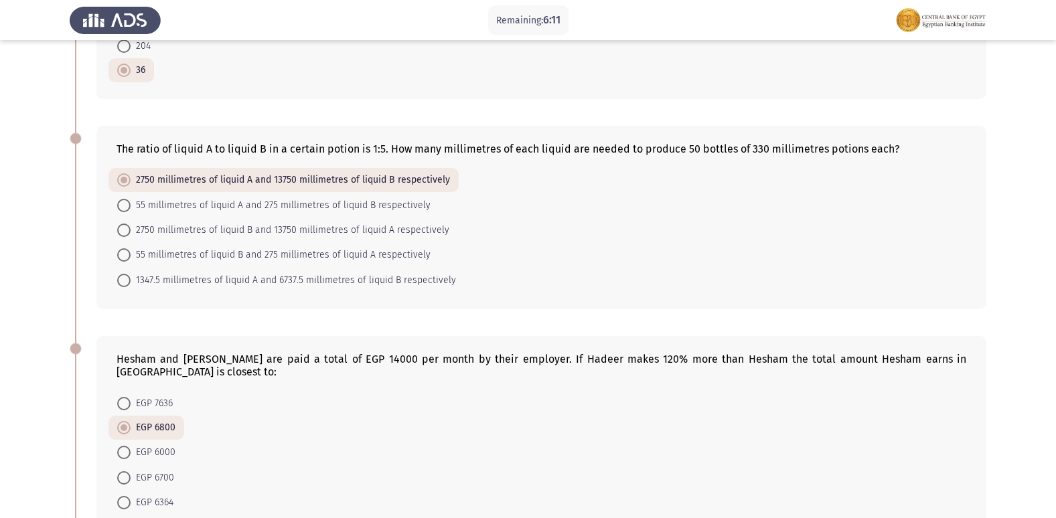
scroll to position [295, 0]
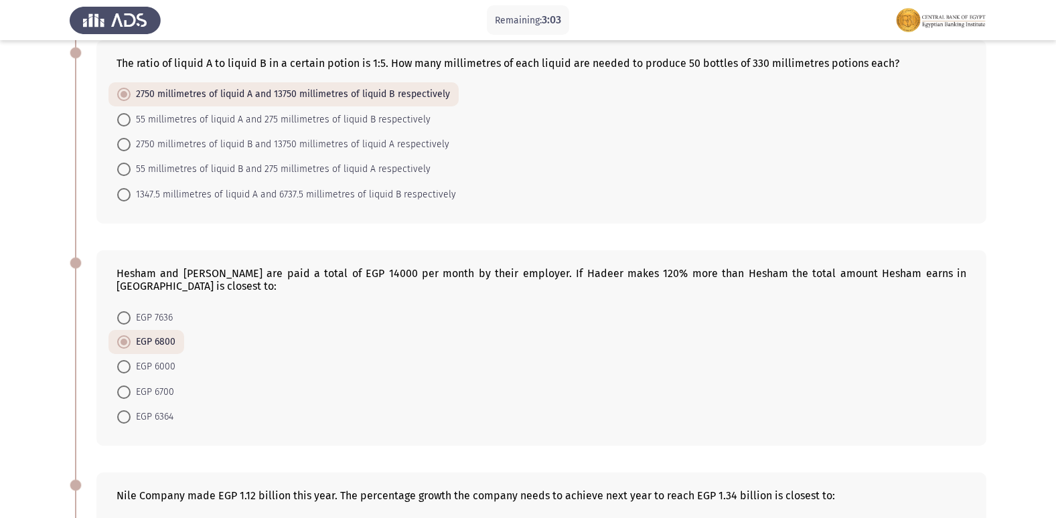
click at [160, 409] on span "EGP 6364" at bounding box center [152, 417] width 43 height 16
click at [131, 410] on input "EGP 6364" at bounding box center [123, 416] width 13 height 13
radio input "true"
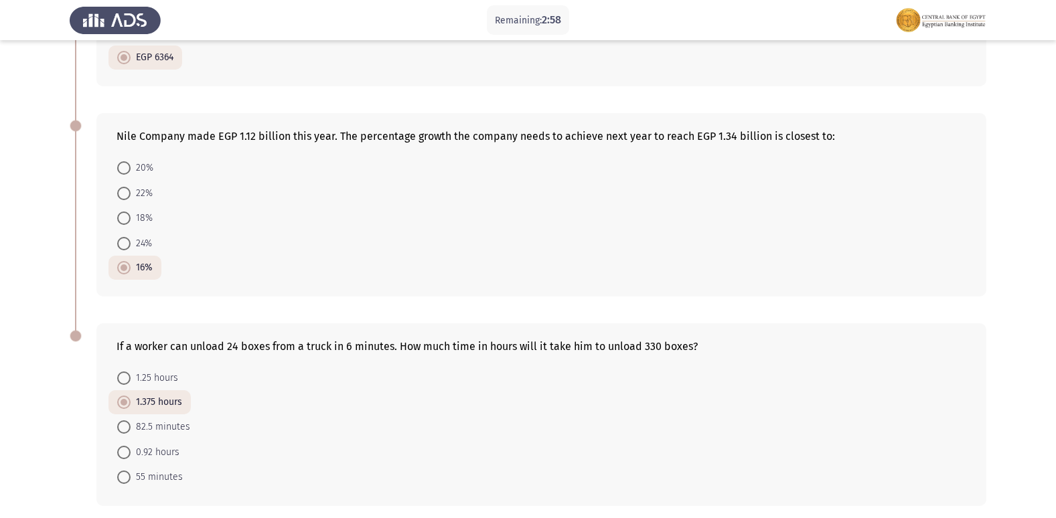
scroll to position [696, 0]
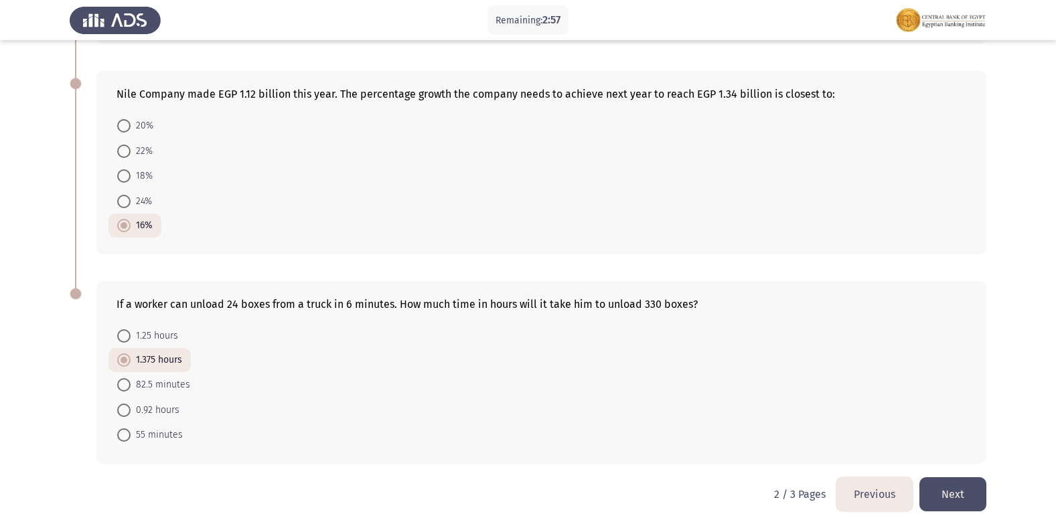
click at [939, 488] on button "Next" at bounding box center [952, 494] width 67 height 34
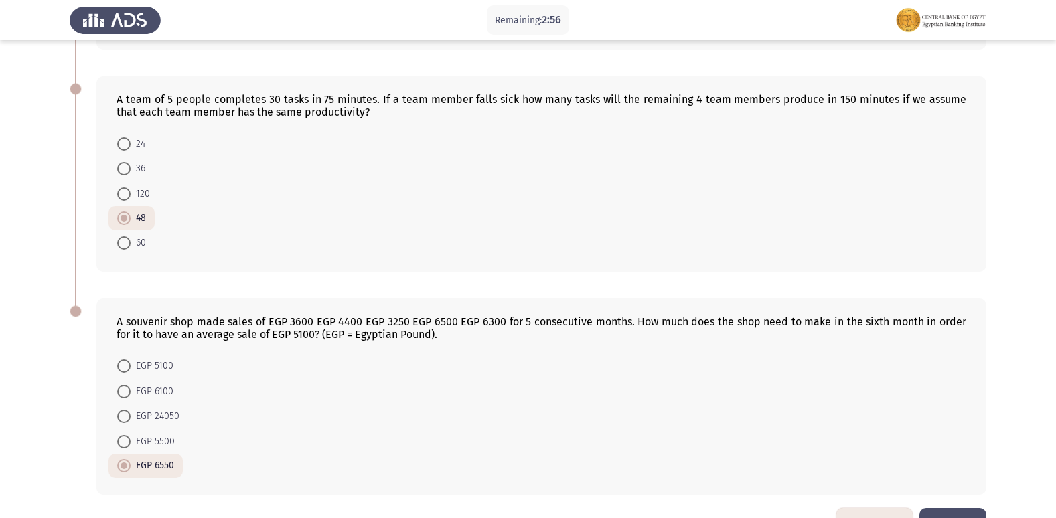
scroll to position [512, 0]
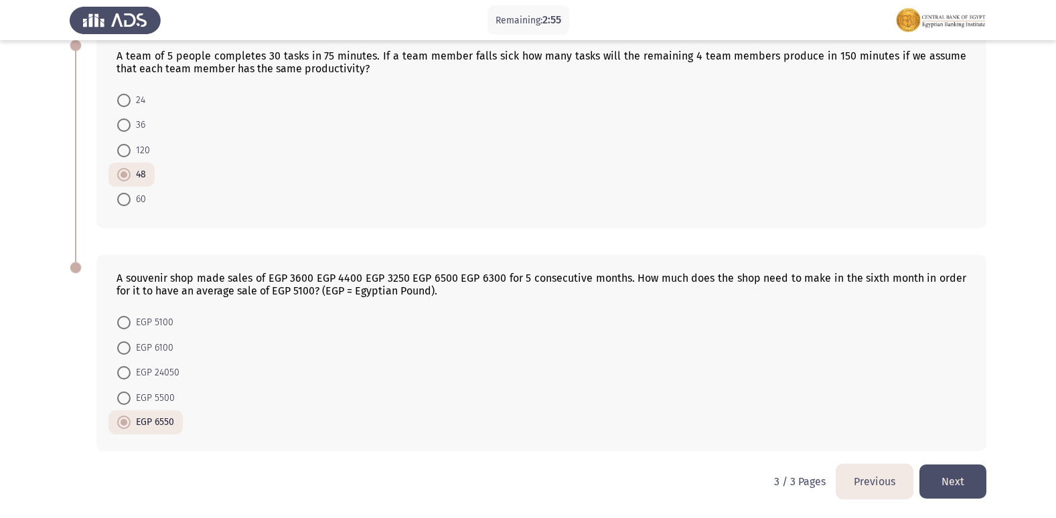
click at [962, 480] on button "Next" at bounding box center [952, 482] width 67 height 34
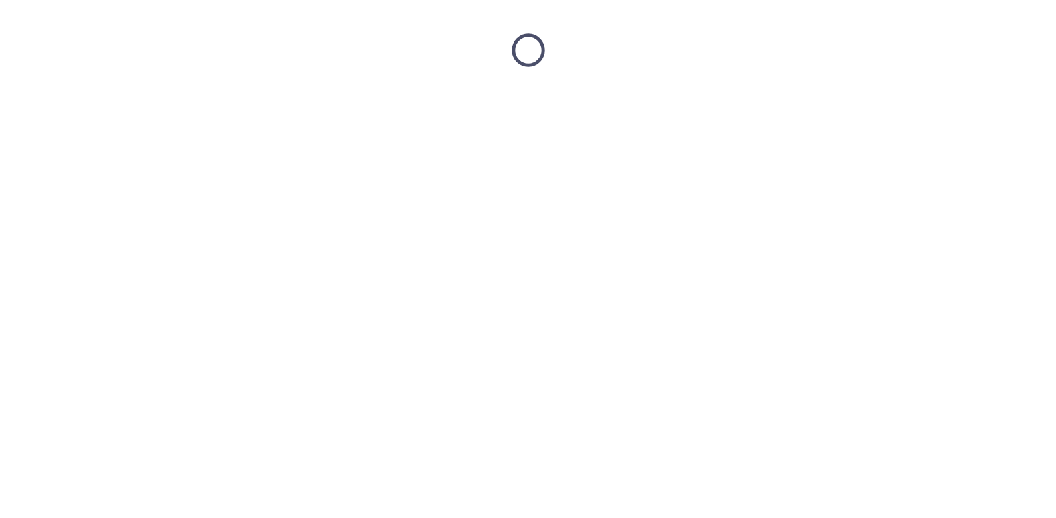
scroll to position [0, 0]
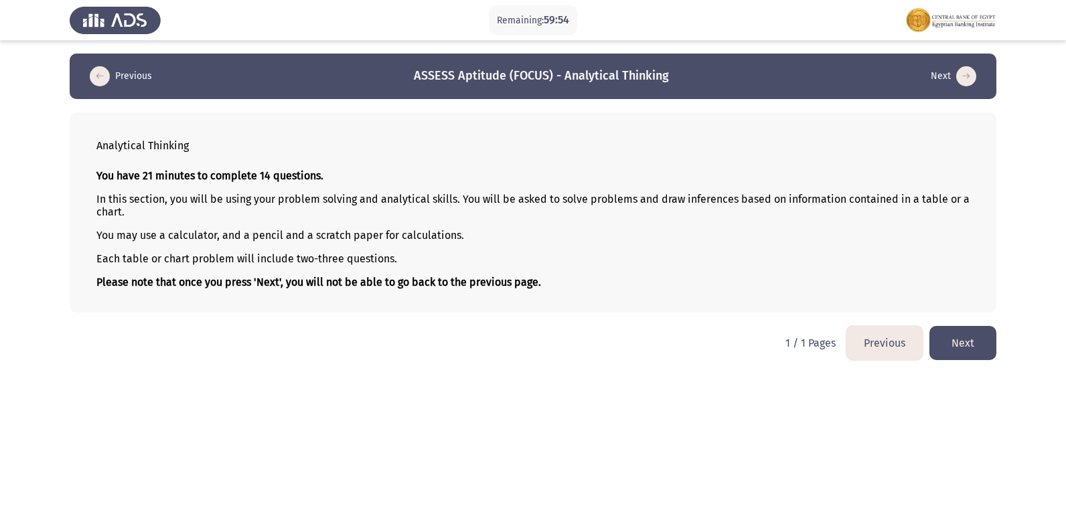
click at [949, 337] on button "Next" at bounding box center [962, 343] width 67 height 34
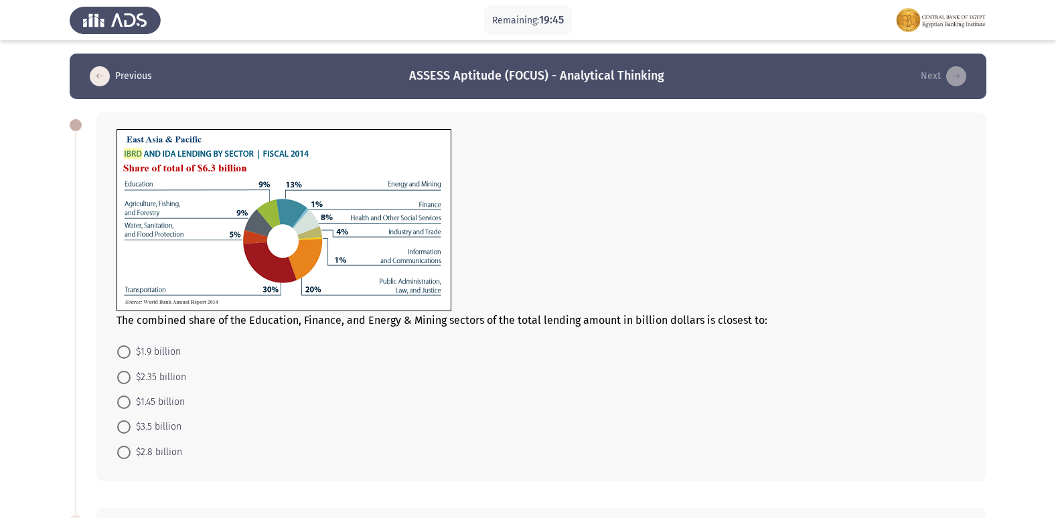
click at [155, 383] on span "$2.35 billion" at bounding box center [159, 378] width 56 height 16
click at [131, 383] on input "$2.35 billion" at bounding box center [123, 377] width 13 height 13
radio input "true"
click at [163, 395] on span "$1.45 billion" at bounding box center [158, 402] width 54 height 16
click at [131, 395] on input "$1.45 billion" at bounding box center [123, 401] width 13 height 13
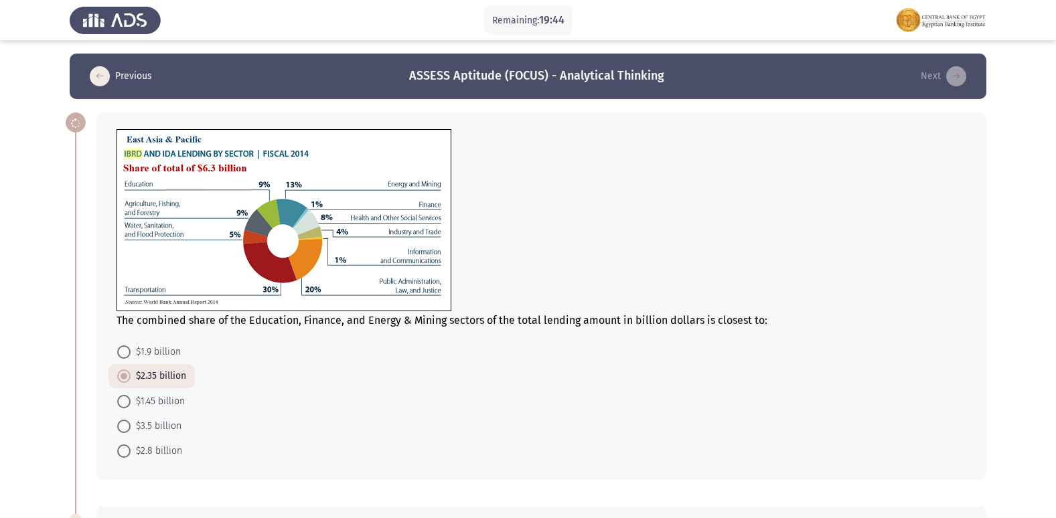
radio input "true"
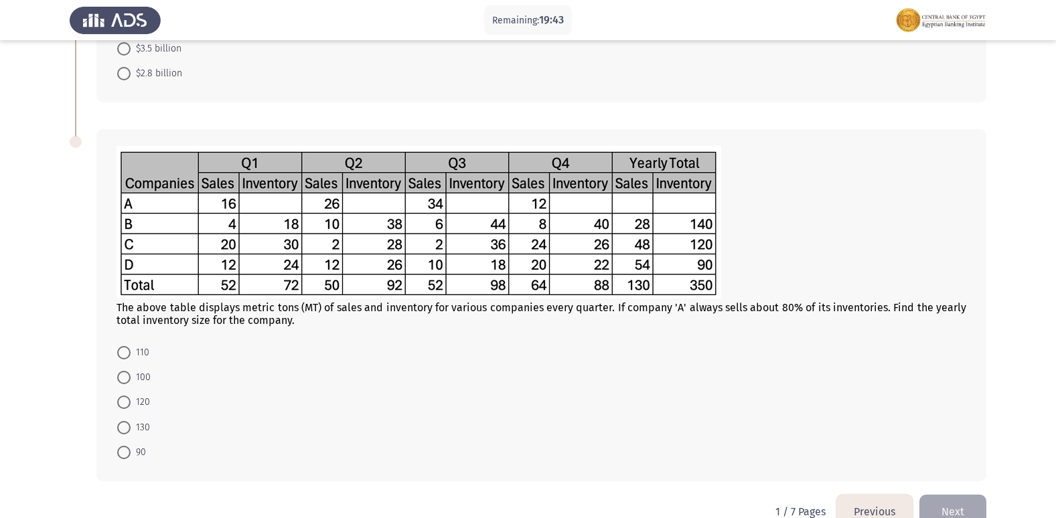
scroll to position [402, 0]
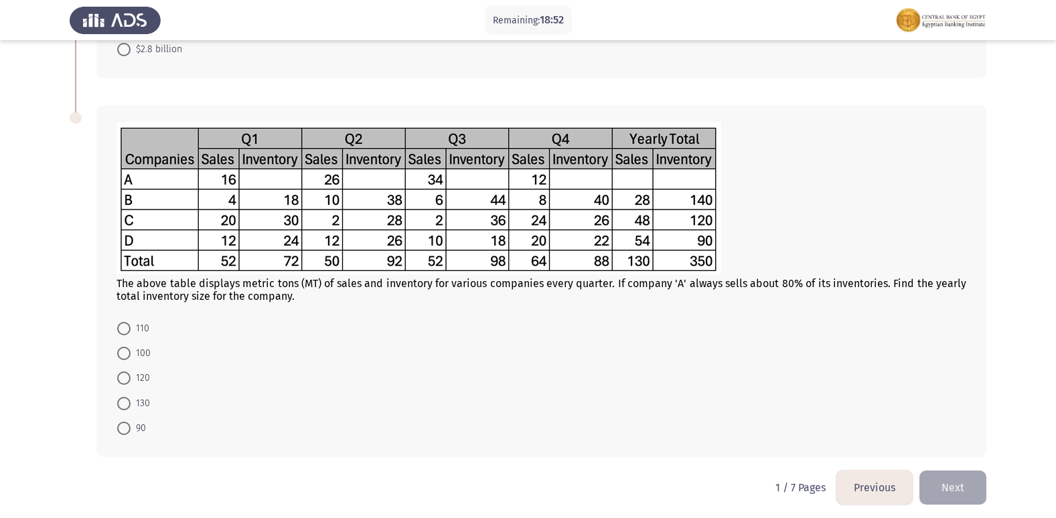
click at [147, 325] on mat-radio-button "110" at bounding box center [133, 327] width 50 height 25
click at [147, 325] on span "110" at bounding box center [140, 329] width 19 height 16
click at [131, 325] on input "110" at bounding box center [123, 328] width 13 height 13
radio input "true"
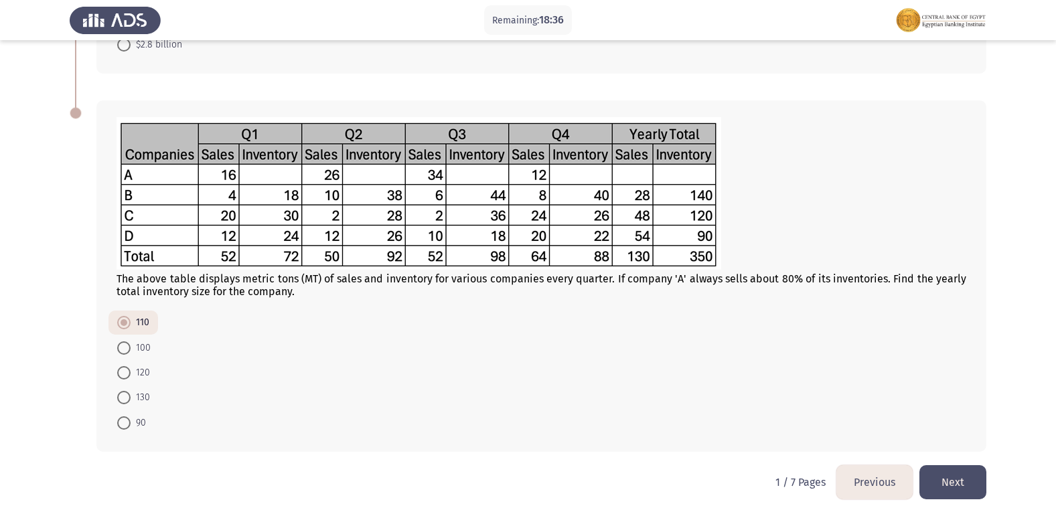
scroll to position [407, 0]
click at [947, 471] on button "Next" at bounding box center [952, 482] width 67 height 34
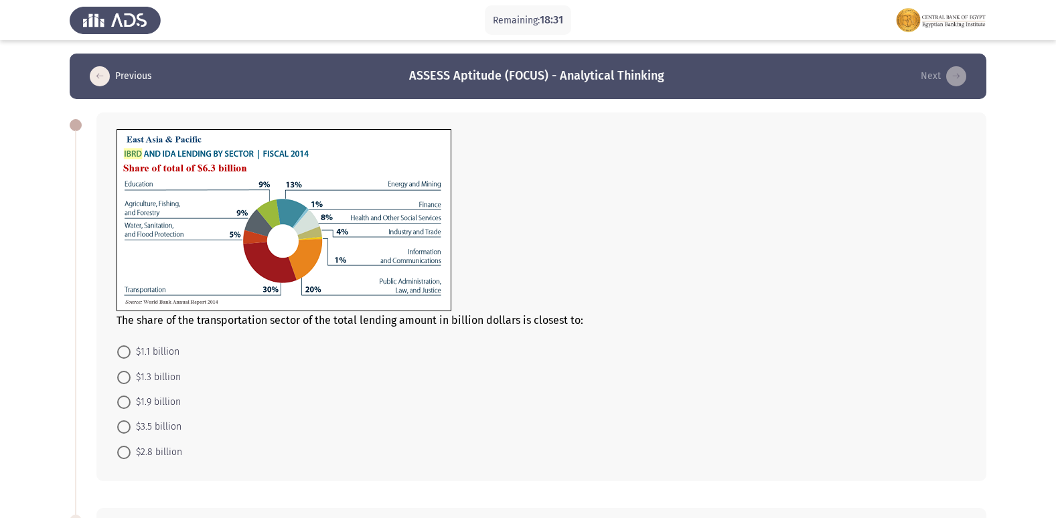
scroll to position [67, 0]
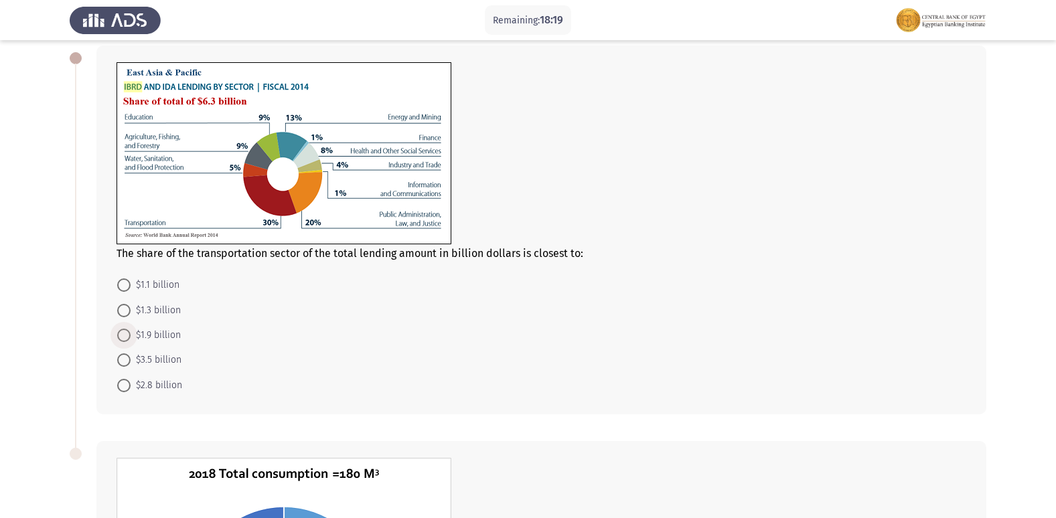
click at [165, 341] on span "$1.9 billion" at bounding box center [156, 335] width 50 height 16
click at [131, 341] on input "$1.9 billion" at bounding box center [123, 335] width 13 height 13
radio input "true"
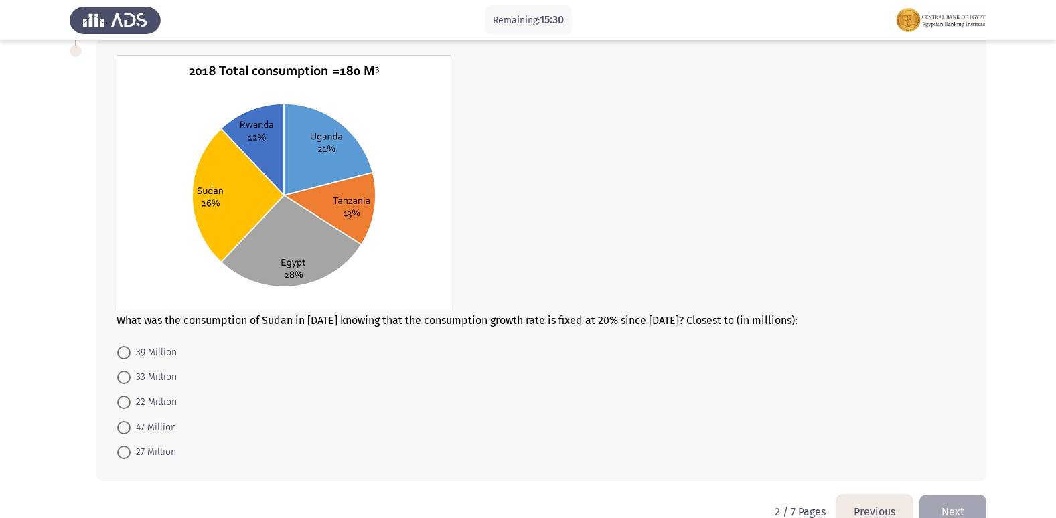
scroll to position [499, 0]
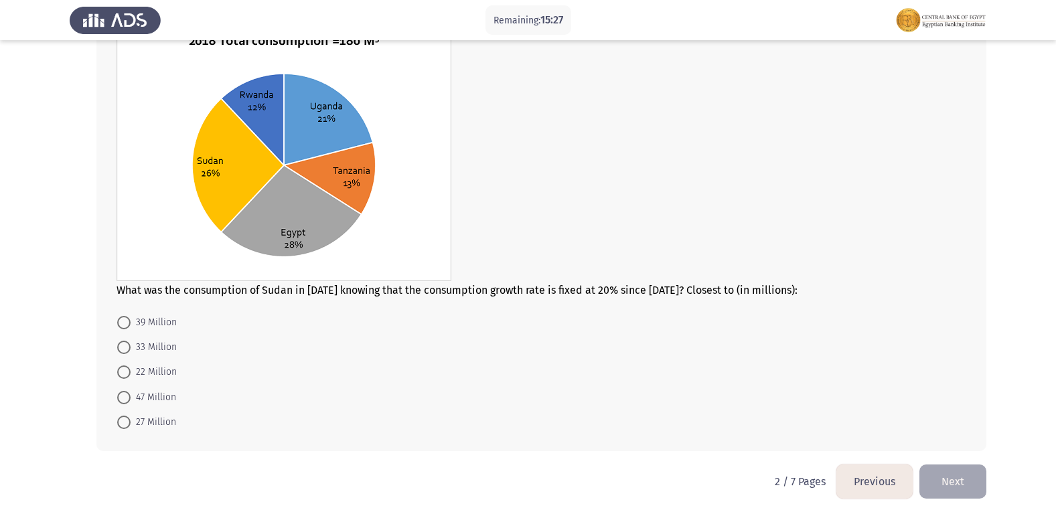
click at [147, 418] on span "27 Million" at bounding box center [154, 422] width 46 height 16
click at [131, 418] on input "27 Million" at bounding box center [123, 422] width 13 height 13
radio input "true"
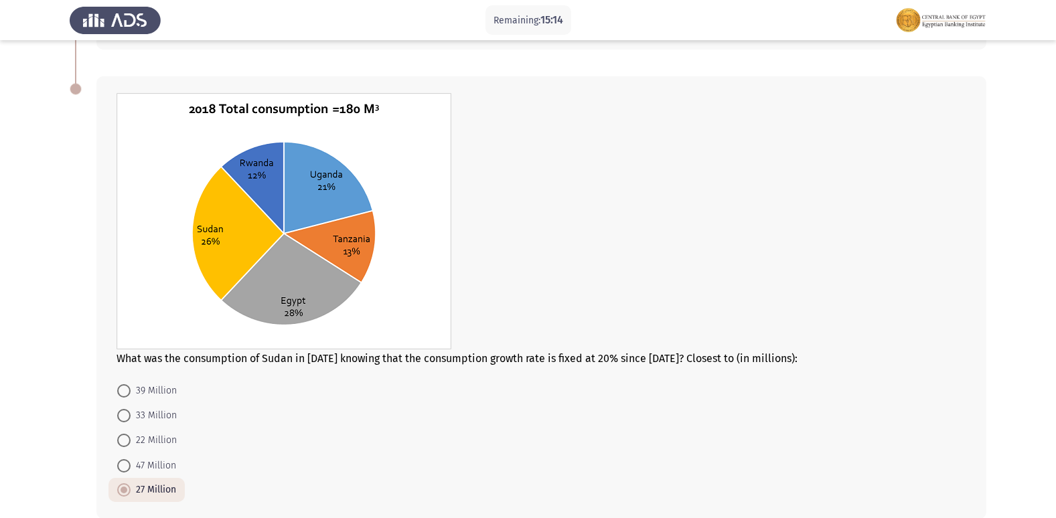
scroll to position [431, 0]
click at [158, 464] on span "47 Million" at bounding box center [154, 465] width 46 height 16
click at [131, 464] on input "47 Million" at bounding box center [123, 465] width 13 height 13
radio input "true"
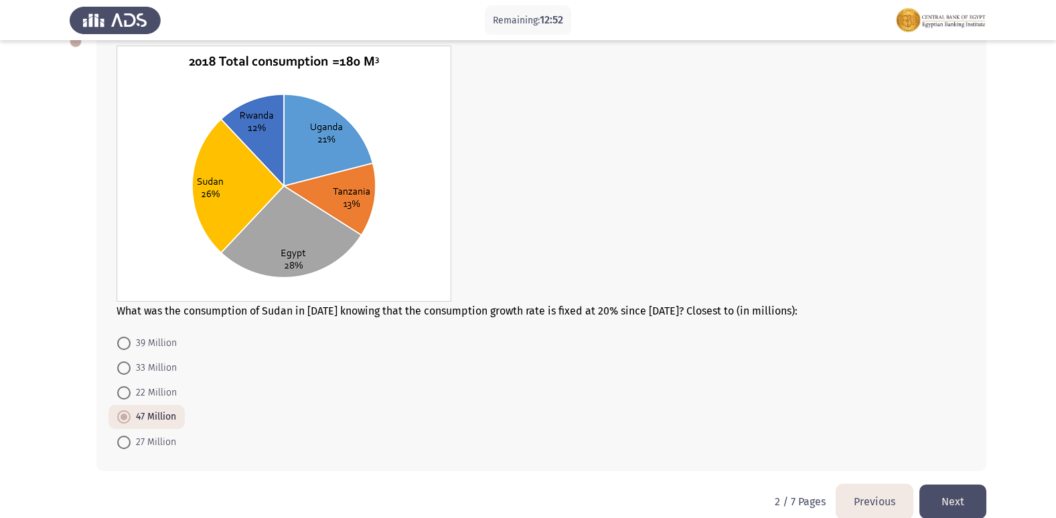
scroll to position [498, 0]
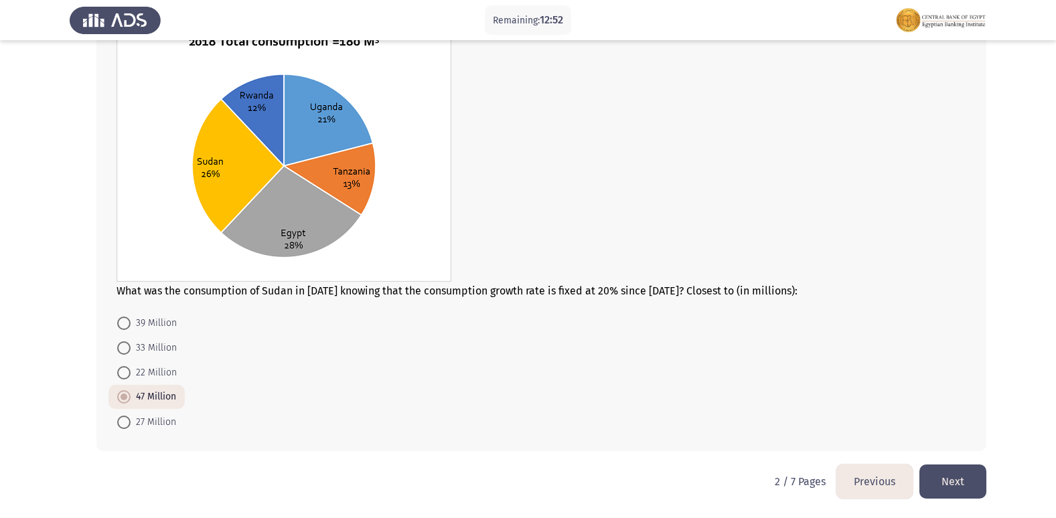
click at [151, 428] on span "27 Million" at bounding box center [154, 422] width 46 height 16
click at [131, 428] on input "27 Million" at bounding box center [123, 422] width 13 height 13
radio input "true"
click at [951, 479] on button "Next" at bounding box center [952, 482] width 67 height 34
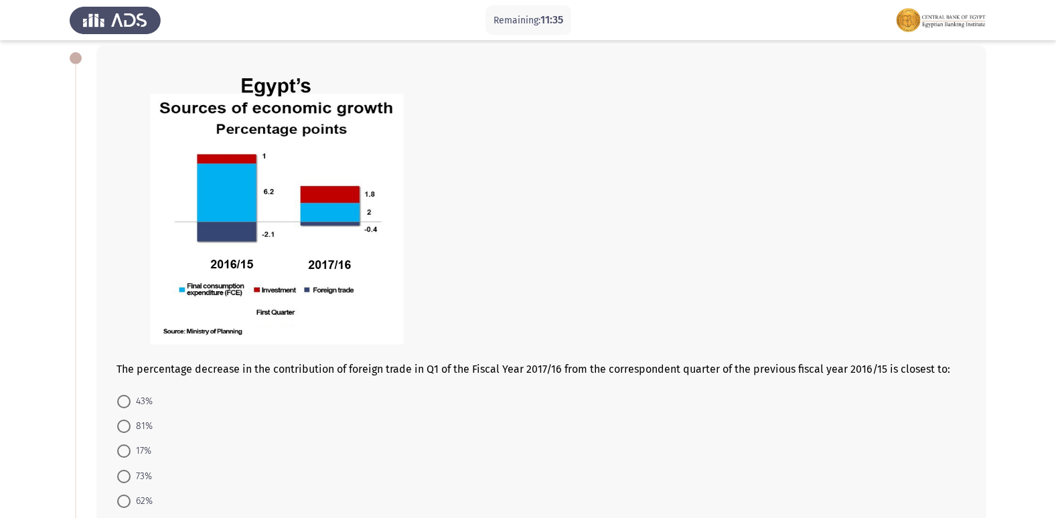
scroll to position [134, 0]
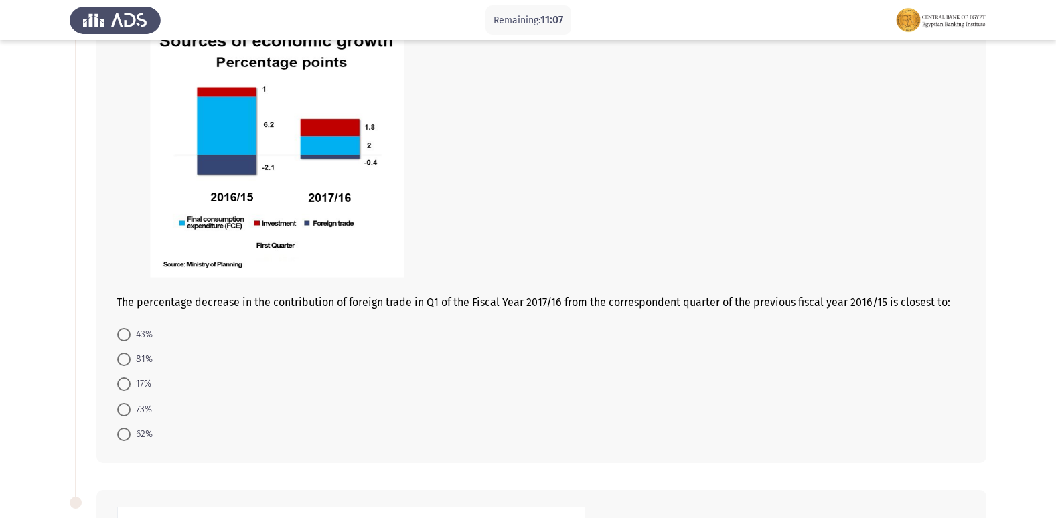
click at [145, 380] on span "17%" at bounding box center [141, 384] width 21 height 16
click at [131, 380] on input "17%" at bounding box center [123, 384] width 13 height 13
radio input "true"
drag, startPoint x: 142, startPoint y: 354, endPoint x: 133, endPoint y: 358, distance: 10.0
click at [141, 354] on span "81%" at bounding box center [142, 360] width 22 height 16
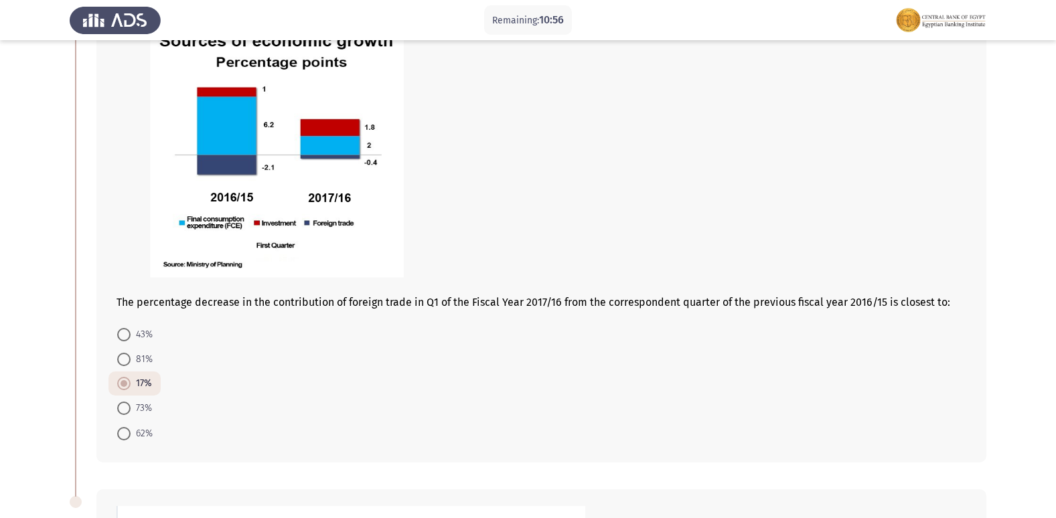
click at [131, 354] on input "81%" at bounding box center [123, 359] width 13 height 13
radio input "true"
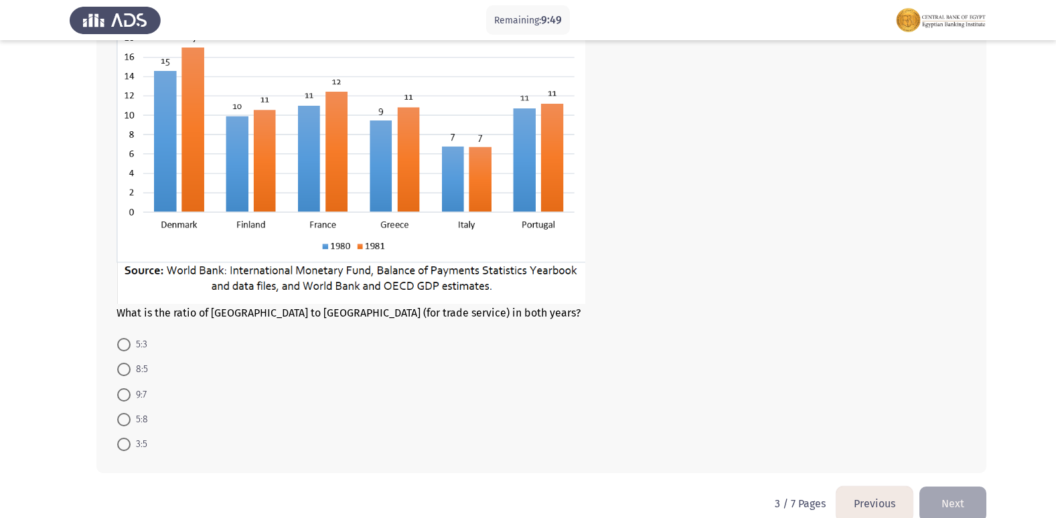
scroll to position [667, 0]
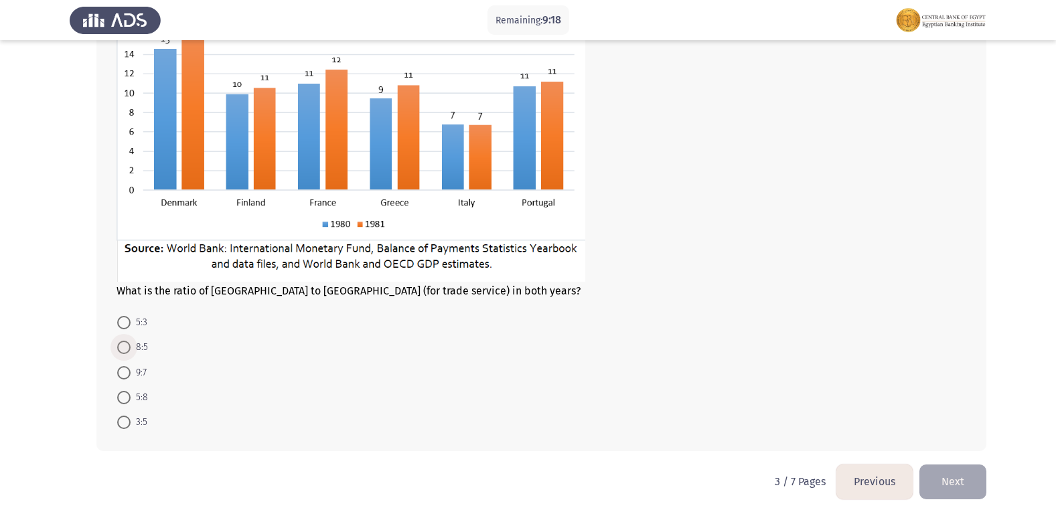
click at [137, 352] on span "8:5" at bounding box center [139, 347] width 17 height 16
click at [131, 352] on input "8:5" at bounding box center [123, 347] width 13 height 13
radio input "true"
click at [955, 491] on button "Next" at bounding box center [952, 482] width 67 height 34
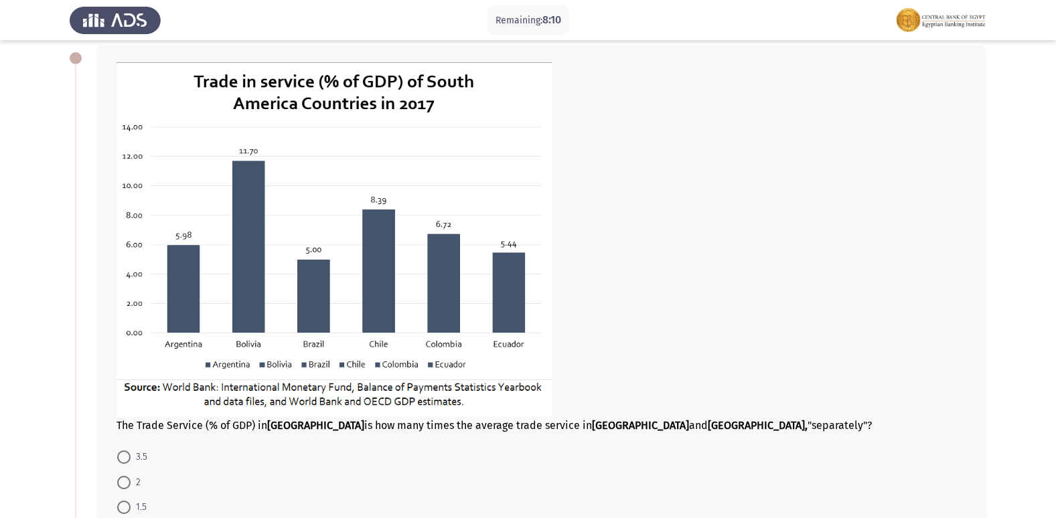
scroll to position [134, 0]
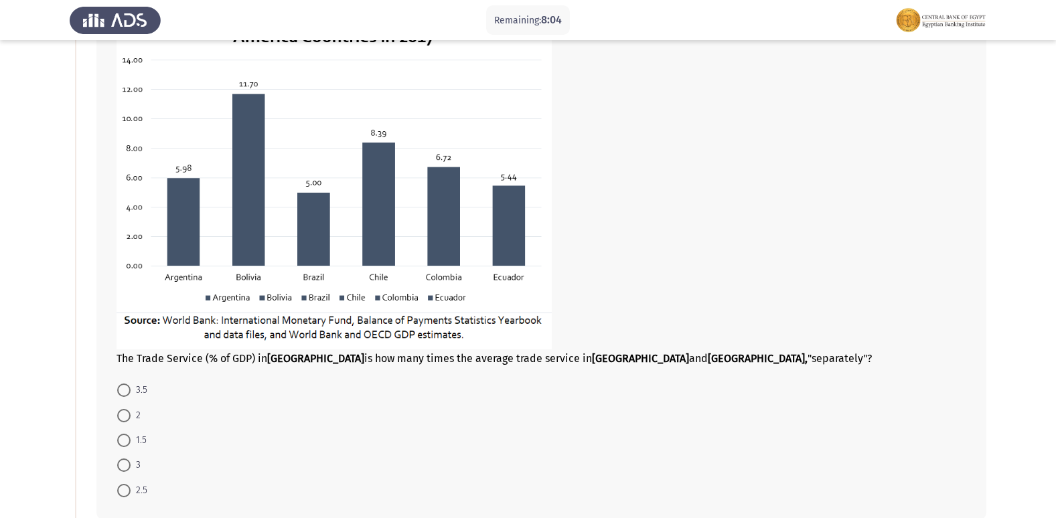
click at [121, 439] on span at bounding box center [123, 440] width 13 height 13
click at [121, 439] on input "1.5" at bounding box center [123, 440] width 13 height 13
radio input "true"
click at [130, 417] on span at bounding box center [123, 415] width 13 height 13
click at [130, 417] on input "2" at bounding box center [123, 415] width 13 height 13
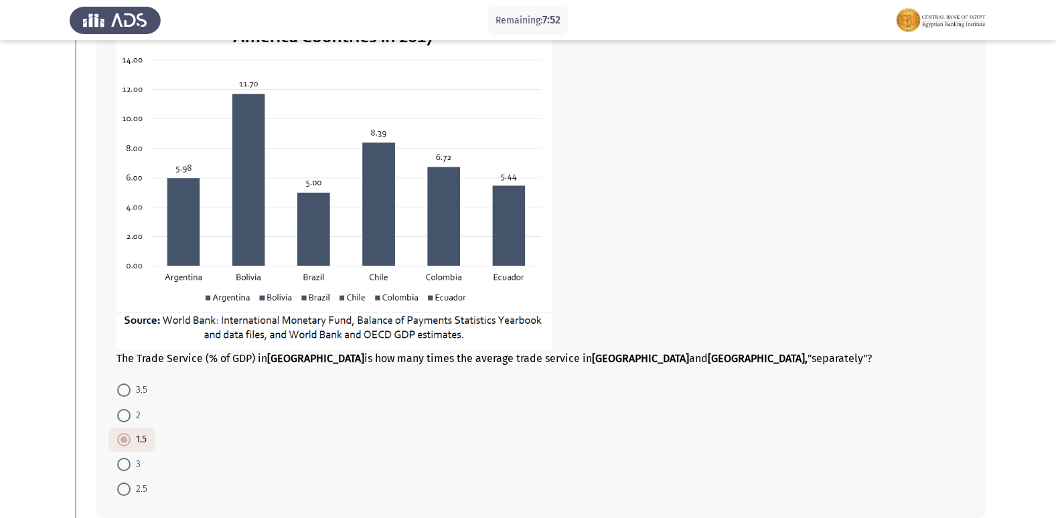
radio input "true"
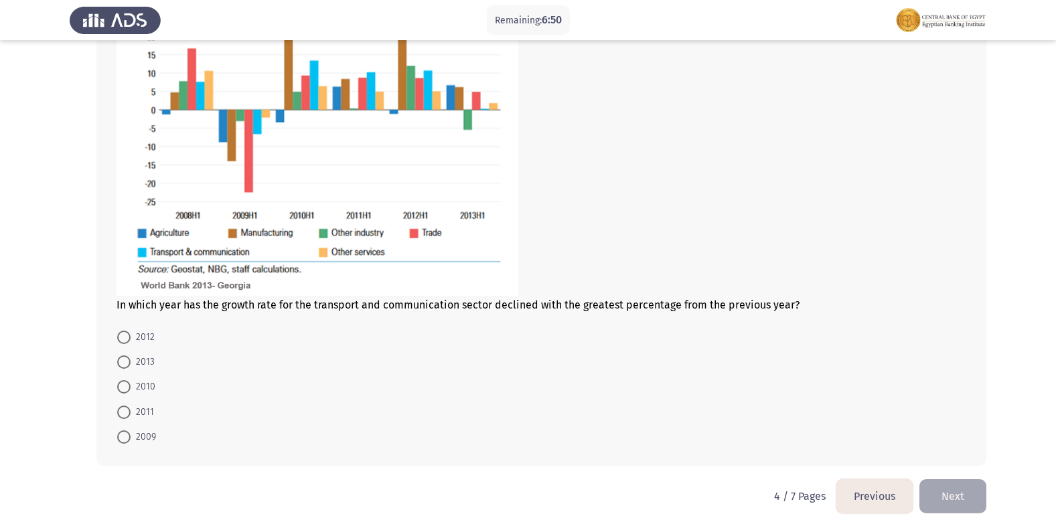
scroll to position [771, 0]
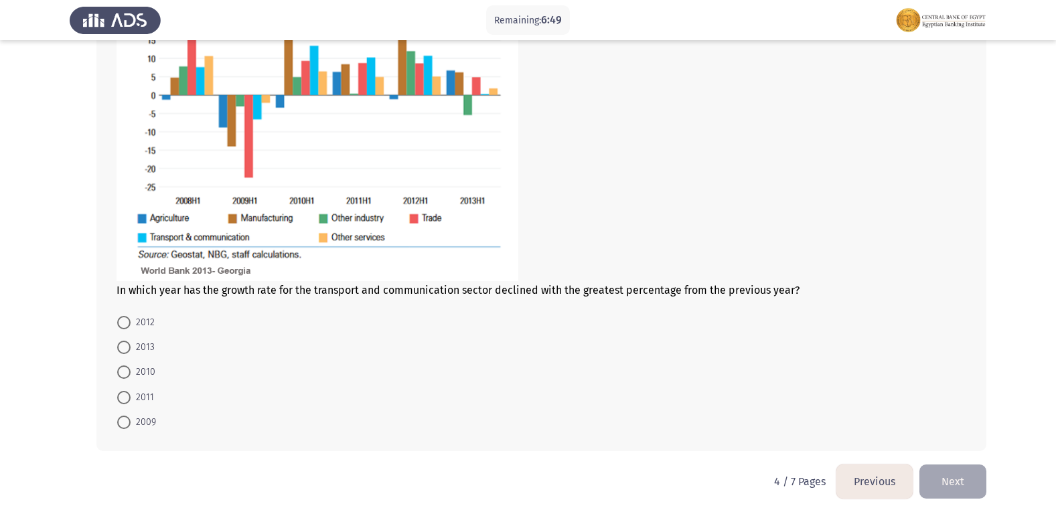
click at [153, 419] on span "2009" at bounding box center [143, 422] width 25 height 16
click at [131, 419] on input "2009" at bounding box center [123, 422] width 13 height 13
radio input "true"
click at [947, 474] on button "Next" at bounding box center [952, 482] width 67 height 34
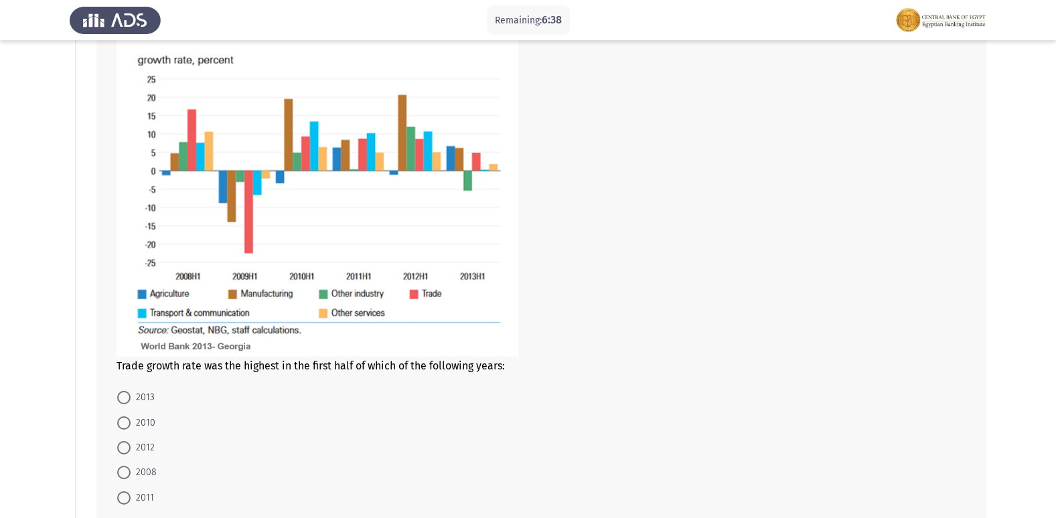
scroll to position [134, 0]
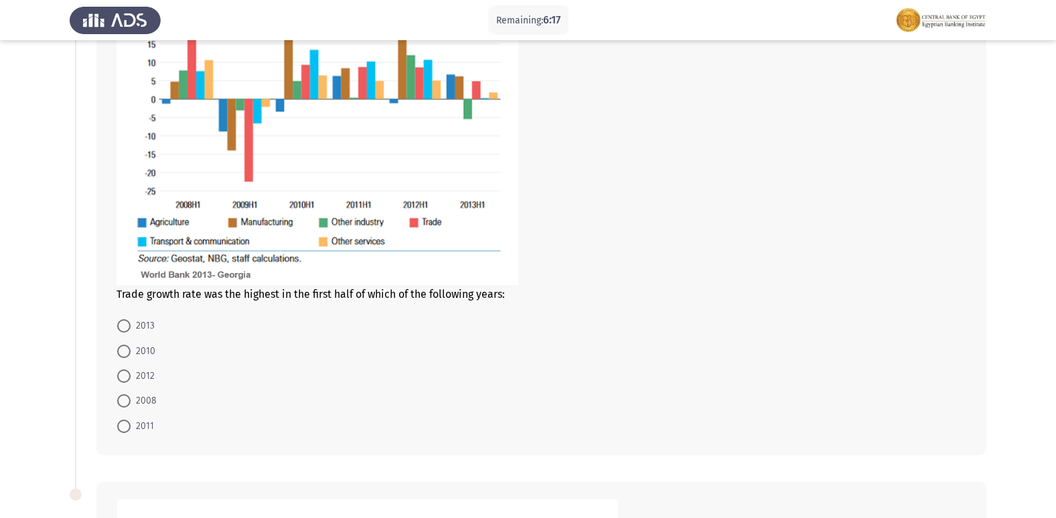
click at [137, 402] on span "2008" at bounding box center [144, 401] width 26 height 16
click at [131, 402] on input "2008" at bounding box center [123, 400] width 13 height 13
radio input "true"
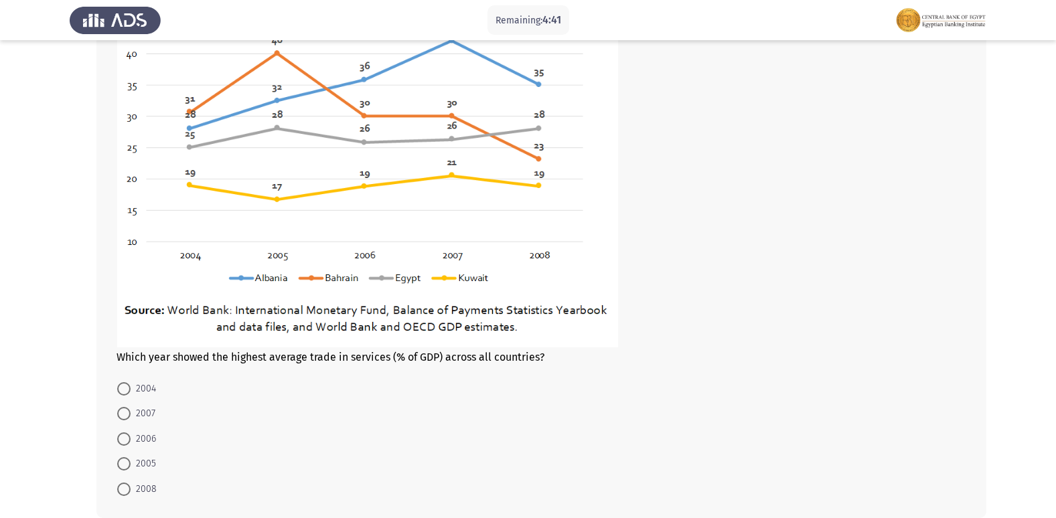
scroll to position [665, 0]
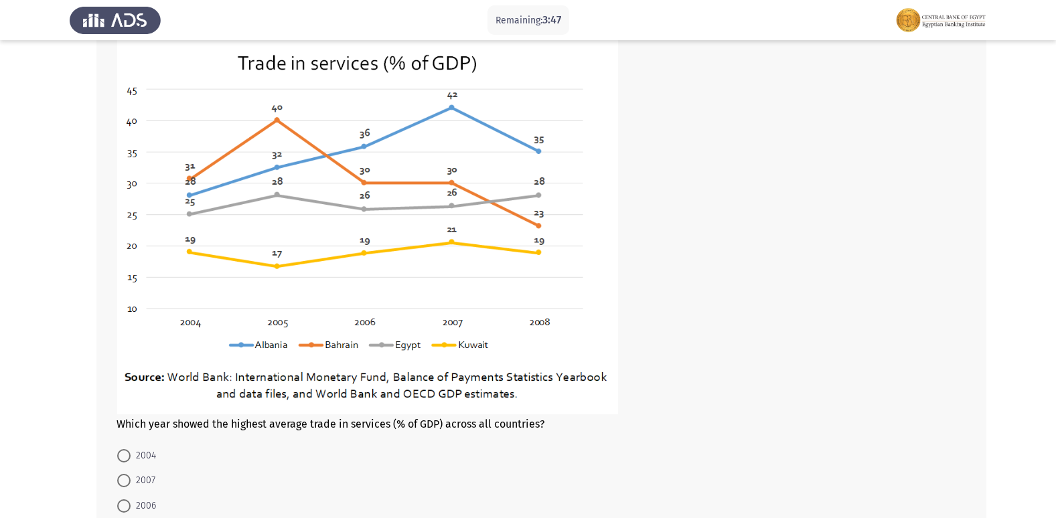
click at [133, 472] on mat-radio-button "2007" at bounding box center [136, 480] width 56 height 25
click at [131, 481] on span "2007" at bounding box center [143, 481] width 25 height 16
click at [131, 481] on input "2007" at bounding box center [123, 480] width 13 height 13
radio input "true"
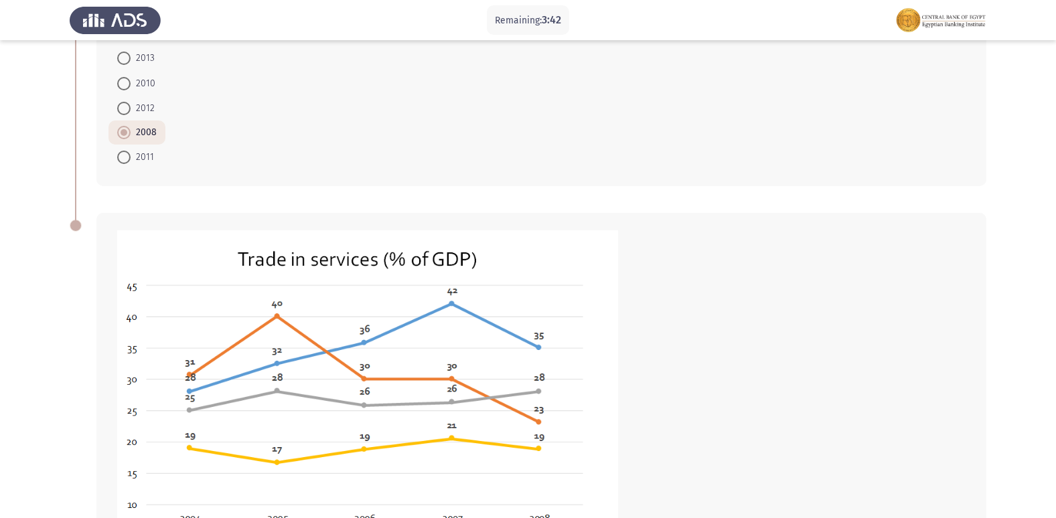
scroll to position [797, 0]
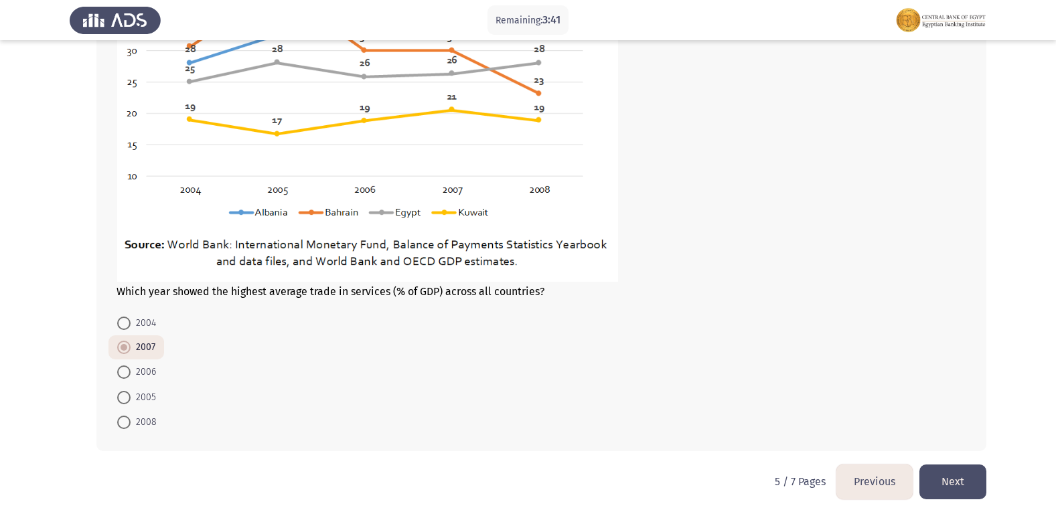
click at [958, 469] on button "Next" at bounding box center [952, 482] width 67 height 34
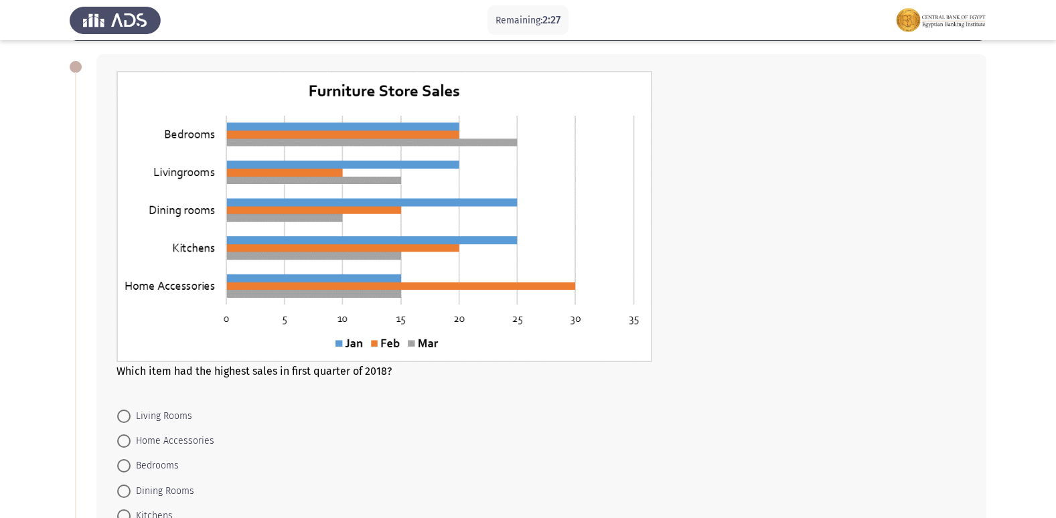
scroll to position [134, 0]
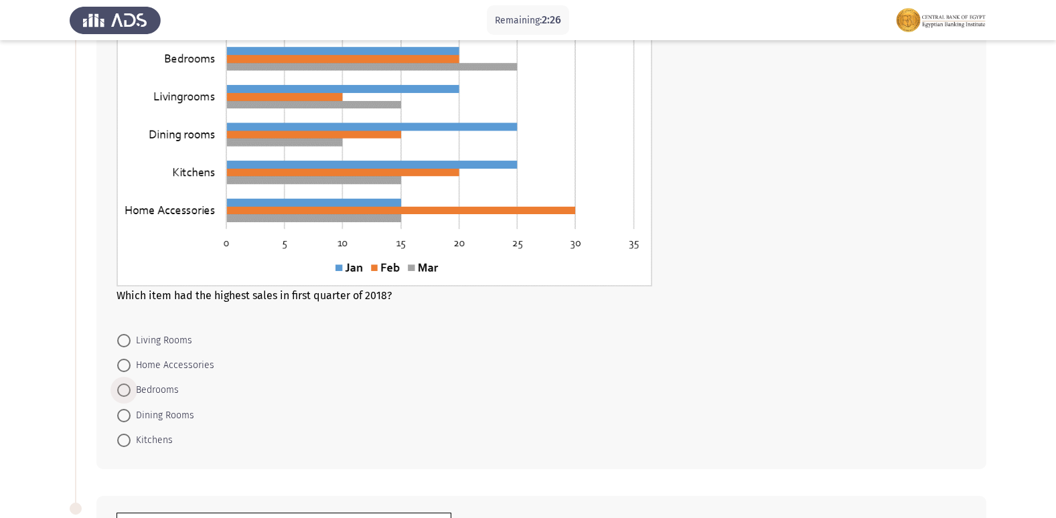
click at [159, 388] on span "Bedrooms" at bounding box center [155, 390] width 48 height 16
click at [131, 388] on input "Bedrooms" at bounding box center [123, 390] width 13 height 13
radio input "true"
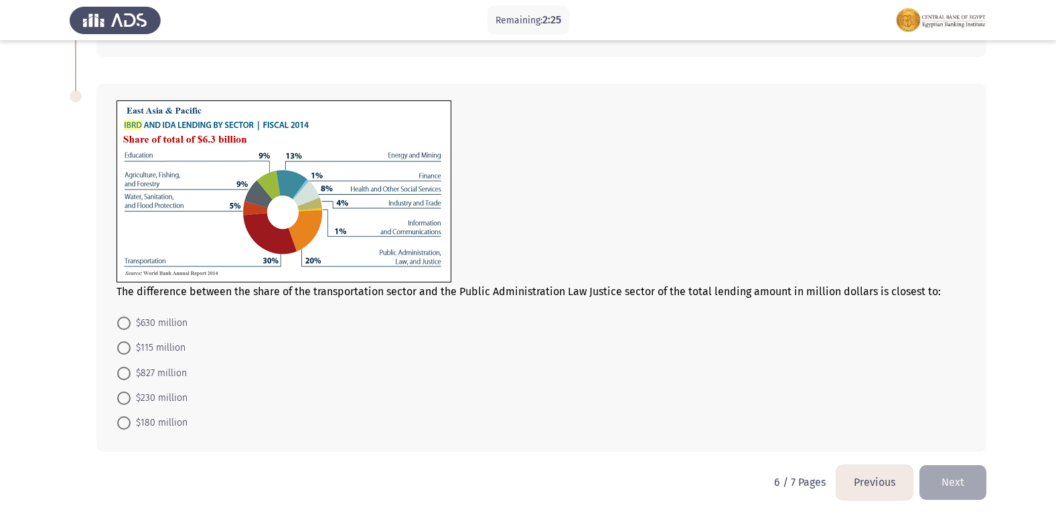
scroll to position [546, 0]
click at [167, 331] on mat-radio-button "$630 million" at bounding box center [152, 322] width 88 height 25
click at [161, 325] on span "$630 million" at bounding box center [159, 323] width 57 height 16
click at [131, 325] on input "$630 million" at bounding box center [123, 322] width 13 height 13
radio input "true"
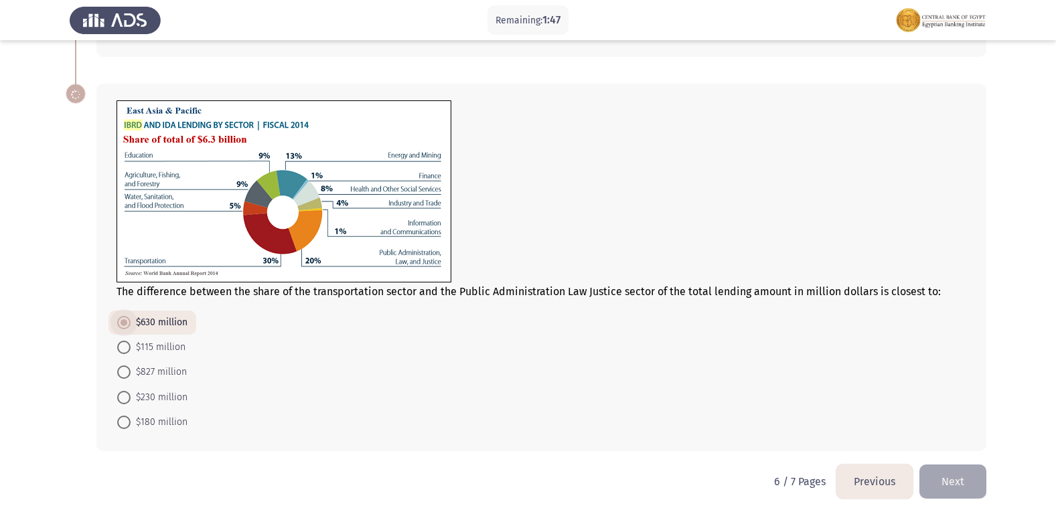
scroll to position [546, 0]
click at [941, 486] on button "Next" at bounding box center [952, 482] width 67 height 34
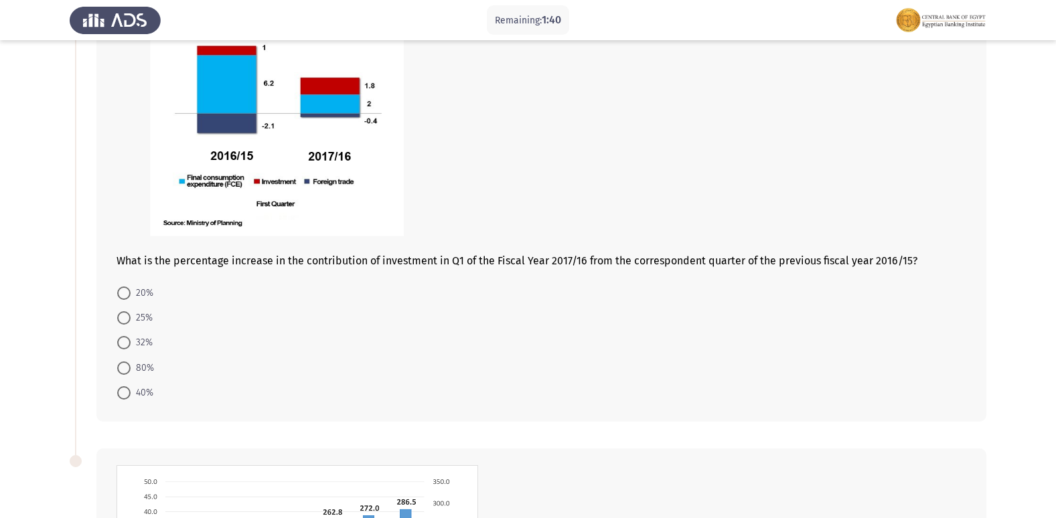
scroll to position [134, 0]
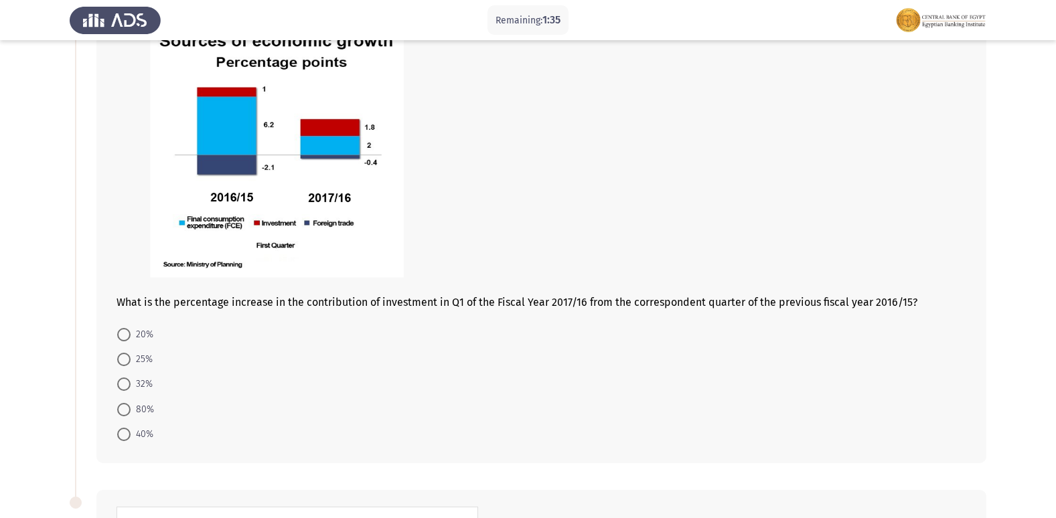
click at [139, 330] on span "20%" at bounding box center [142, 335] width 23 height 16
click at [131, 330] on input "20%" at bounding box center [123, 334] width 13 height 13
radio input "true"
click at [127, 400] on mat-radio-button "80%" at bounding box center [135, 408] width 54 height 25
click at [135, 404] on span "80%" at bounding box center [142, 408] width 23 height 16
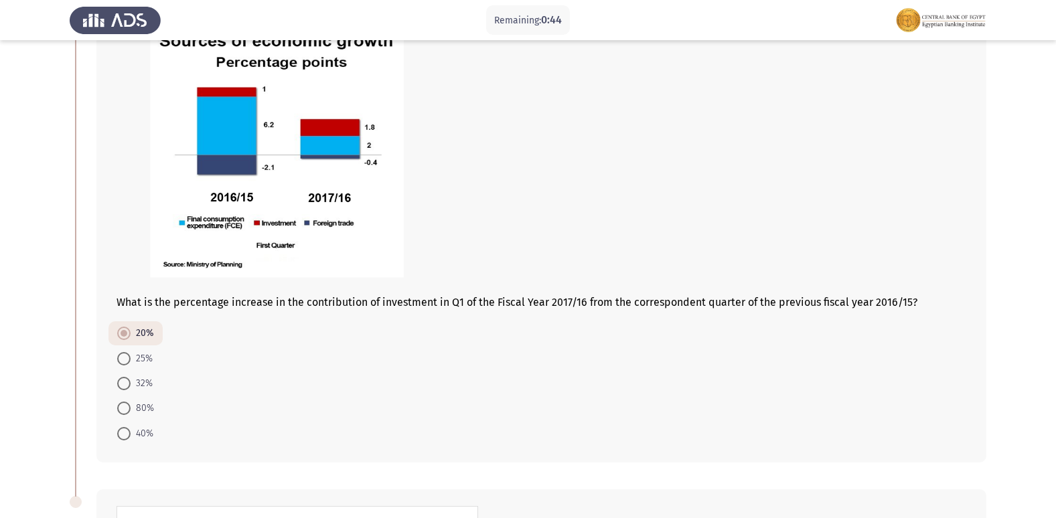
click at [131, 404] on input "80%" at bounding box center [123, 408] width 13 height 13
radio input "true"
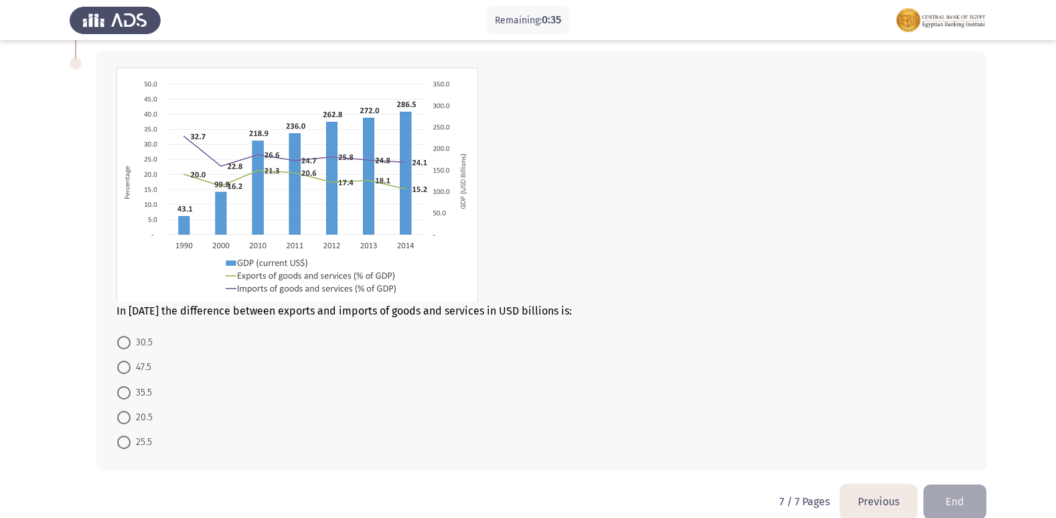
scroll to position [593, 0]
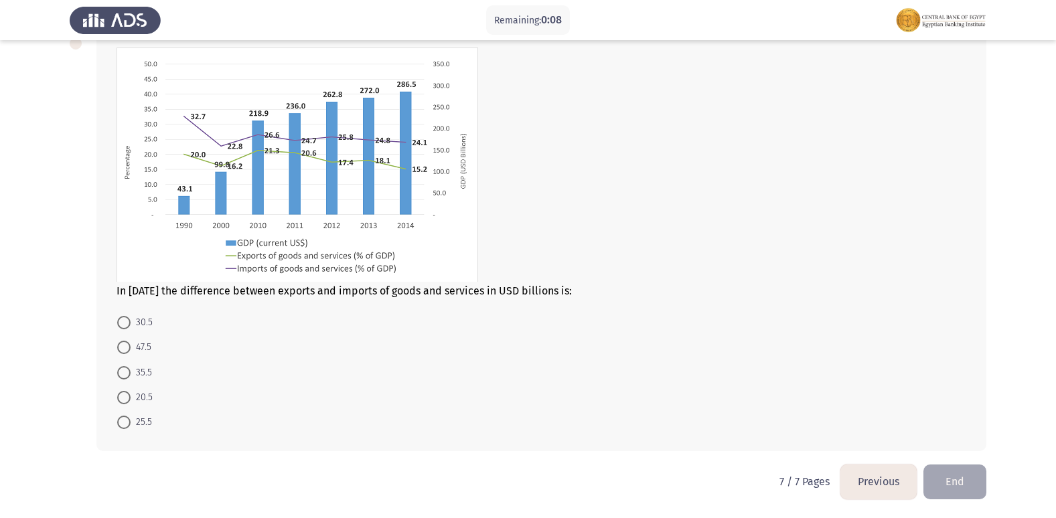
click at [147, 369] on span "35.5" at bounding box center [141, 373] width 21 height 16
click at [131, 369] on input "35.5" at bounding box center [123, 372] width 13 height 13
radio input "true"
click at [144, 398] on span "20.5" at bounding box center [142, 398] width 22 height 16
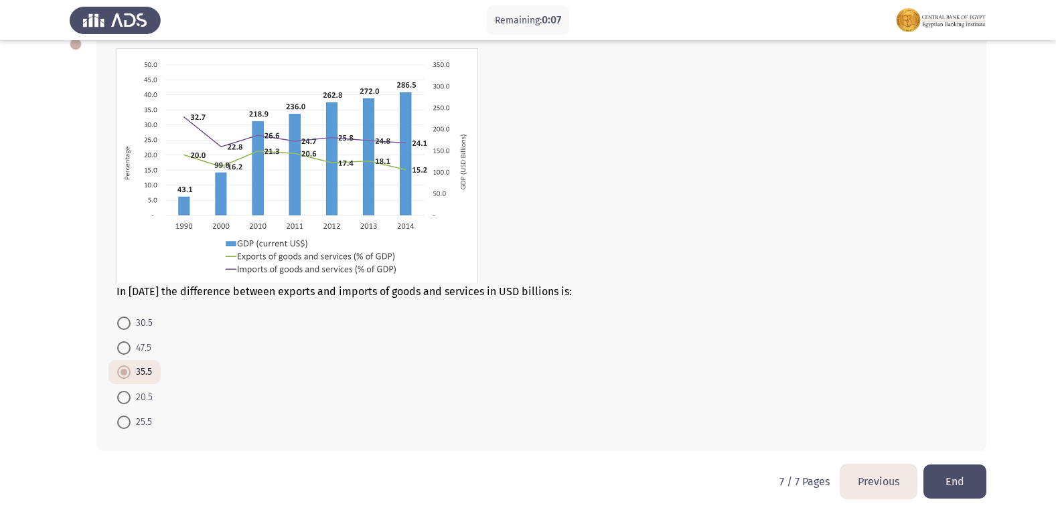
click at [131, 398] on input "20.5" at bounding box center [123, 397] width 13 height 13
radio input "true"
click at [139, 323] on span "30.5" at bounding box center [142, 323] width 22 height 16
click at [131, 323] on input "30.5" at bounding box center [123, 323] width 13 height 13
radio input "true"
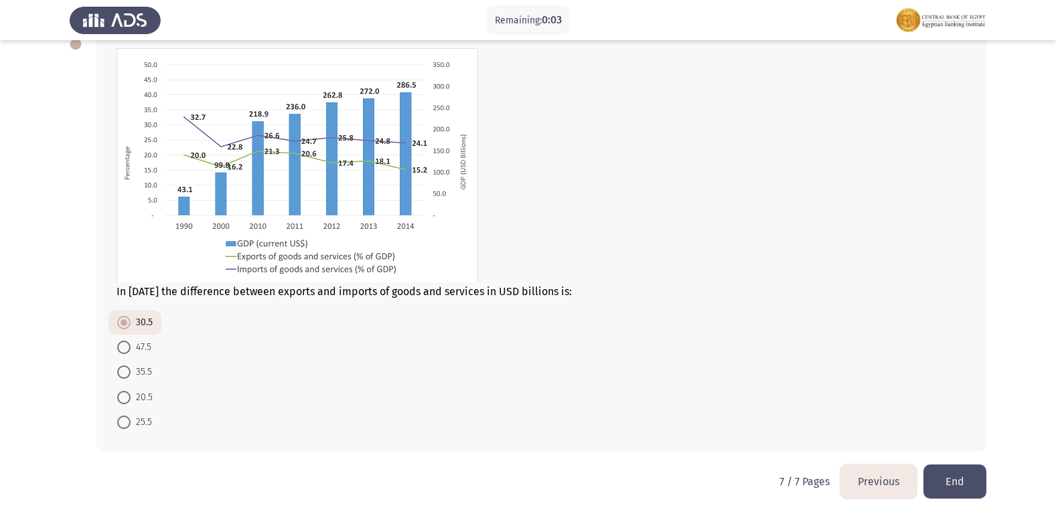
click at [939, 481] on button "End" at bounding box center [954, 482] width 63 height 34
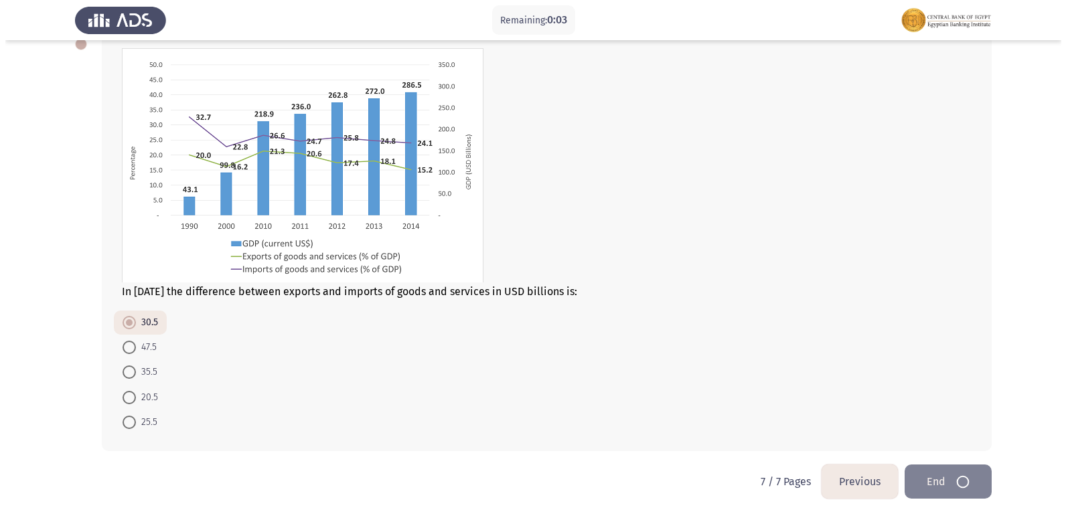
scroll to position [0, 0]
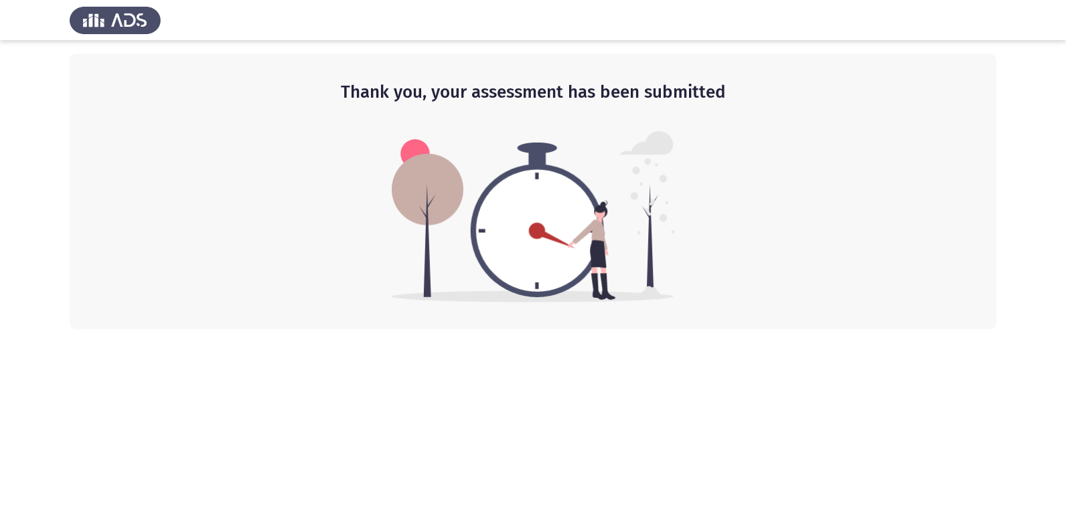
click at [635, 165] on img at bounding box center [533, 216] width 283 height 171
click at [593, 90] on h2 "Thank you, your assessment has been submitted" at bounding box center [532, 92] width 873 height 24
click at [791, 147] on div "Thank you, your assessment has been submitted" at bounding box center [533, 192] width 927 height 276
